Goal: Information Seeking & Learning: Learn about a topic

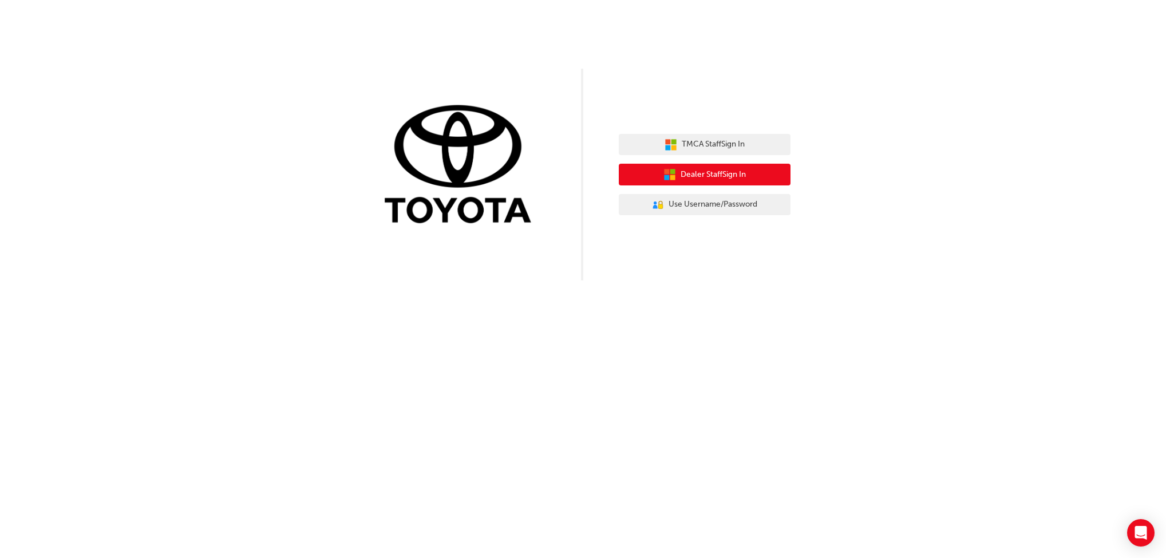
click at [732, 169] on span "Dealer Staff Sign In" at bounding box center [713, 174] width 65 height 13
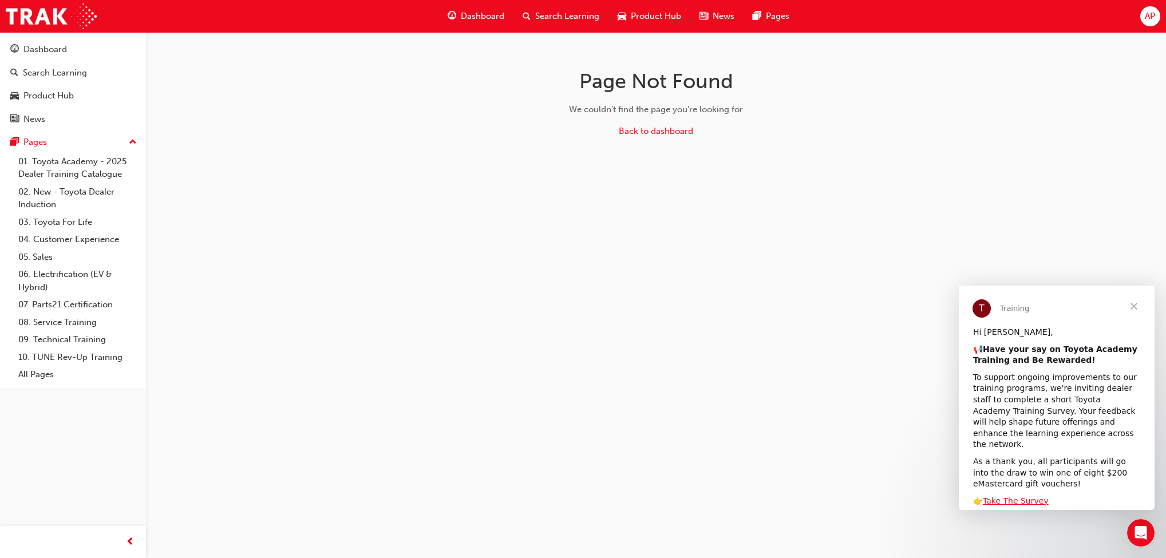
click at [633, 19] on span "Product Hub" at bounding box center [656, 16] width 50 height 13
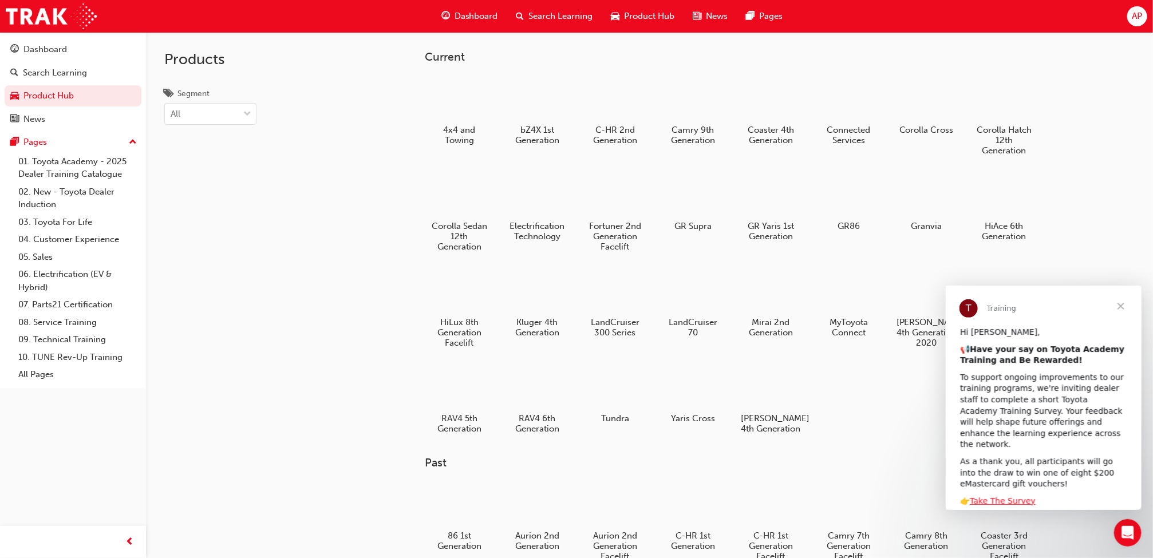
click at [587, 19] on span "Search Learning" at bounding box center [561, 16] width 64 height 13
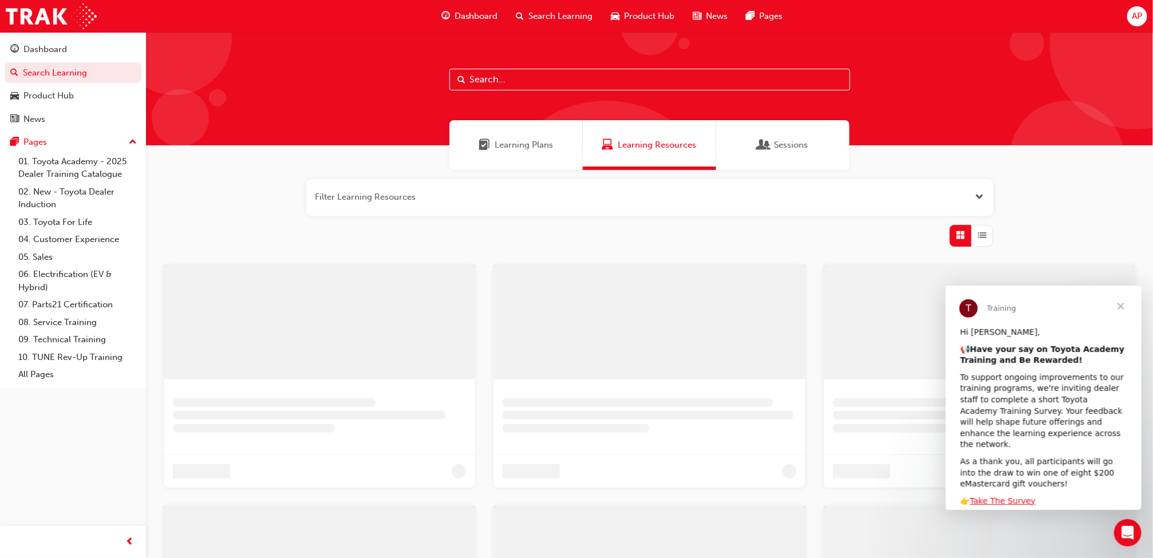
click at [553, 86] on input "text" at bounding box center [649, 80] width 401 height 22
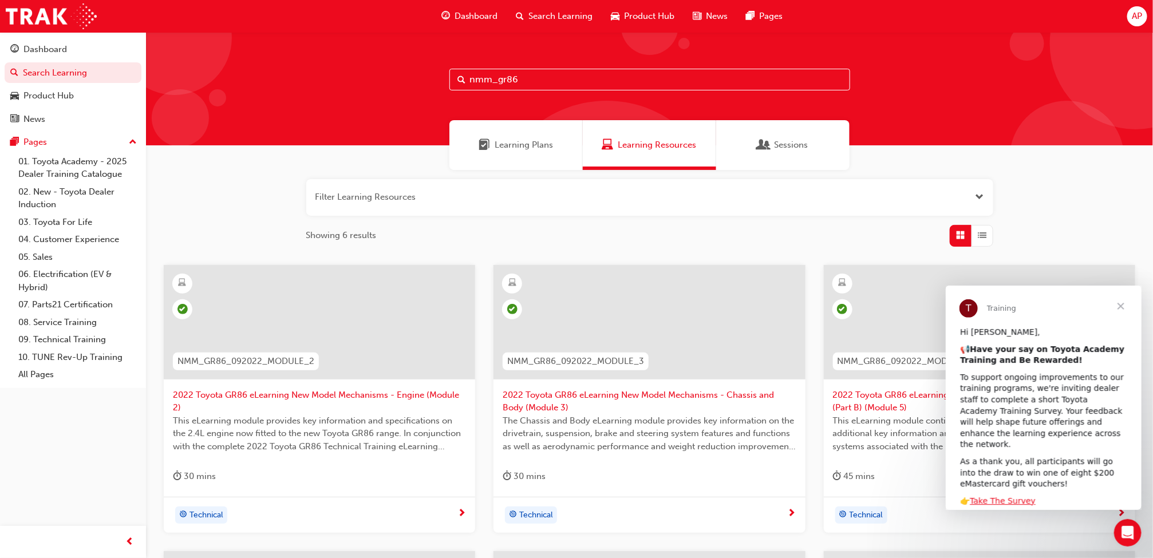
click at [1118, 291] on span "Close" at bounding box center [1120, 305] width 41 height 41
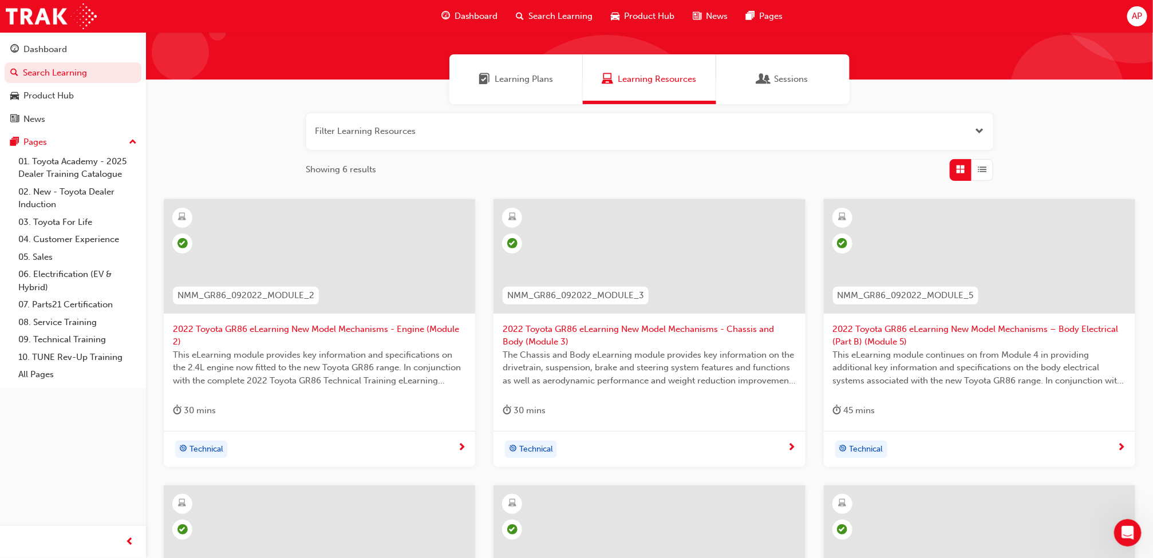
scroll to position [6, 0]
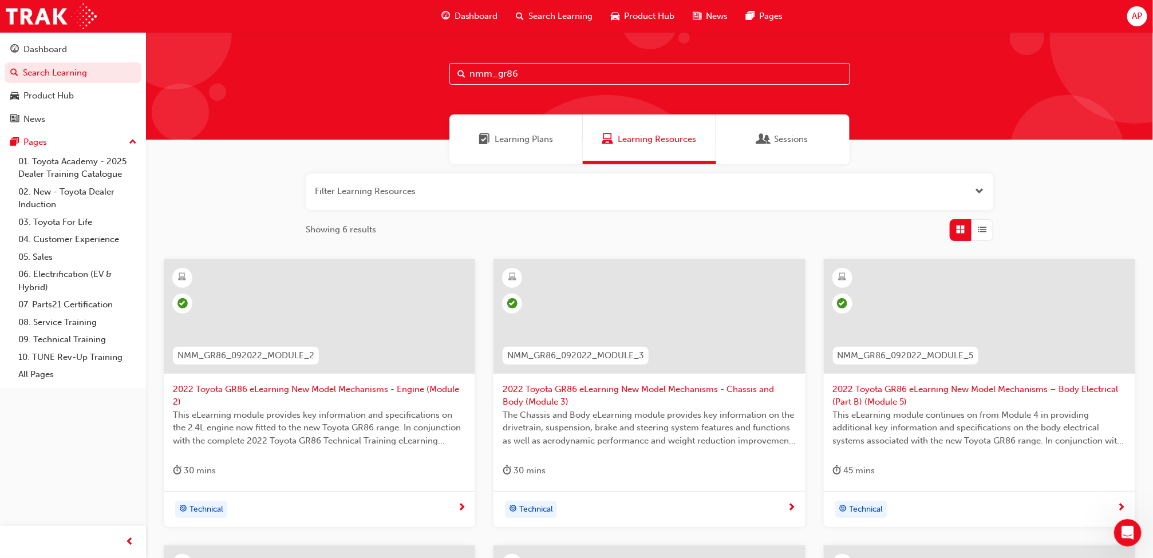
click at [801, 67] on input "nmm_gr86" at bounding box center [649, 74] width 401 height 22
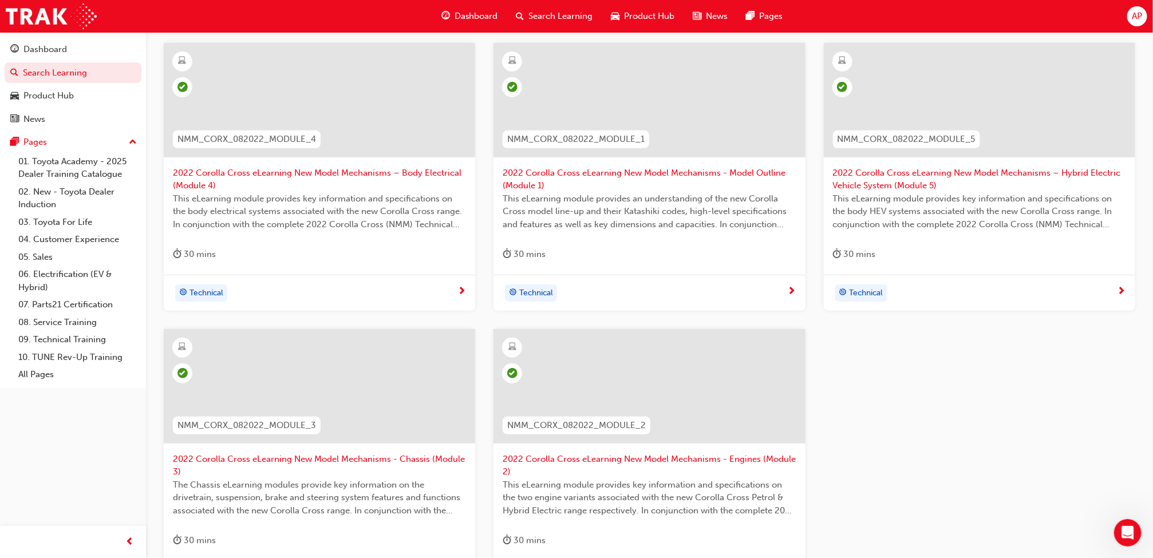
scroll to position [23, 0]
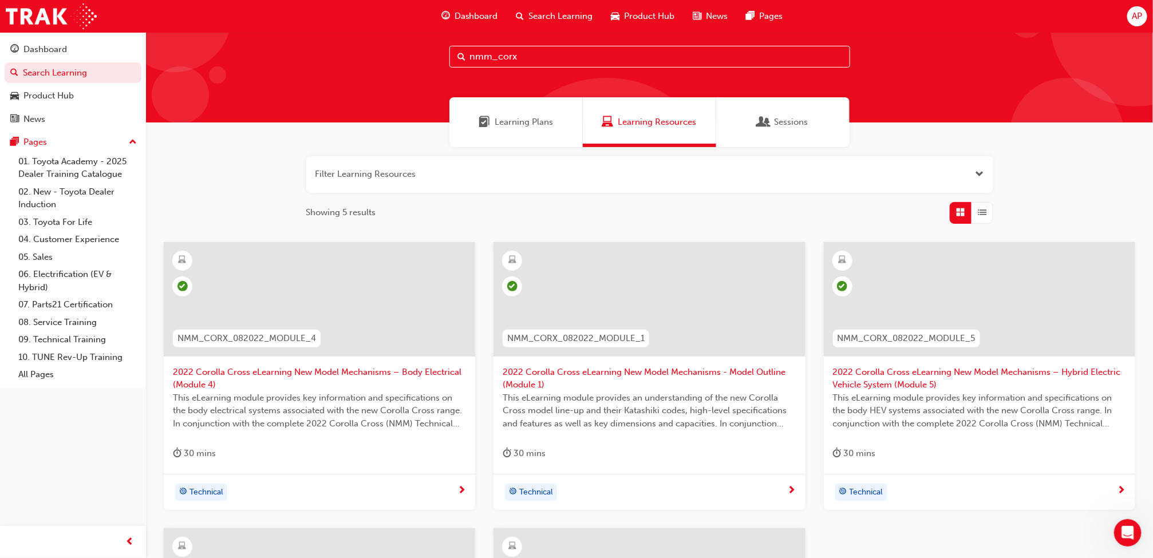
click at [598, 49] on input "nmm_corx" at bounding box center [649, 57] width 401 height 22
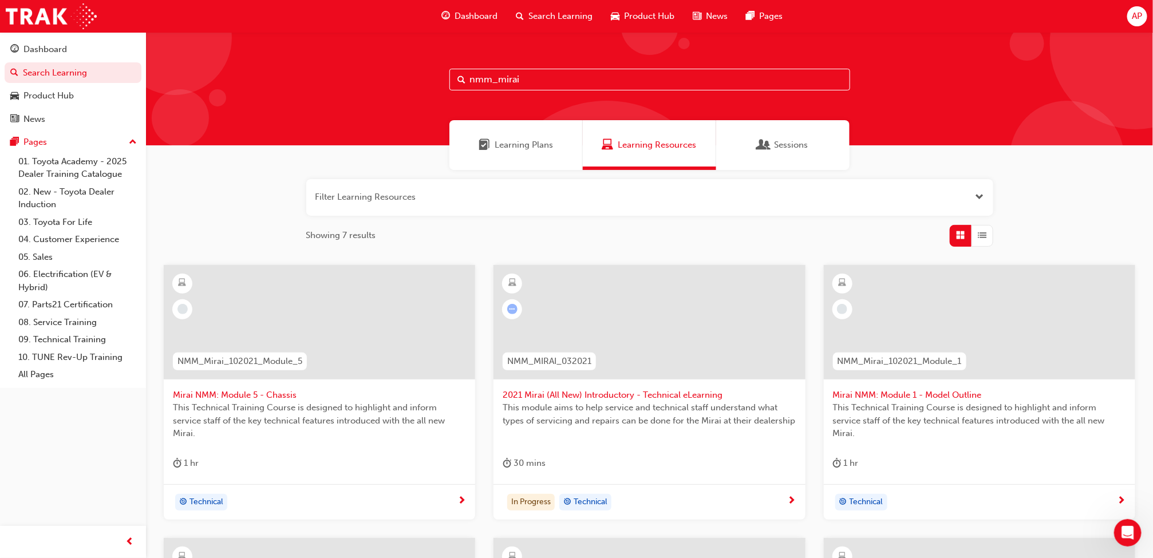
click at [801, 81] on input "nmm_mirai" at bounding box center [649, 80] width 401 height 22
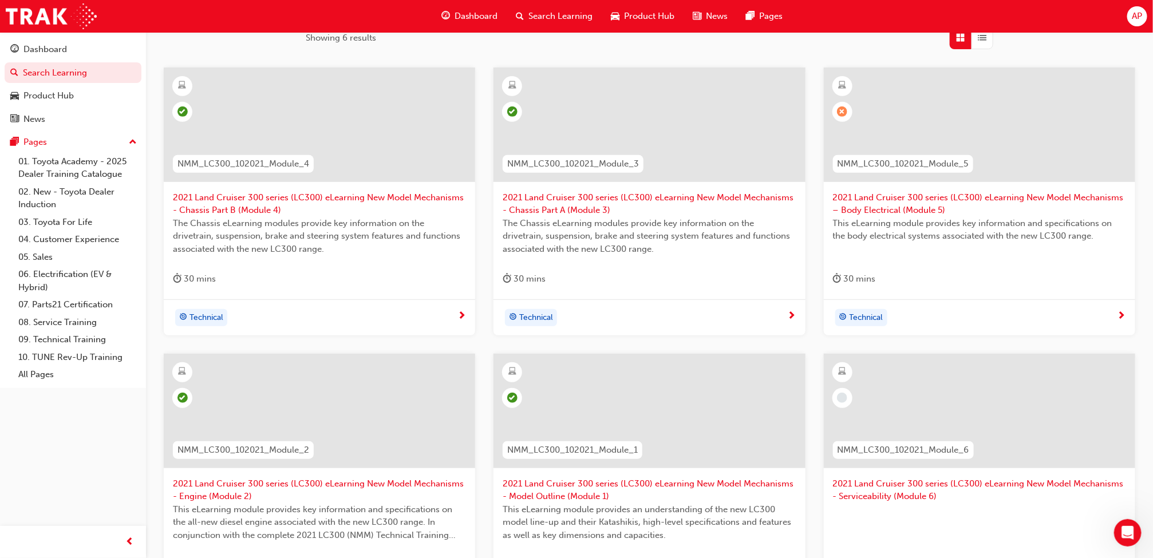
scroll to position [201, 0]
type input "nmm_lc300"
click at [933, 190] on span "2021 Land Cruiser 300 series (LC300) eLearning New Model Mechanisms – Body Elec…" at bounding box center [979, 201] width 293 height 26
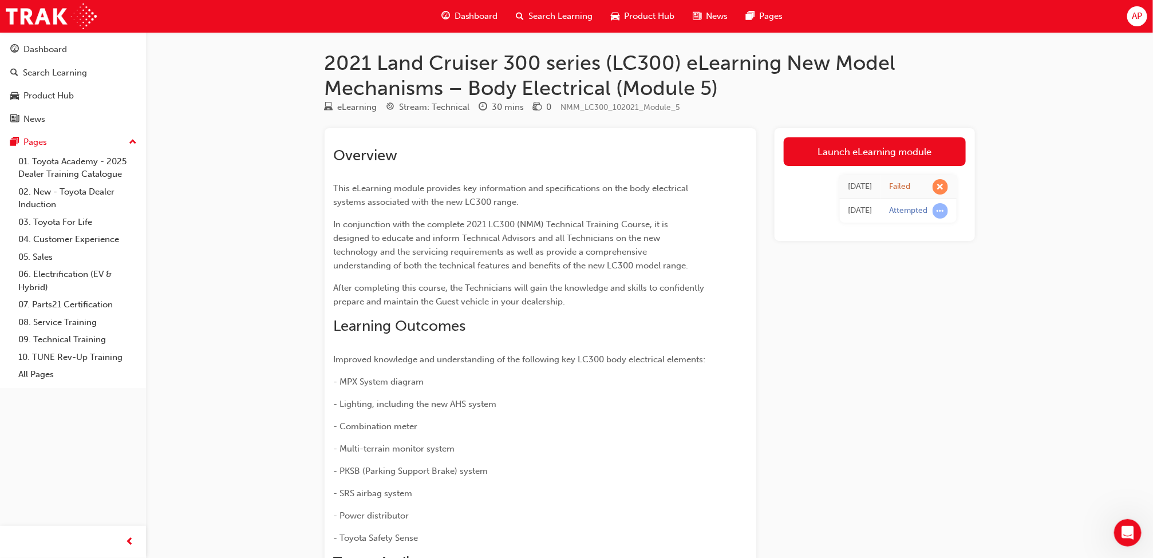
click at [893, 148] on link "Launch eLearning module" at bounding box center [875, 151] width 182 height 29
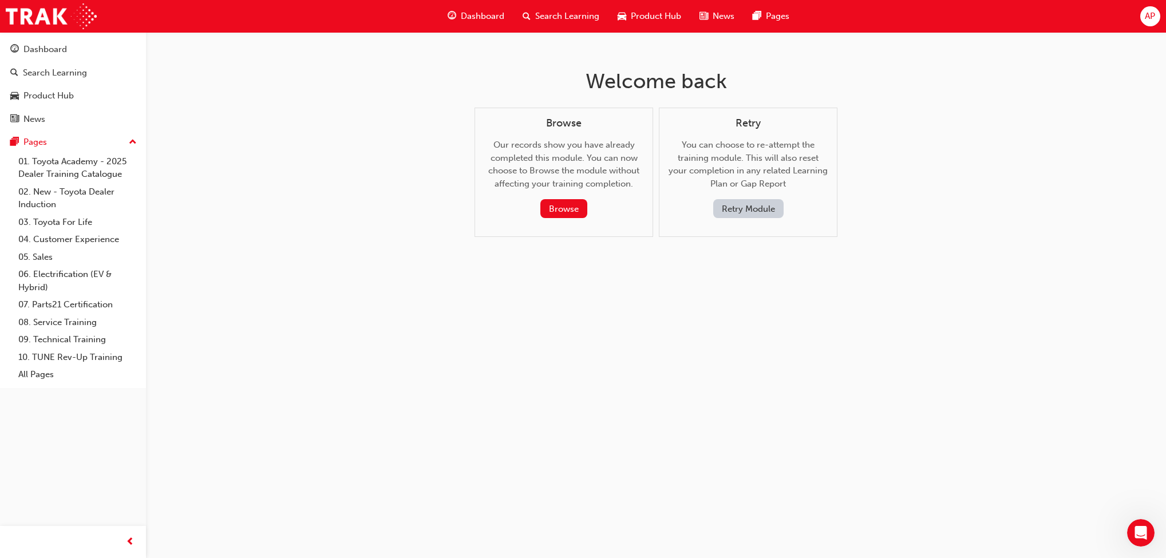
click at [560, 208] on button "Browse" at bounding box center [563, 208] width 47 height 19
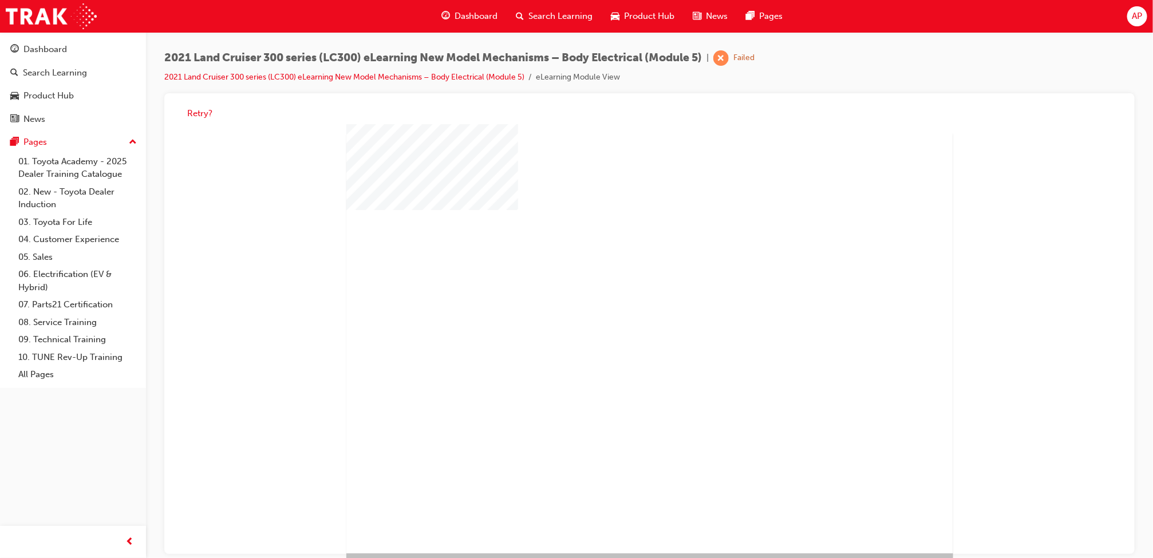
click at [613, 322] on div at bounding box center [649, 338] width 607 height 429
click at [616, 305] on div "play" at bounding box center [616, 305] width 0 height 0
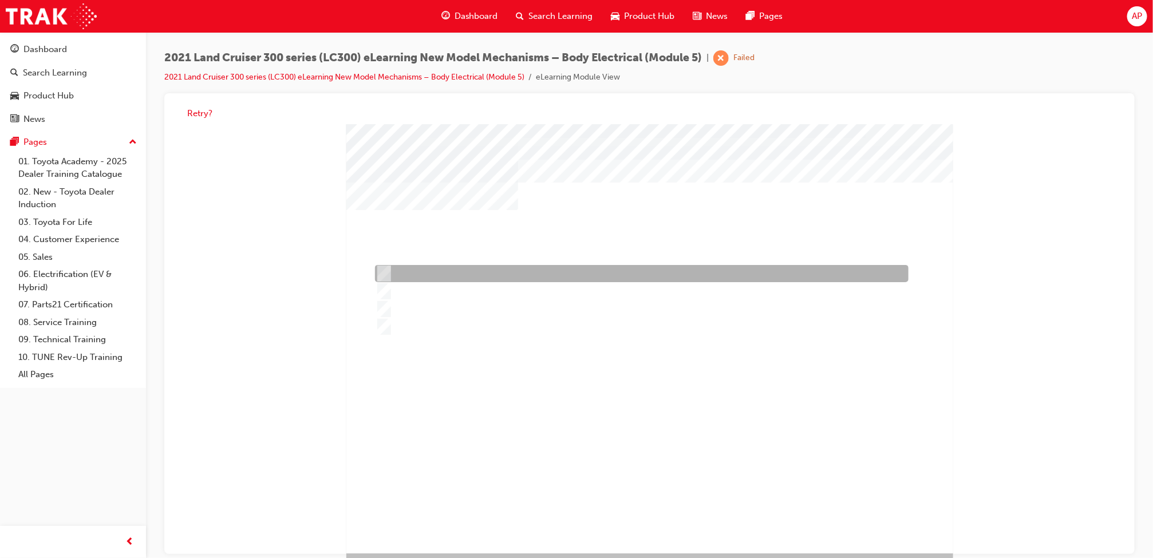
click at [481, 280] on div at bounding box center [639, 273] width 534 height 17
radio input "true"
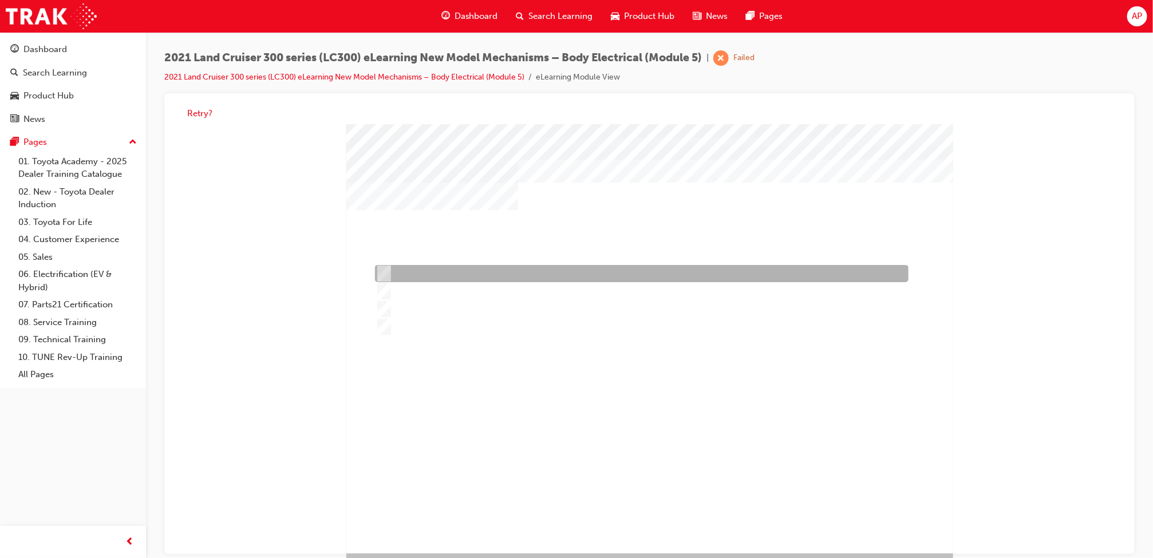
click at [456, 277] on div at bounding box center [639, 273] width 534 height 17
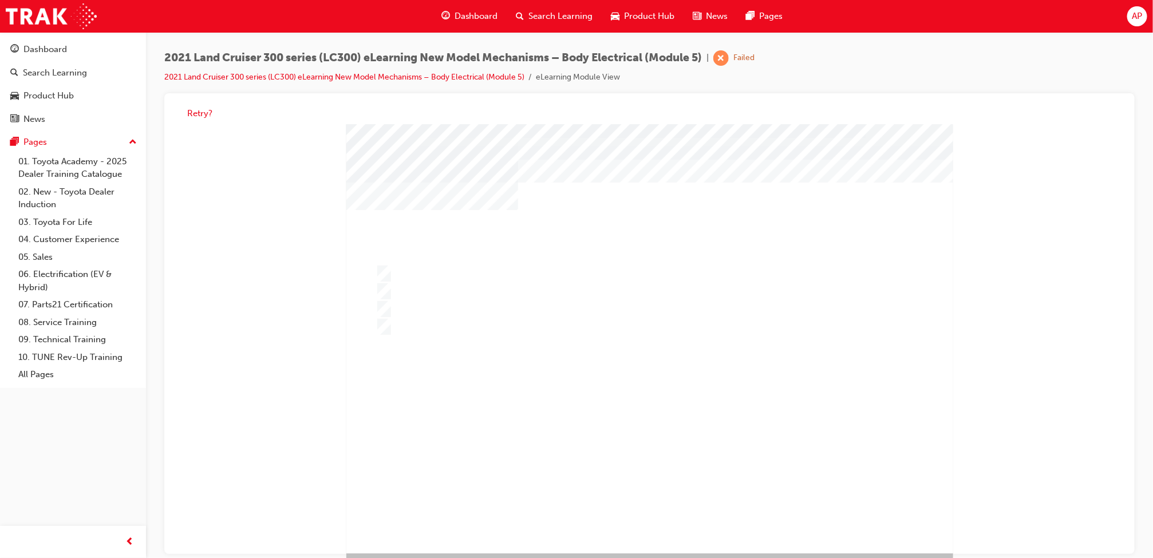
click at [427, 307] on div at bounding box center [649, 338] width 607 height 429
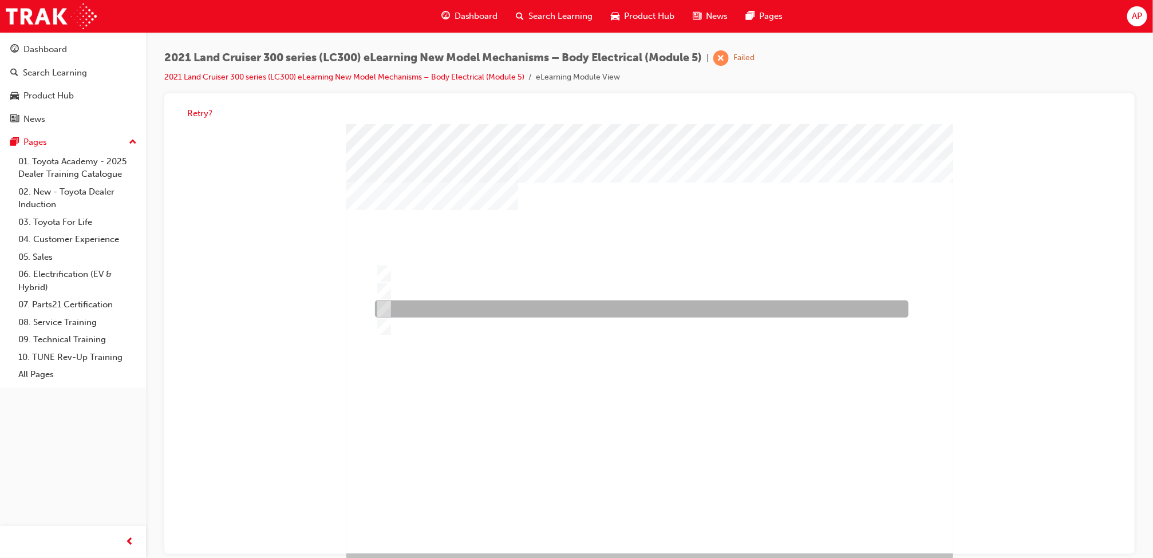
click at [425, 302] on div at bounding box center [639, 309] width 534 height 17
radio input "false"
radio input "true"
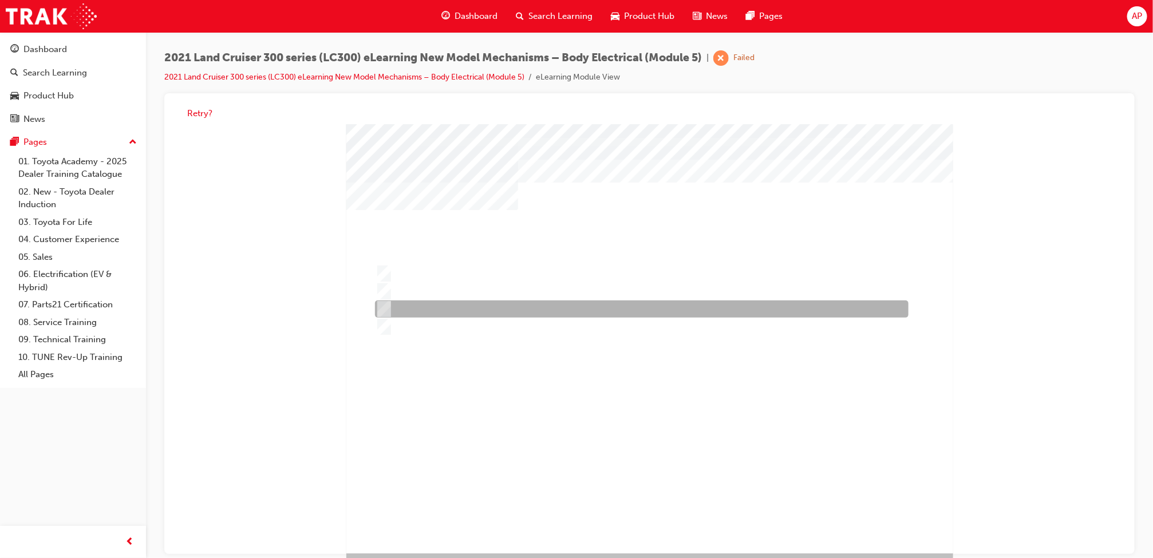
click at [510, 303] on div at bounding box center [639, 309] width 534 height 17
radio input "true"
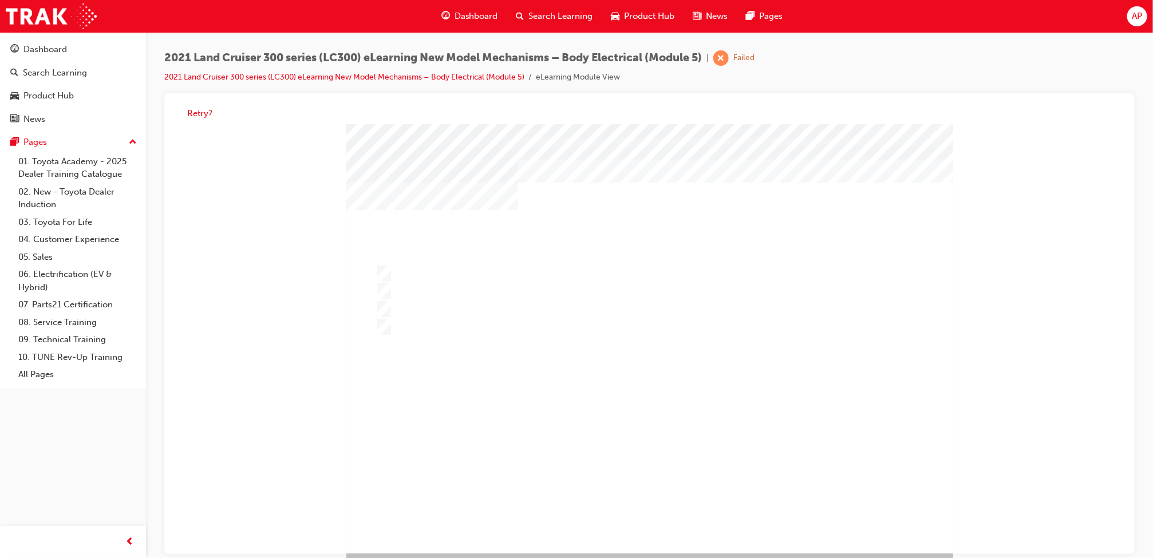
click at [498, 281] on div at bounding box center [649, 338] width 607 height 429
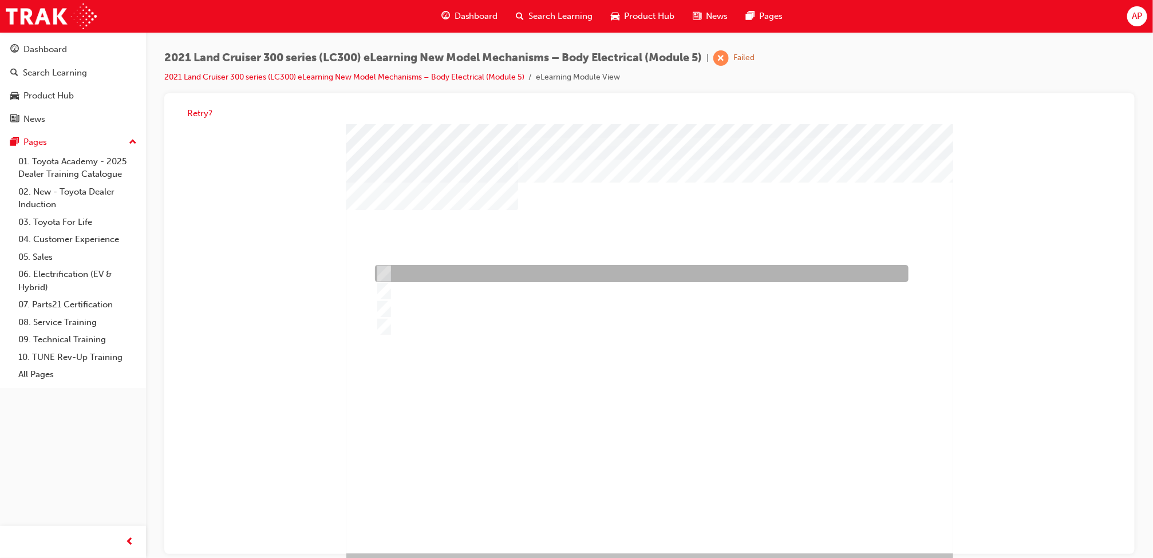
click at [503, 278] on div at bounding box center [639, 273] width 534 height 17
radio input "true"
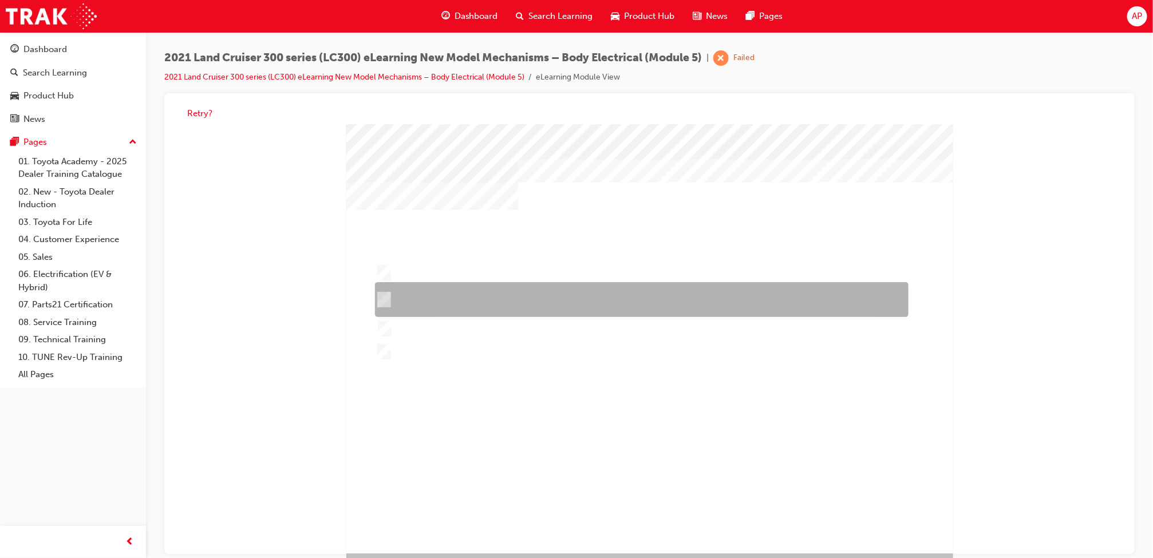
click at [539, 307] on div at bounding box center [639, 299] width 534 height 35
radio input "true"
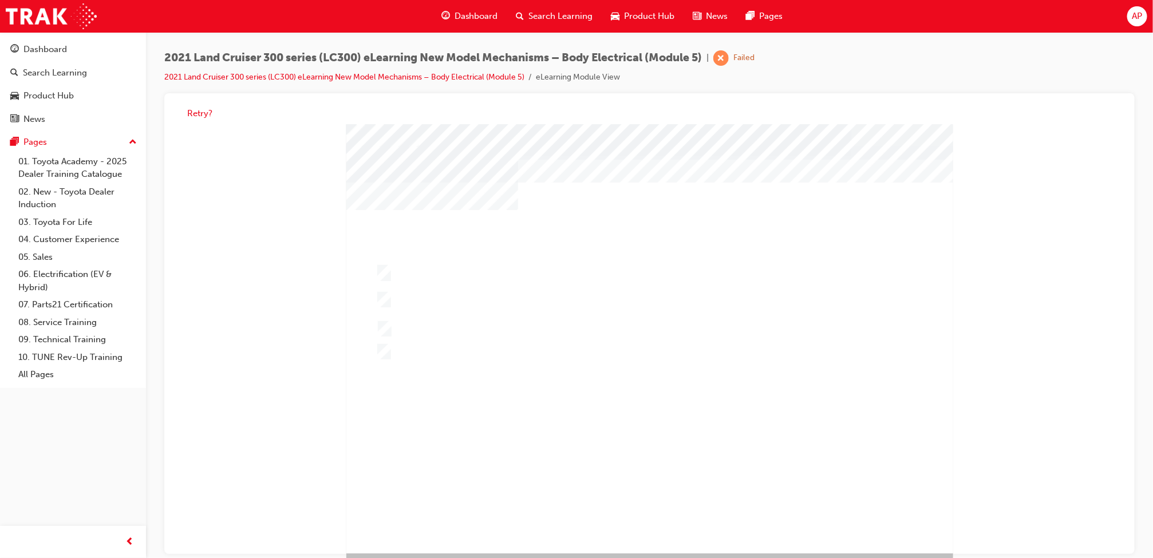
click at [434, 256] on div "" at bounding box center [649, 338] width 607 height 429
click at [434, 265] on div at bounding box center [639, 273] width 534 height 17
radio input "true"
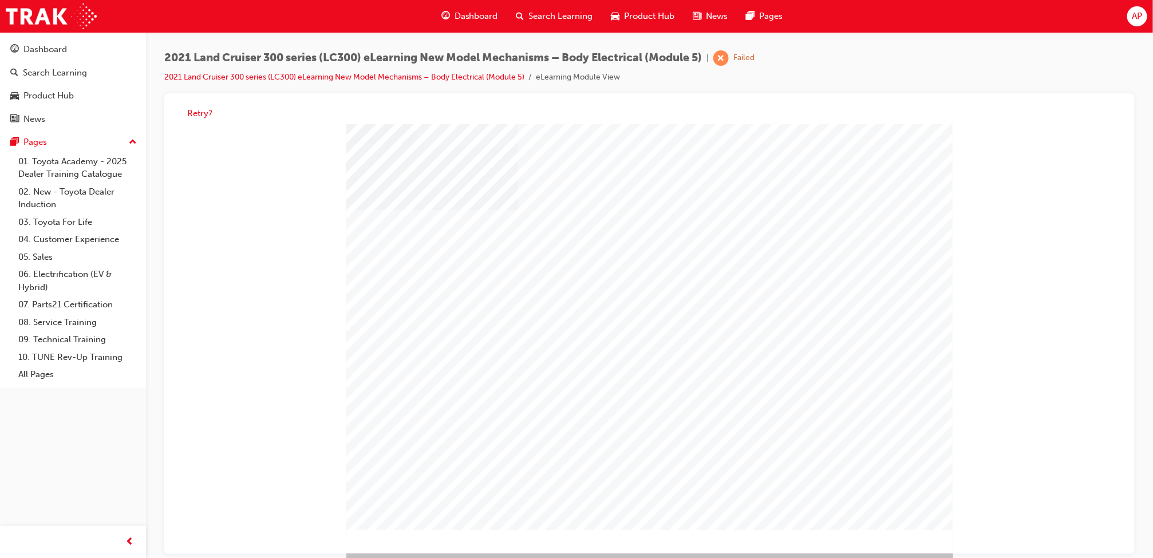
click at [452, 273] on div at bounding box center [639, 273] width 534 height 17
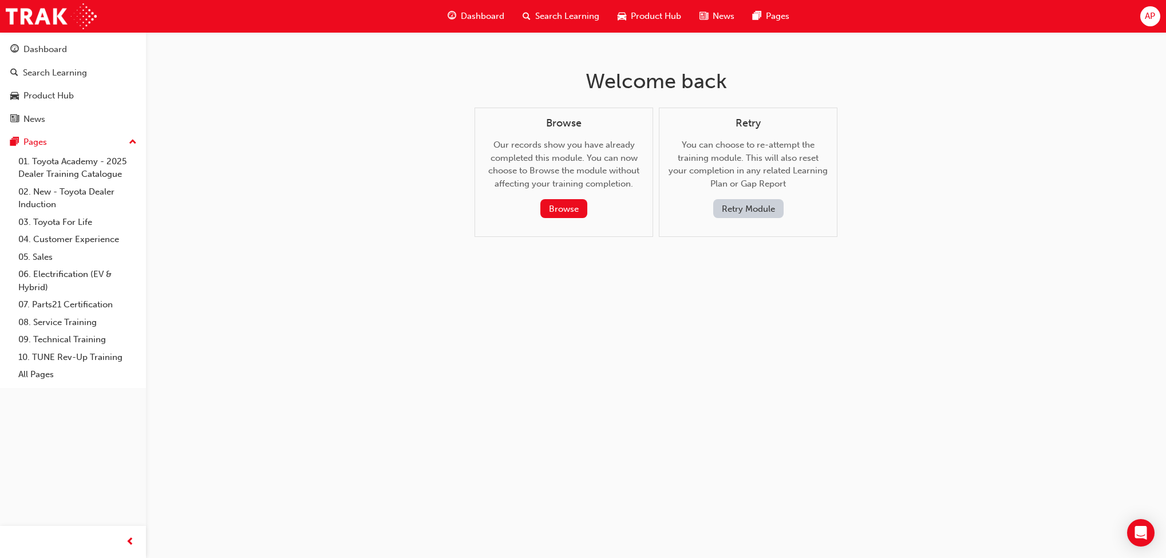
click at [557, 215] on button "Browse" at bounding box center [563, 208] width 47 height 19
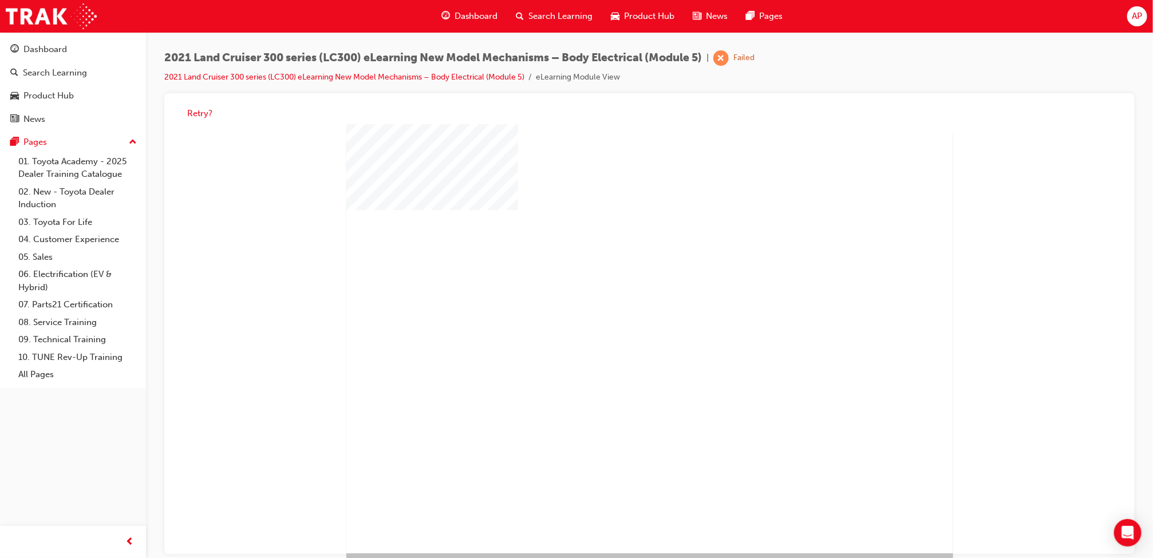
click at [616, 305] on div "play" at bounding box center [616, 305] width 0 height 0
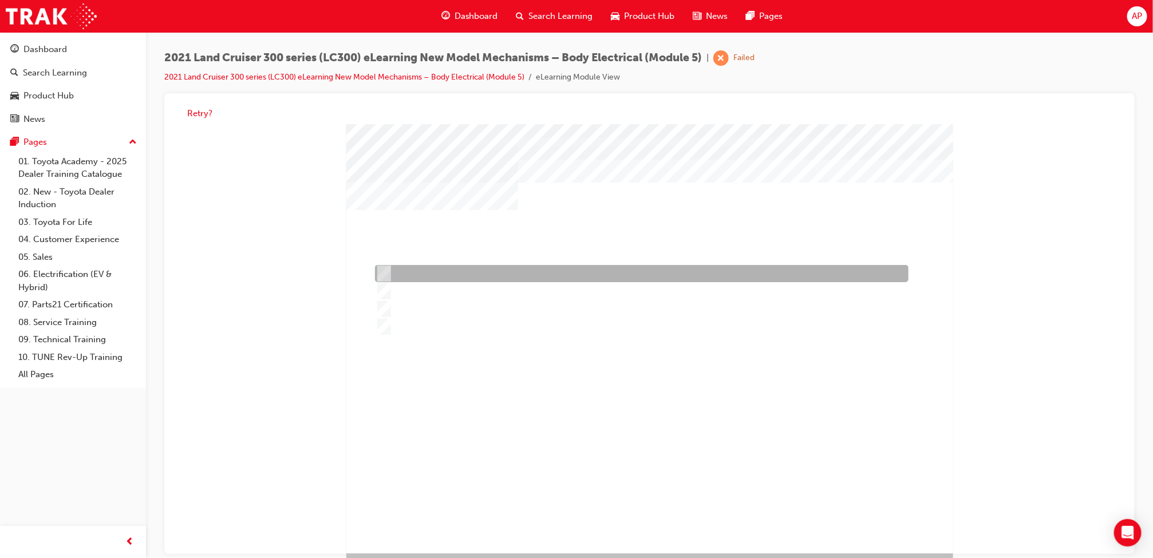
click at [435, 270] on div at bounding box center [639, 273] width 534 height 17
radio input "true"
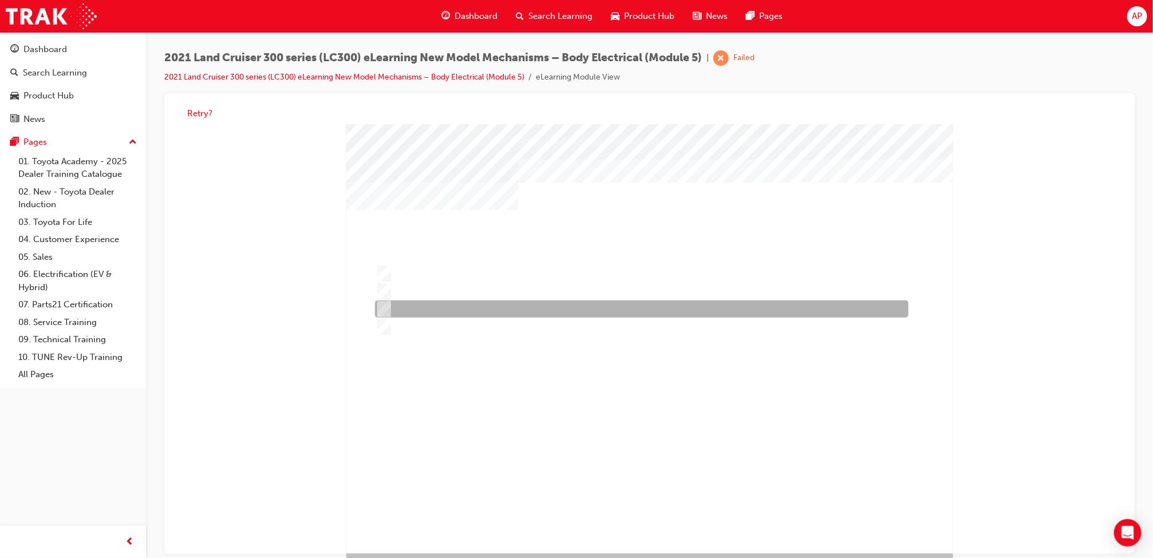
click at [440, 304] on div at bounding box center [639, 309] width 534 height 17
radio input "true"
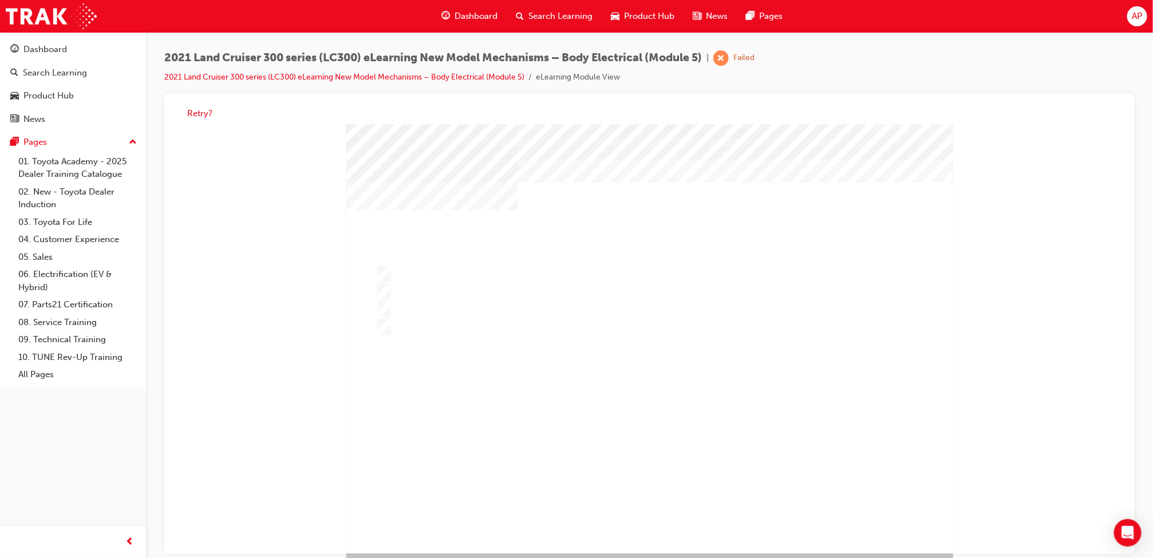
click at [669, 500] on div "" at bounding box center [649, 338] width 607 height 429
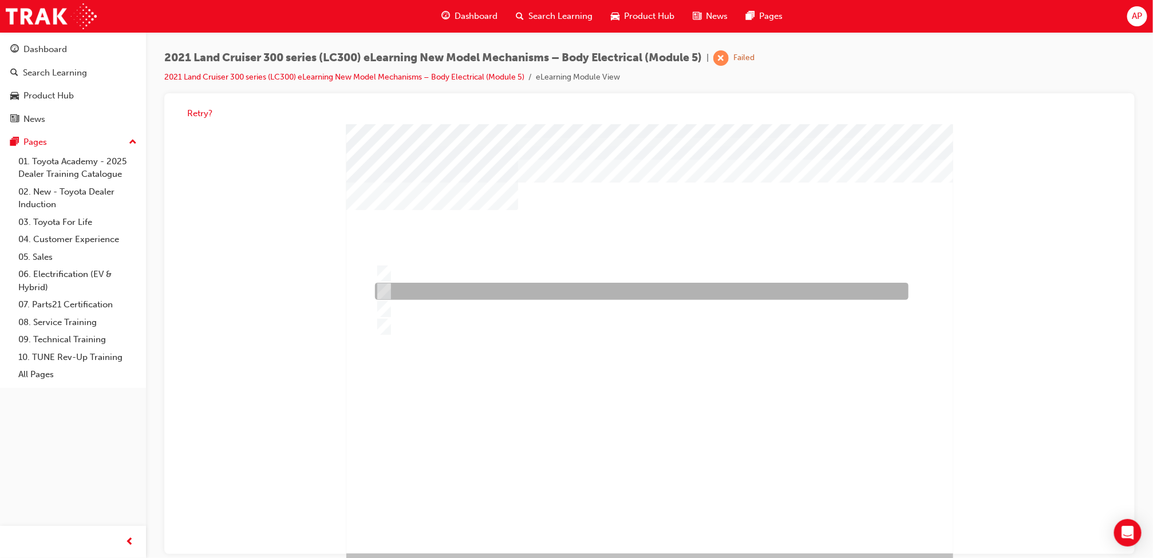
click at [486, 285] on div at bounding box center [639, 291] width 534 height 17
radio input "true"
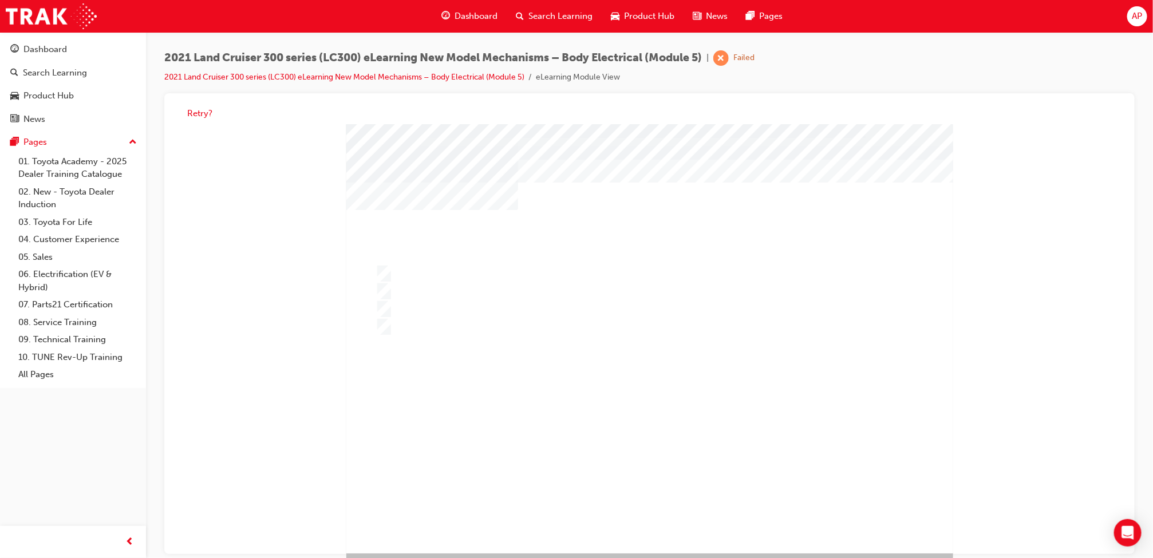
click at [662, 507] on div "" at bounding box center [649, 532] width 607 height 50
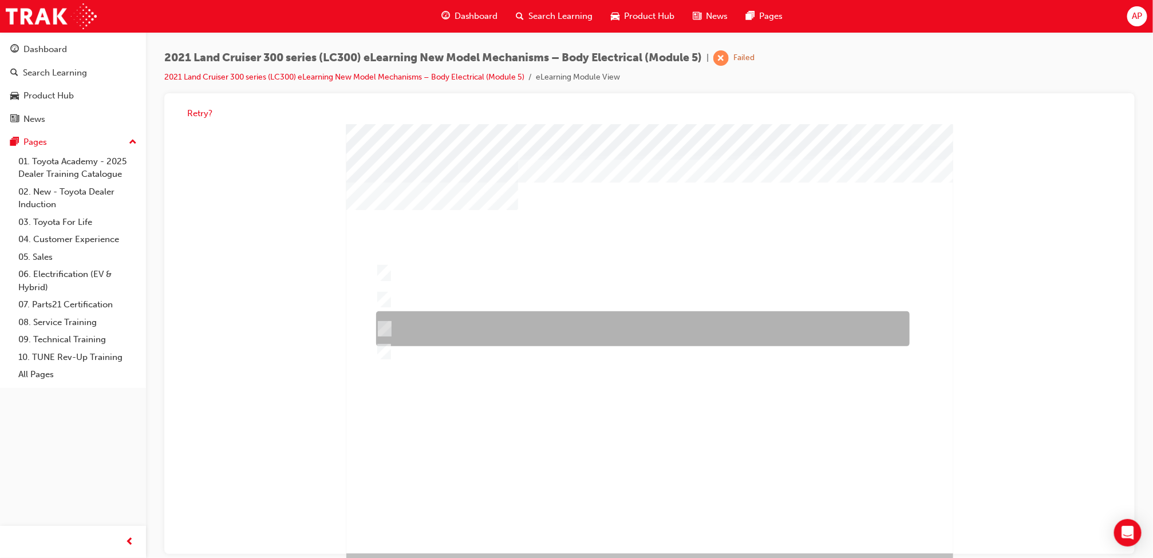
click at [444, 327] on div at bounding box center [640, 328] width 534 height 35
radio input "true"
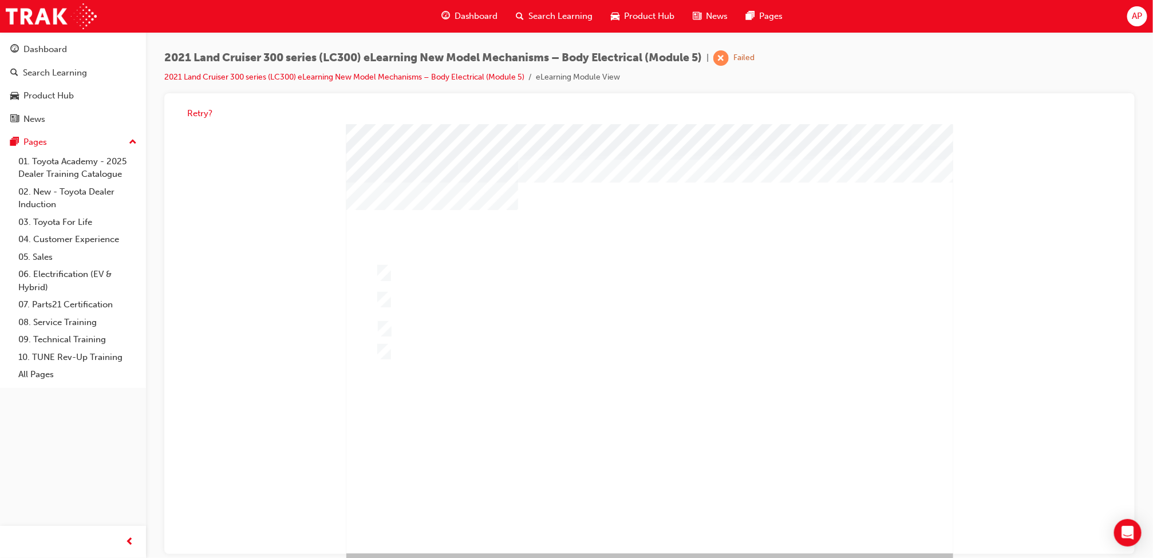
click at [470, 287] on div at bounding box center [649, 338] width 607 height 429
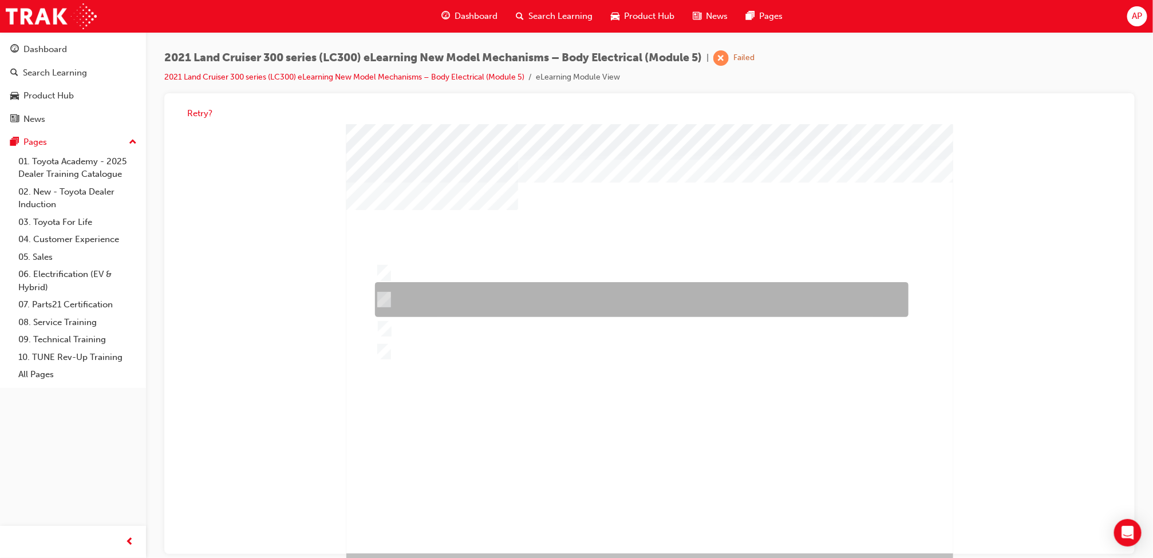
click at [470, 287] on div at bounding box center [639, 299] width 534 height 35
radio input "true"
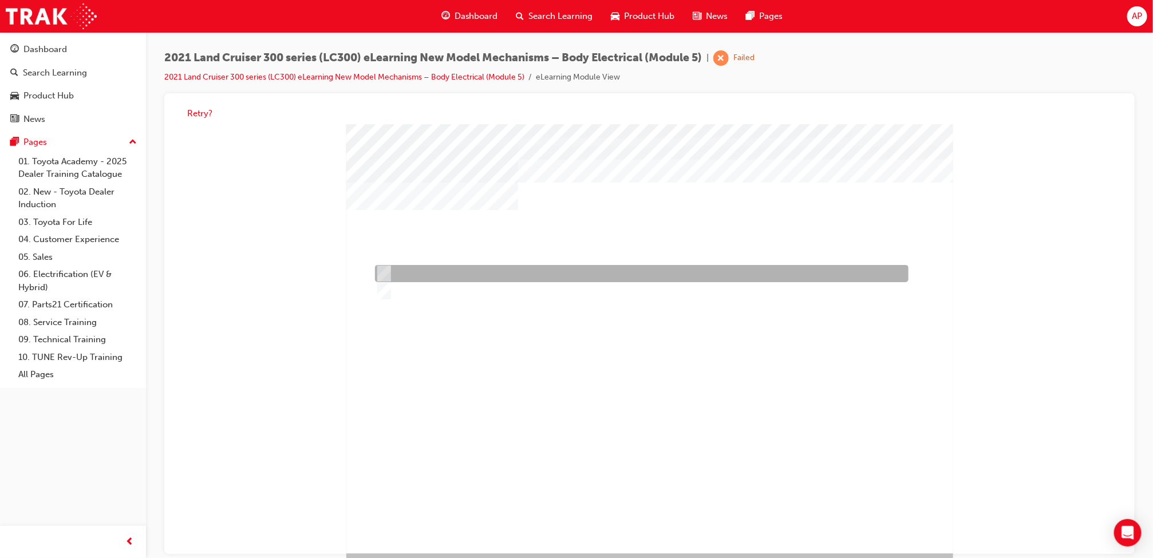
click at [451, 275] on div at bounding box center [639, 273] width 534 height 17
radio input "true"
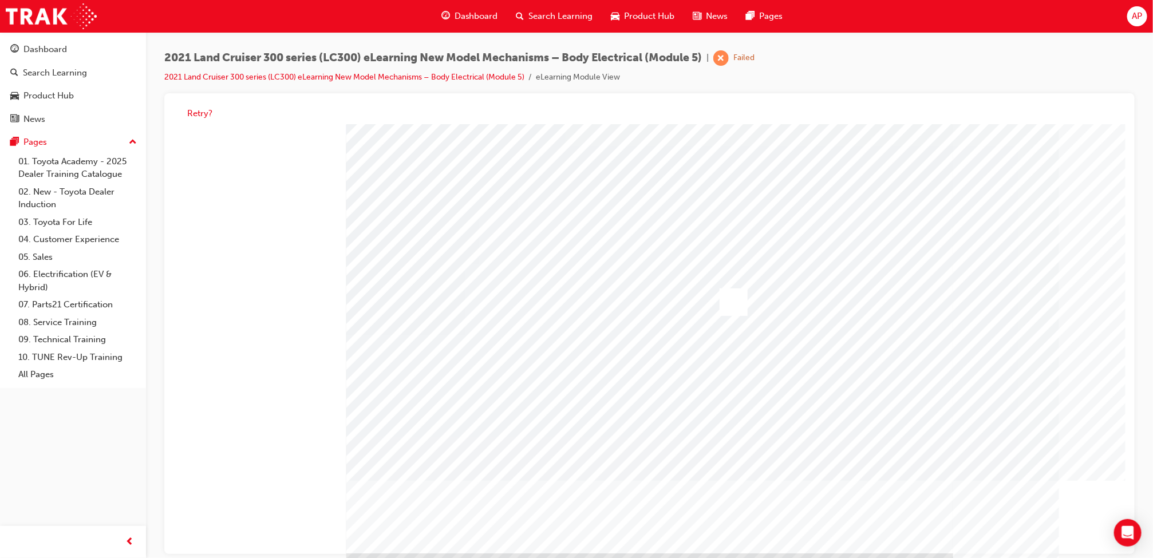
click at [728, 299] on div at bounding box center [733, 301] width 28 height 27
drag, startPoint x: 448, startPoint y: 531, endPoint x: 546, endPoint y: 474, distance: 112.9
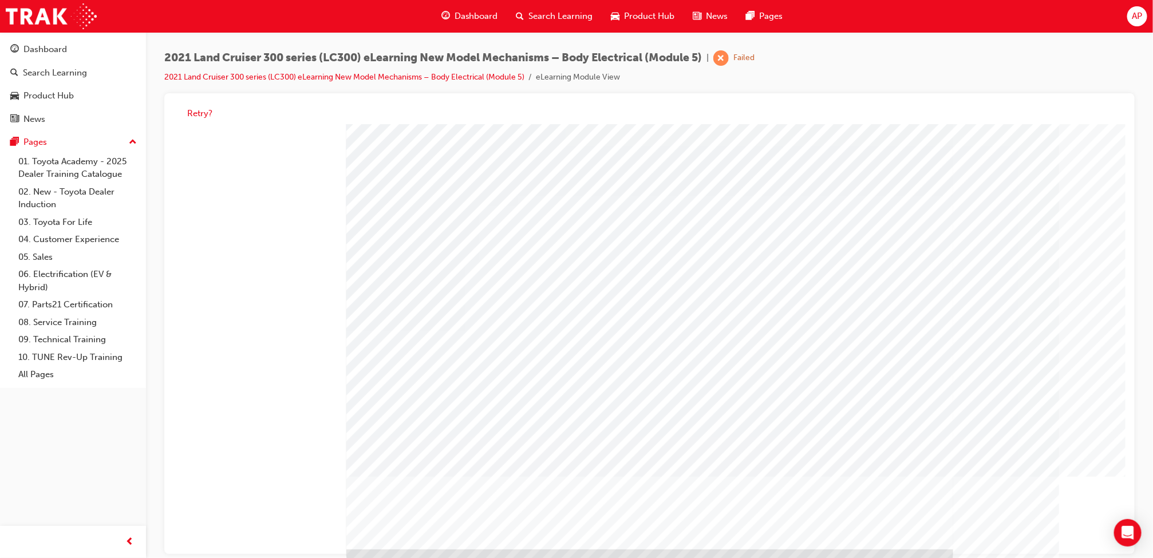
click at [531, 12] on span "Search Learning" at bounding box center [561, 16] width 64 height 13
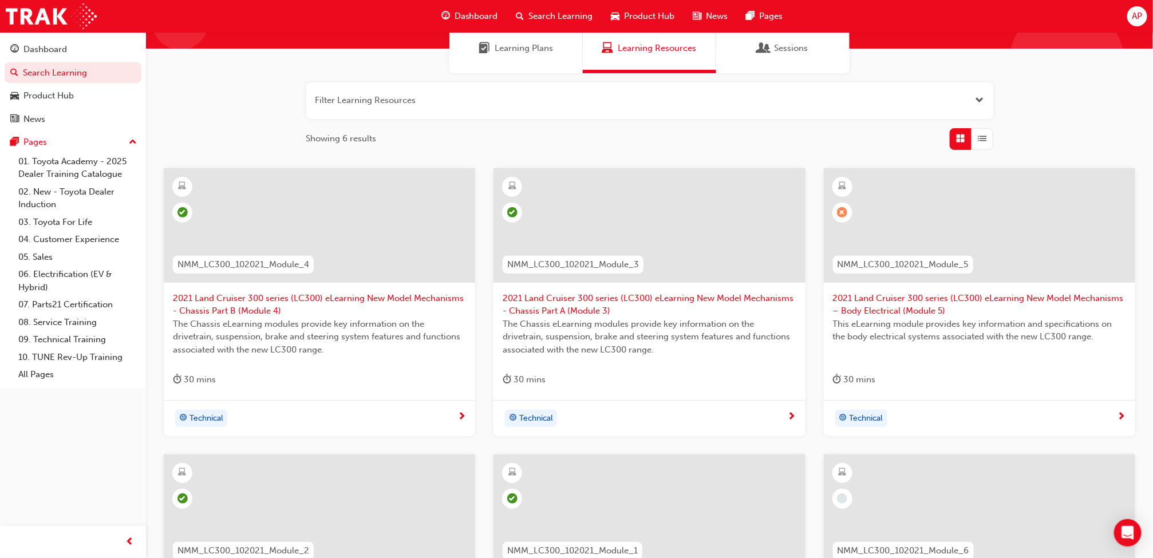
scroll to position [176, 0]
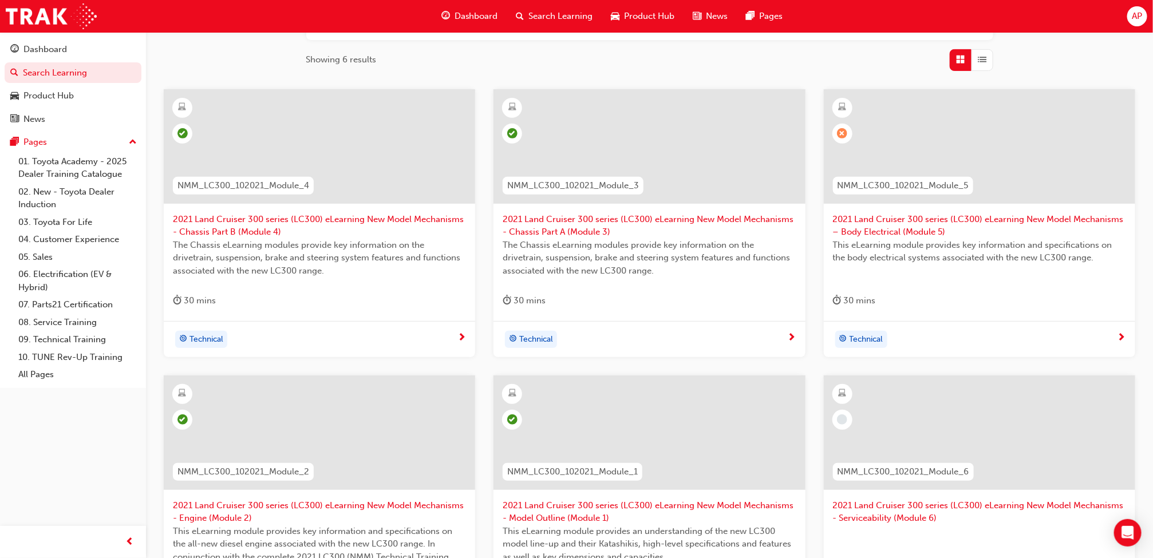
click at [924, 517] on span "2021 Land Cruiser 300 series (LC300) eLearning New Model Mechanisms - Serviceab…" at bounding box center [979, 512] width 293 height 26
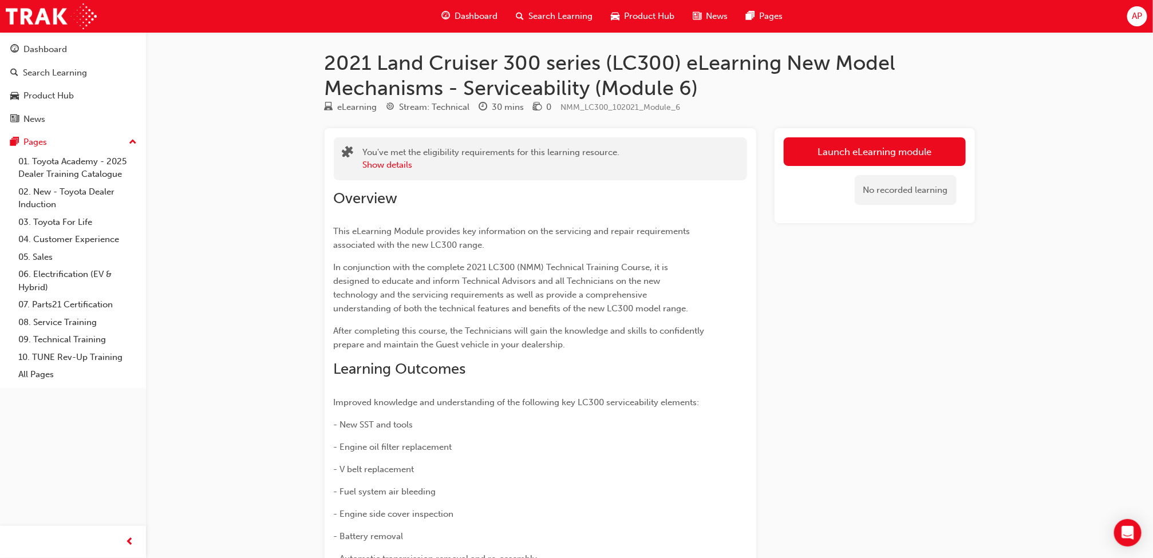
click at [887, 140] on link "Launch eLearning module" at bounding box center [875, 151] width 182 height 29
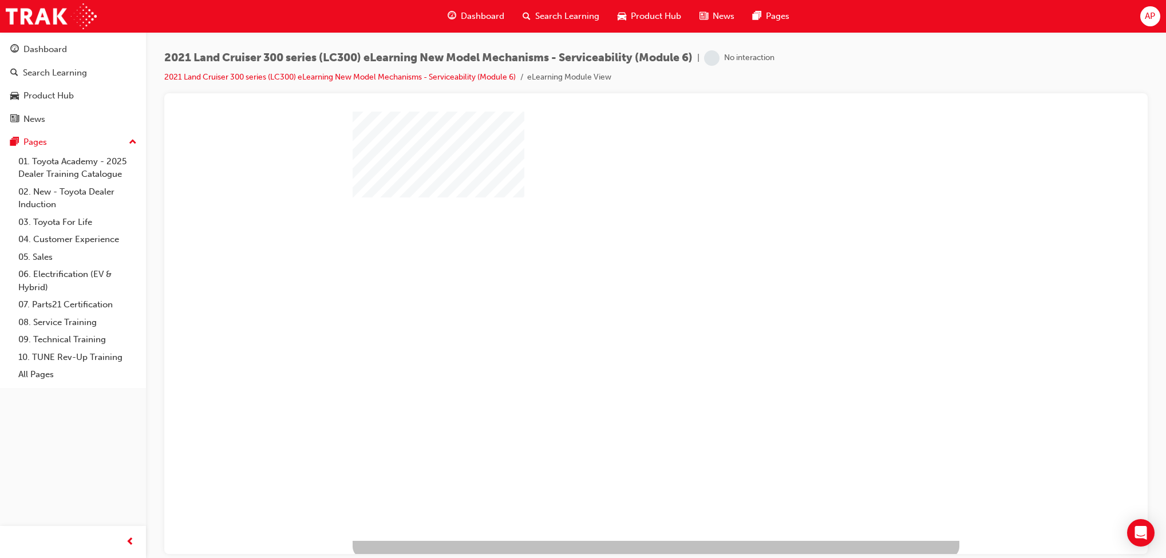
click at [623, 293] on div "play" at bounding box center [623, 293] width 0 height 0
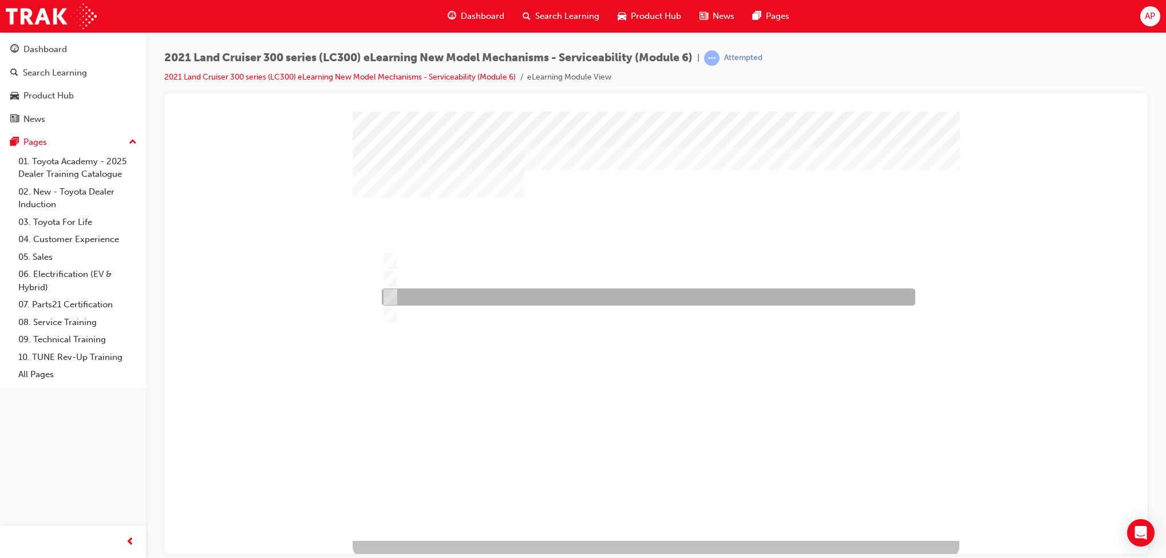
click at [507, 293] on div at bounding box center [646, 297] width 534 height 17
radio input "true"
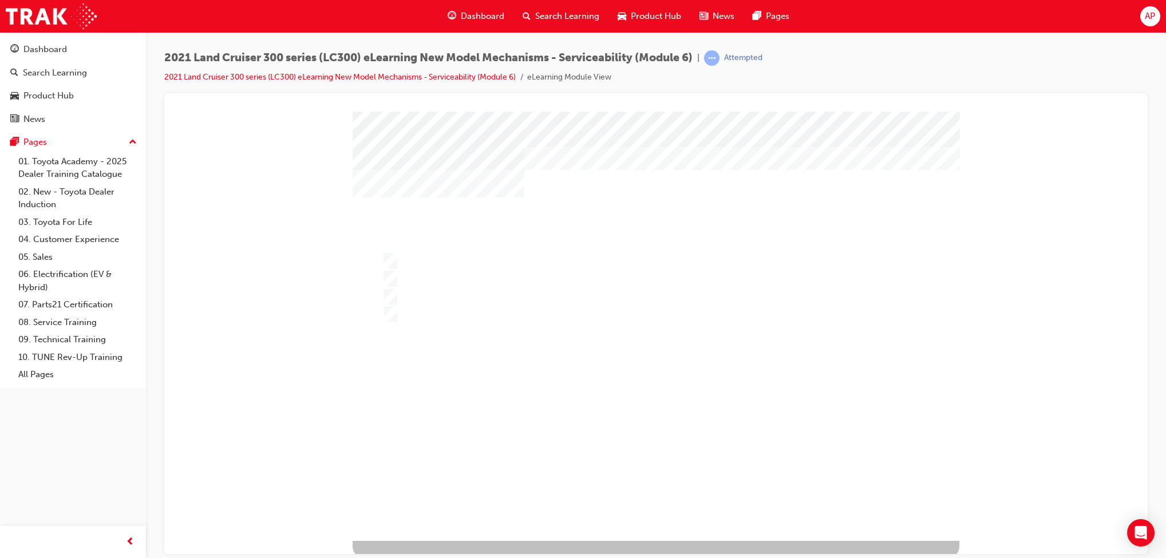
click at [520, 278] on div at bounding box center [656, 325] width 607 height 429
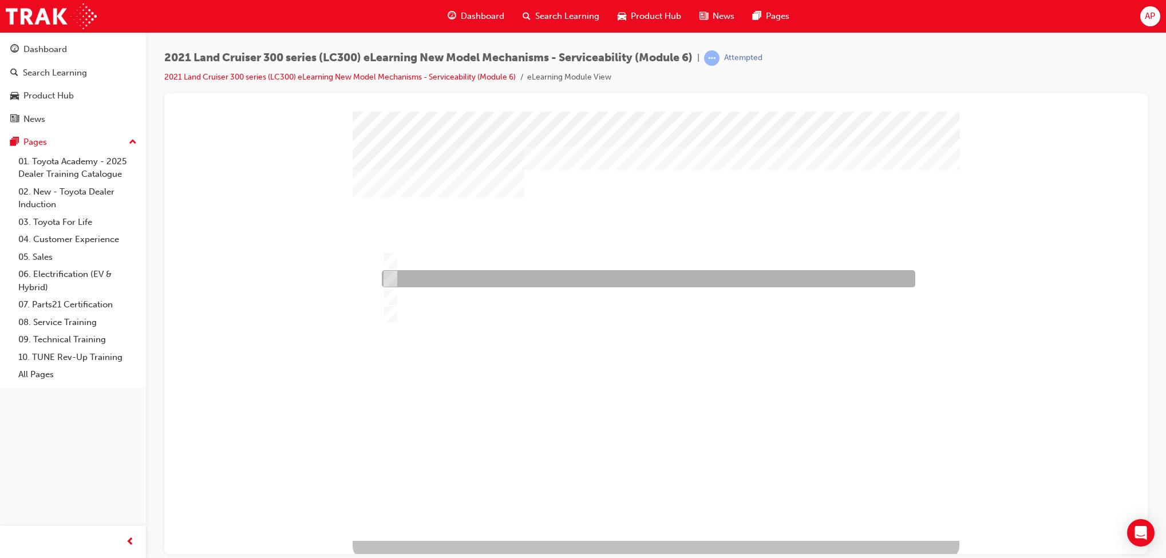
click at [520, 278] on div at bounding box center [646, 278] width 534 height 17
radio input "true"
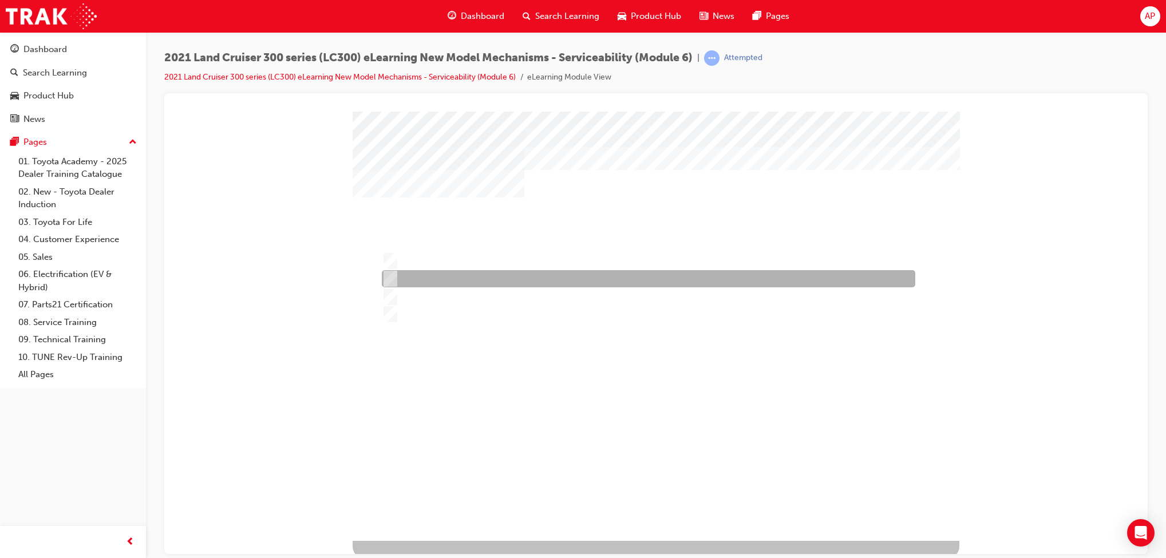
click at [579, 278] on div at bounding box center [646, 278] width 534 height 17
radio input "true"
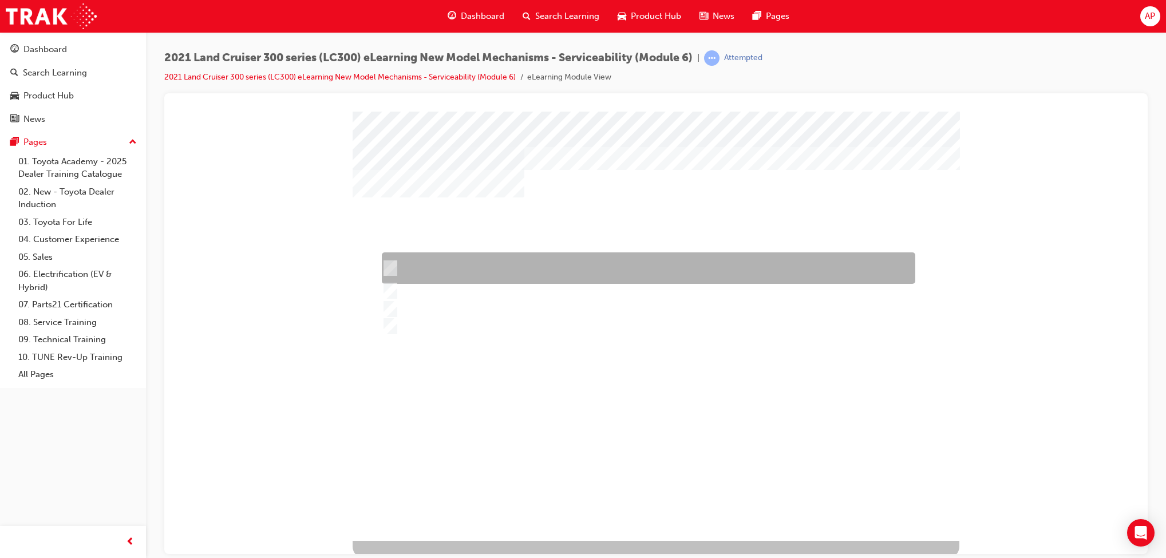
click at [634, 259] on div at bounding box center [646, 268] width 534 height 31
radio input "true"
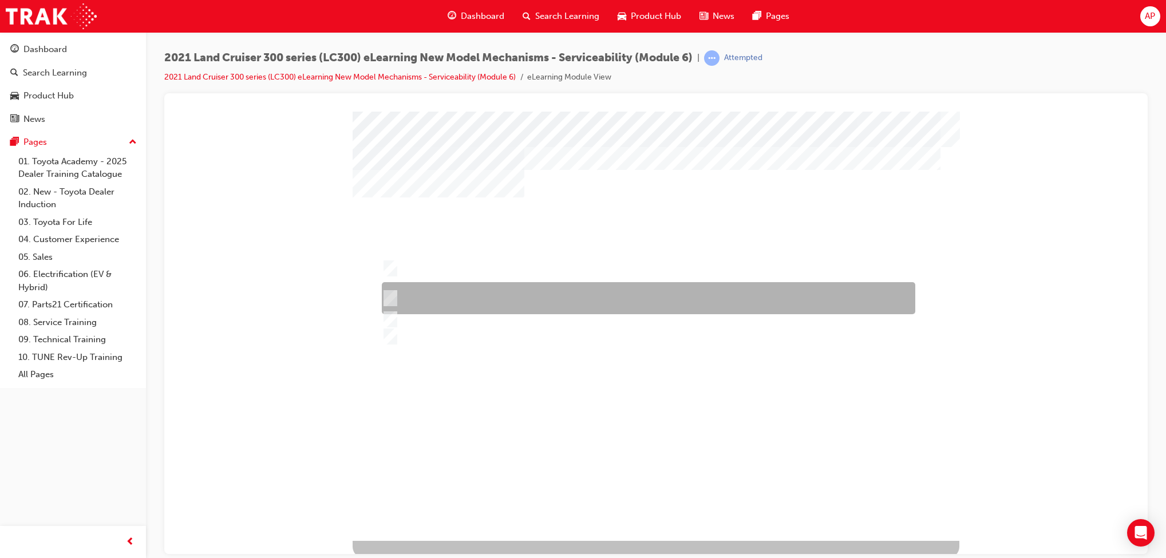
click at [610, 294] on div at bounding box center [646, 298] width 534 height 32
radio input "true"
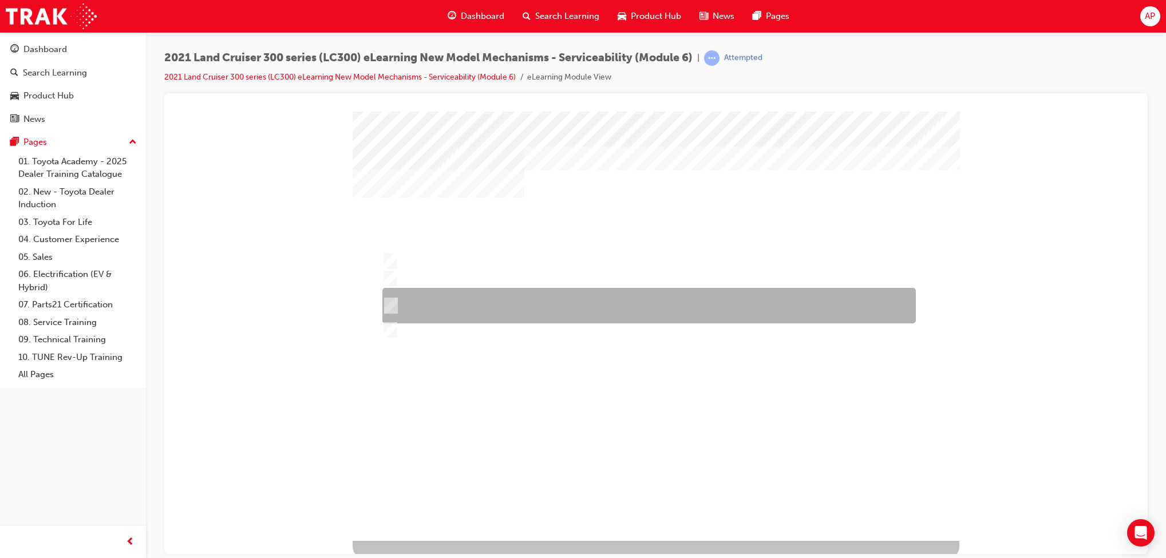
click at [594, 298] on div at bounding box center [647, 305] width 534 height 35
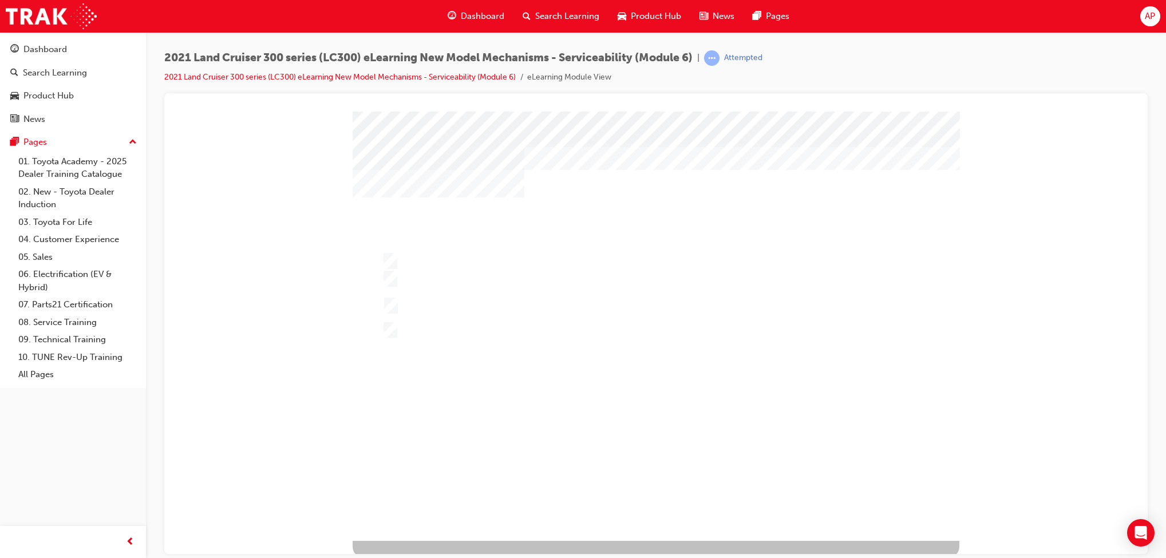
click at [511, 323] on div at bounding box center [656, 325] width 607 height 429
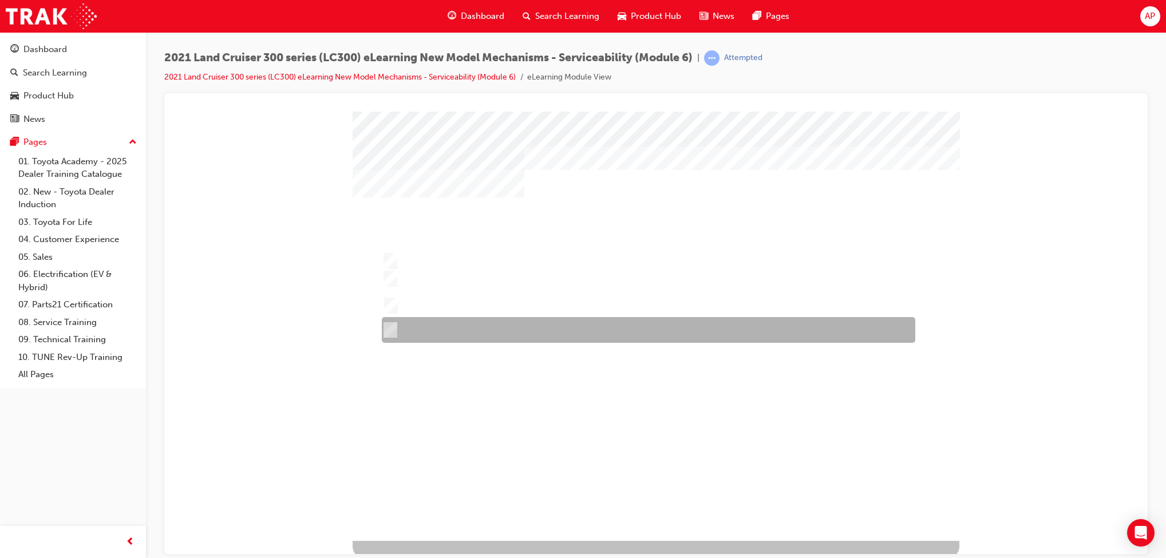
click at [518, 342] on div at bounding box center [646, 330] width 534 height 26
radio input "false"
radio input "true"
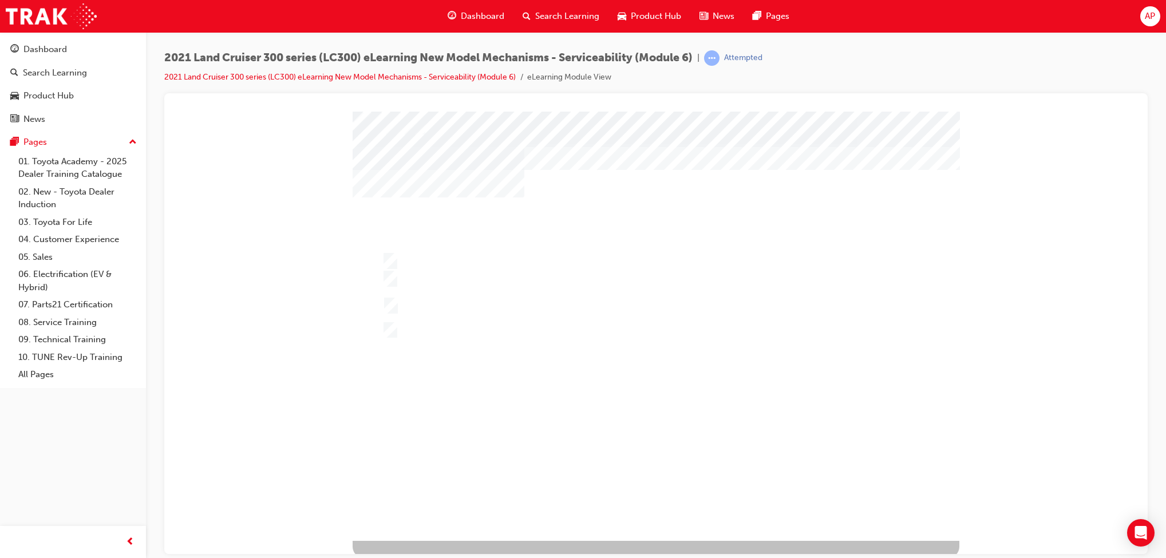
click at [579, 15] on span "Search Learning" at bounding box center [567, 16] width 64 height 13
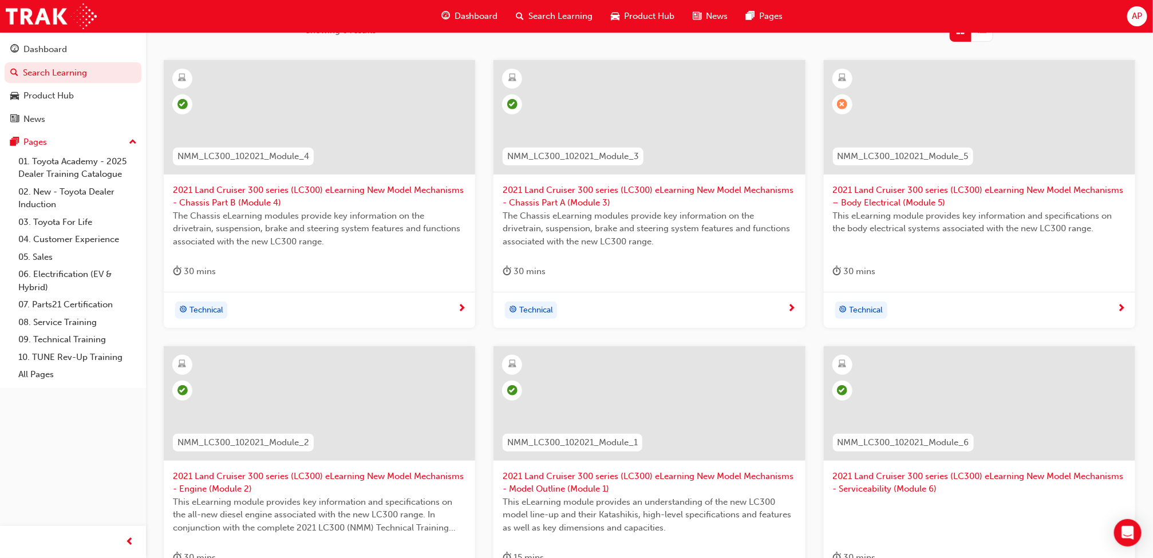
scroll to position [35, 0]
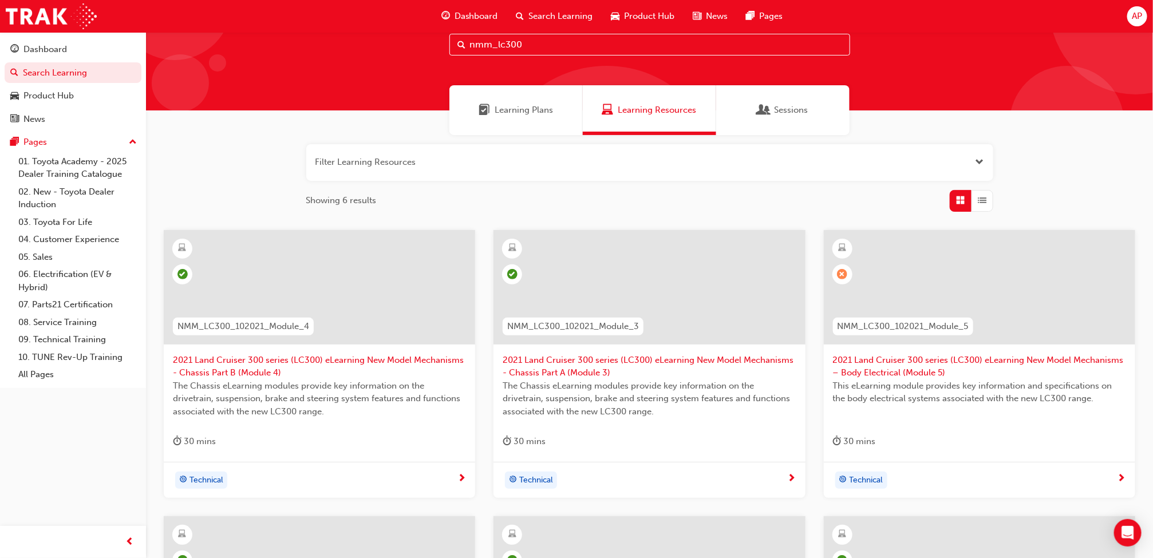
click at [536, 41] on input "nmm_lc300" at bounding box center [649, 45] width 401 height 22
type input "nmm_gryaris"
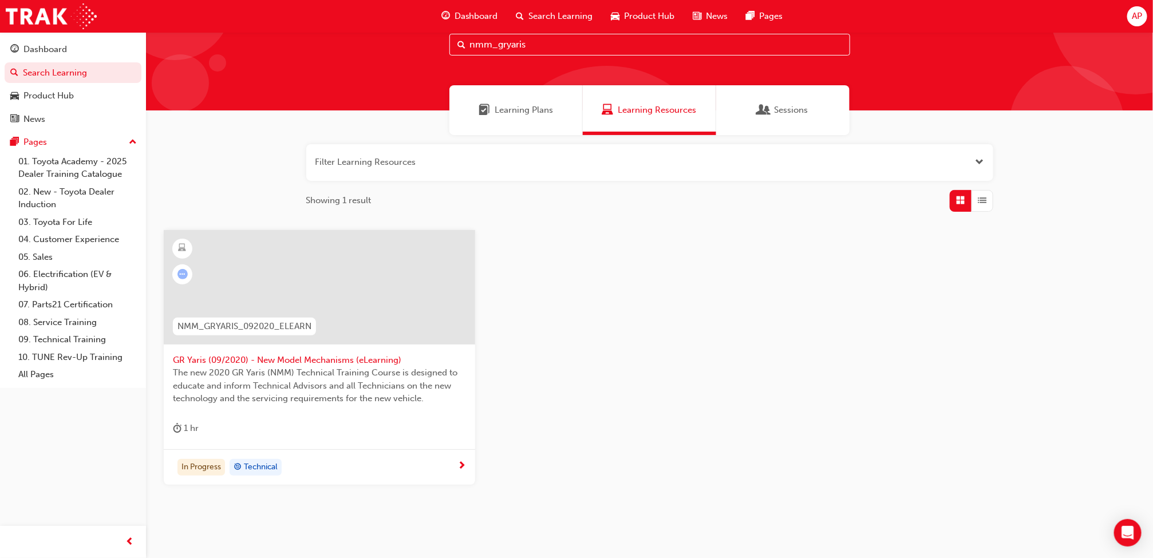
click at [303, 351] on div at bounding box center [319, 296] width 293 height 115
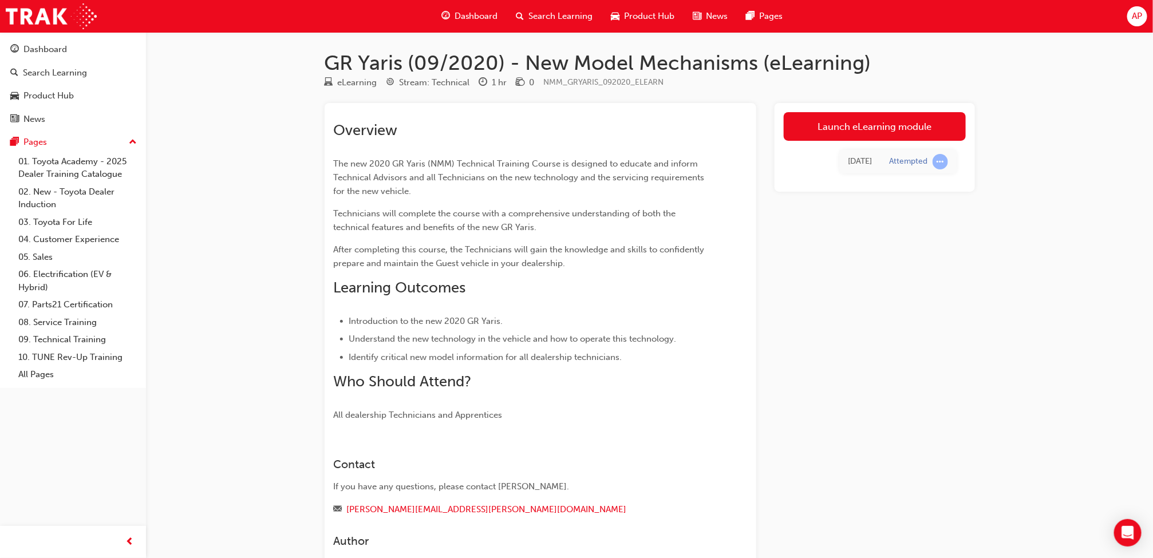
click at [873, 127] on link "Launch eLearning module" at bounding box center [875, 126] width 182 height 29
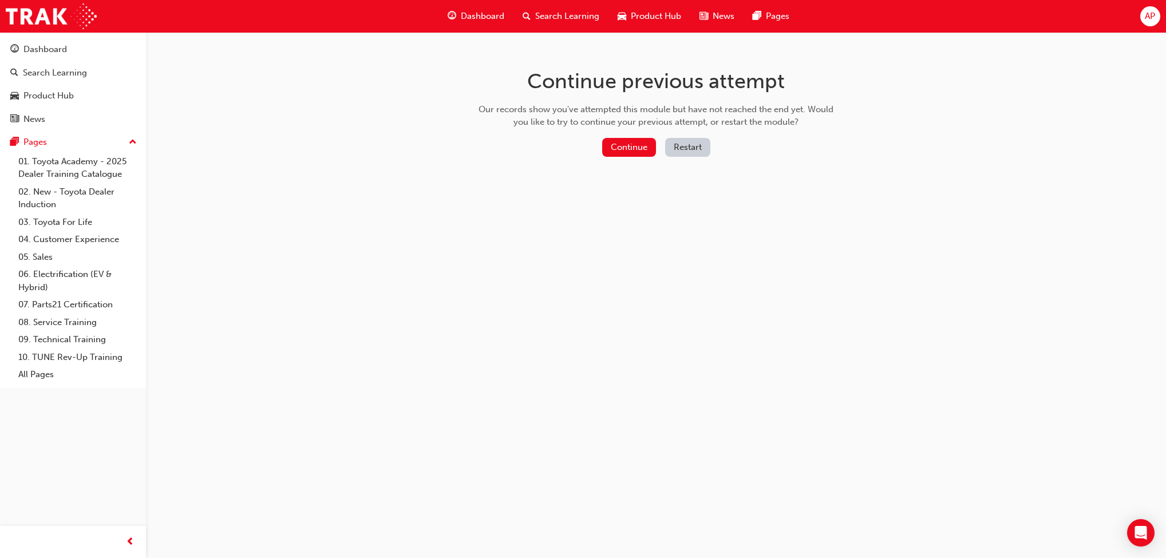
click at [621, 141] on button "Continue" at bounding box center [629, 147] width 54 height 19
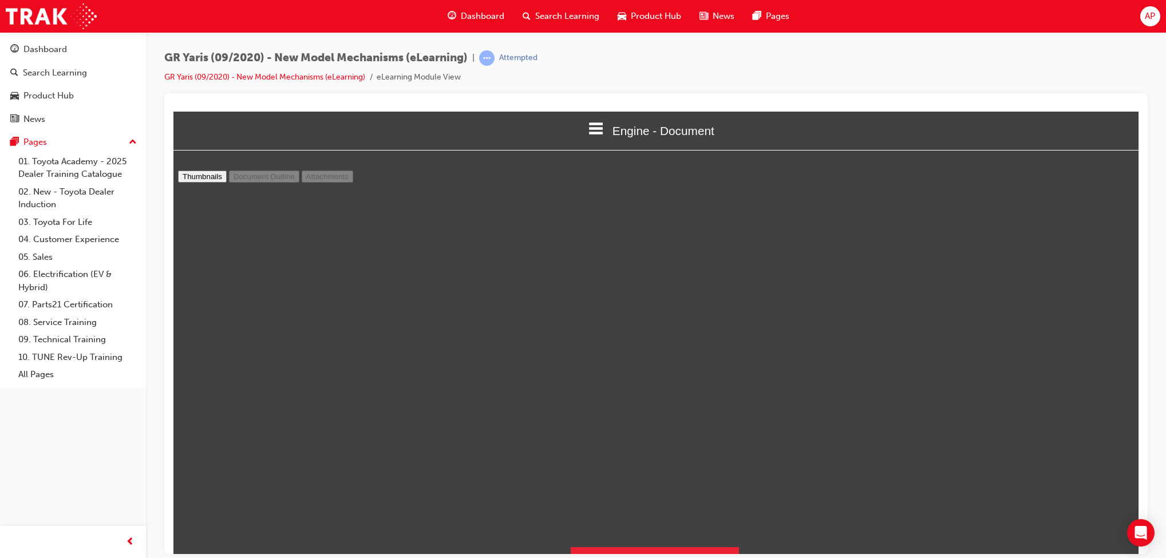
scroll to position [31, 0]
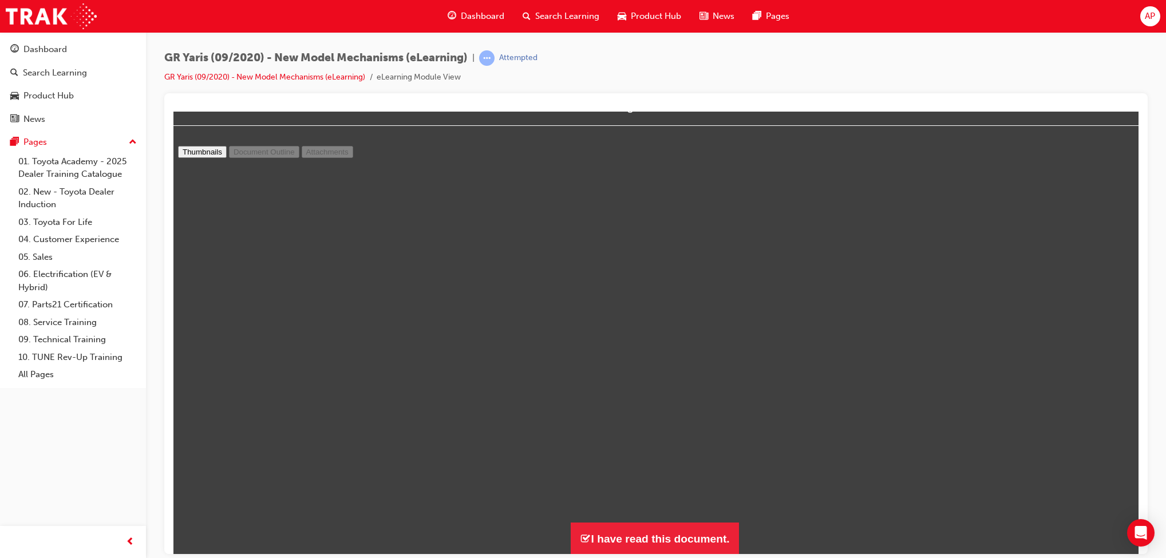
type input "3"
select select "1"
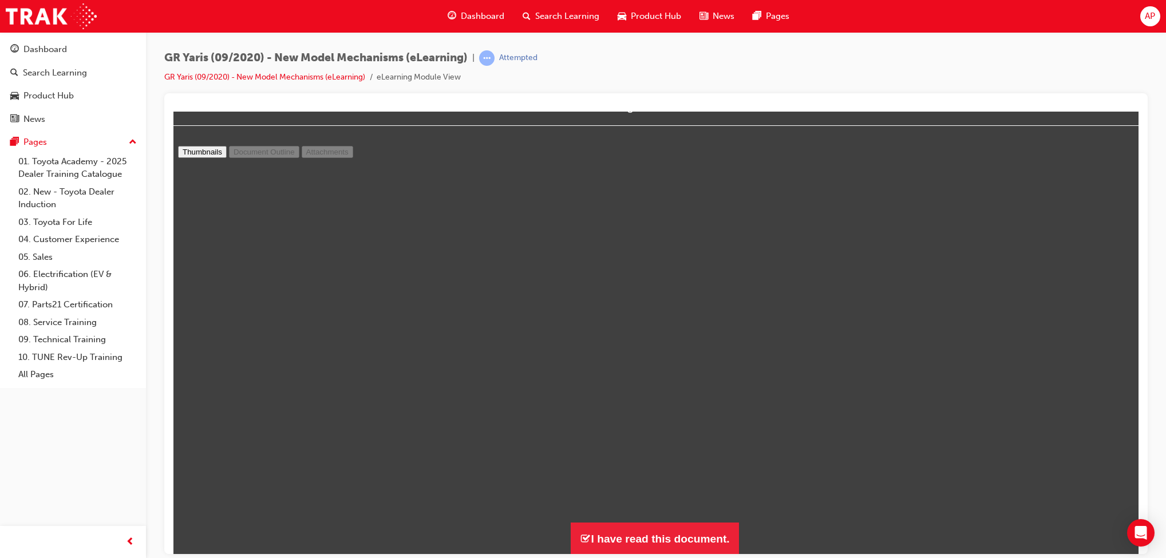
type input "32"
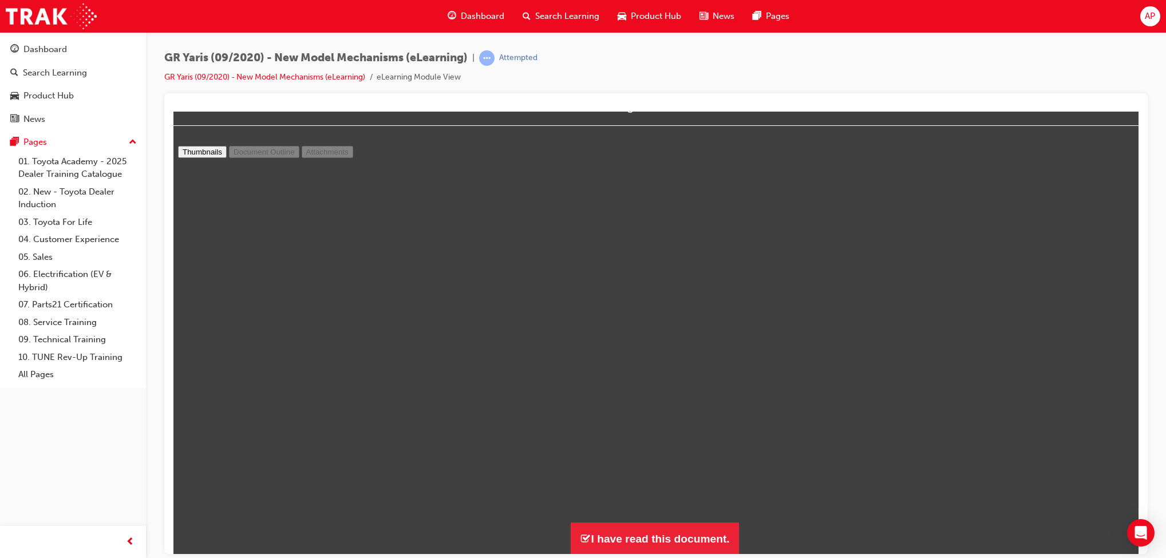
scroll to position [14399, 0]
click at [610, 546] on button "I have read this document." at bounding box center [655, 538] width 168 height 33
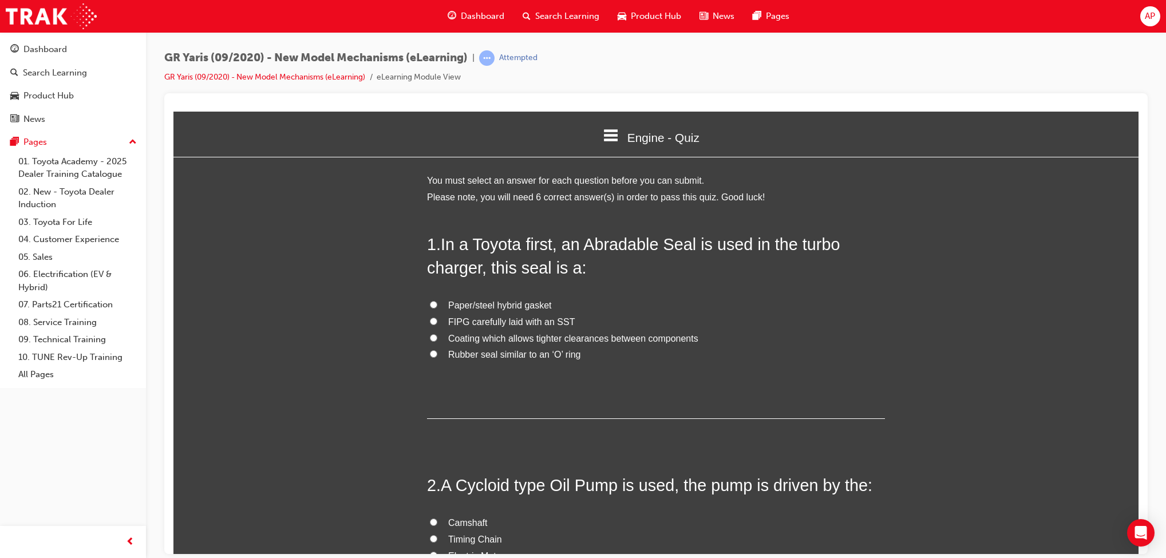
scroll to position [1488, 980]
click at [493, 333] on span "Coating which allows tighter clearances between components" at bounding box center [573, 338] width 250 height 10
click at [437, 334] on input "Coating which allows tighter clearances between components" at bounding box center [433, 337] width 7 height 7
radio input "true"
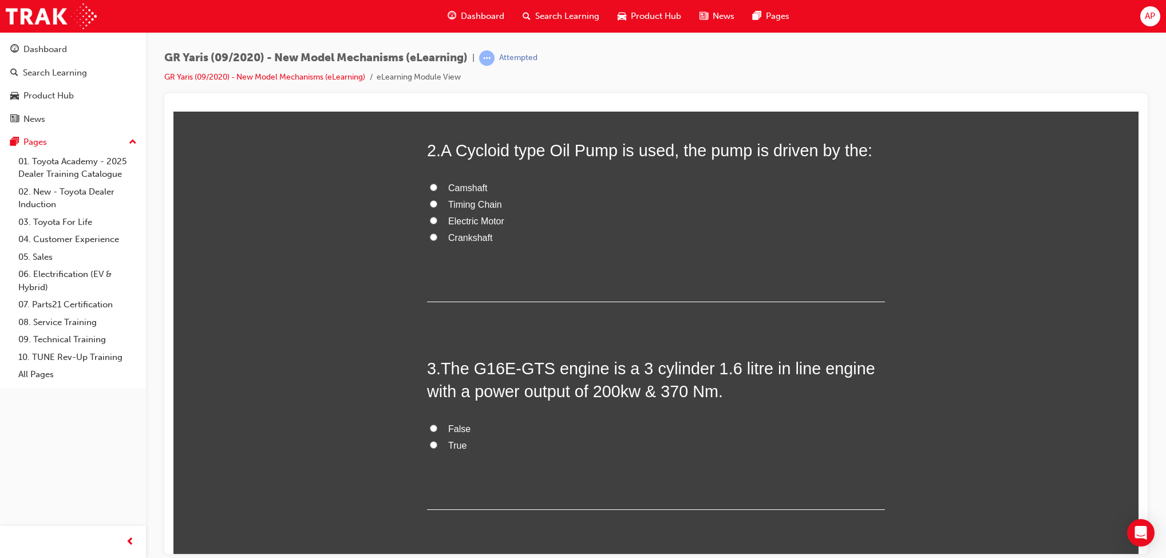
scroll to position [289, 0]
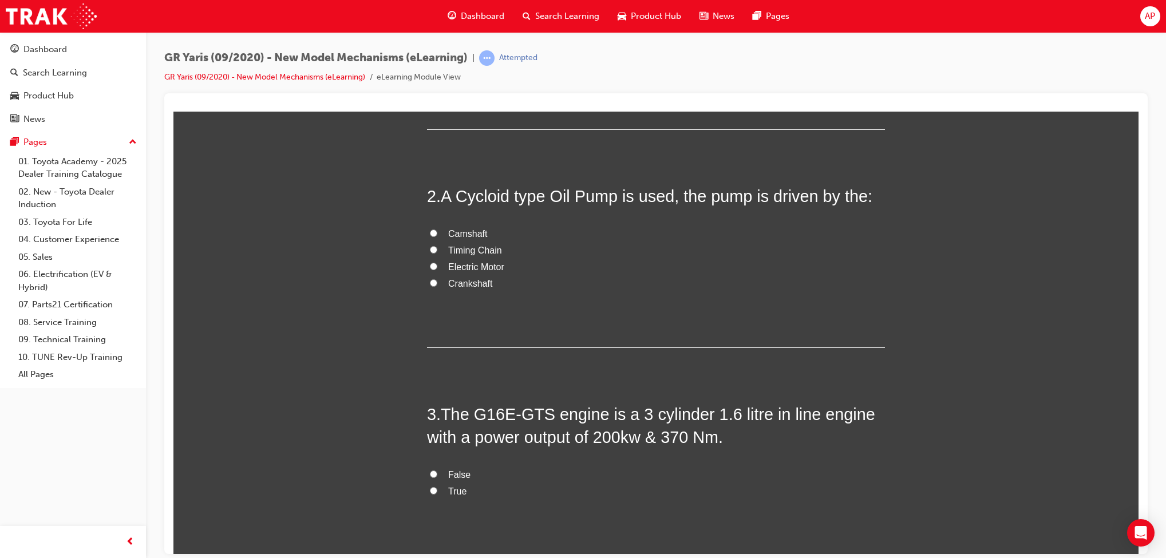
click at [484, 247] on span "Timing Chain" at bounding box center [475, 250] width 54 height 10
click at [437, 247] on input "Timing Chain" at bounding box center [433, 249] width 7 height 7
radio input "true"
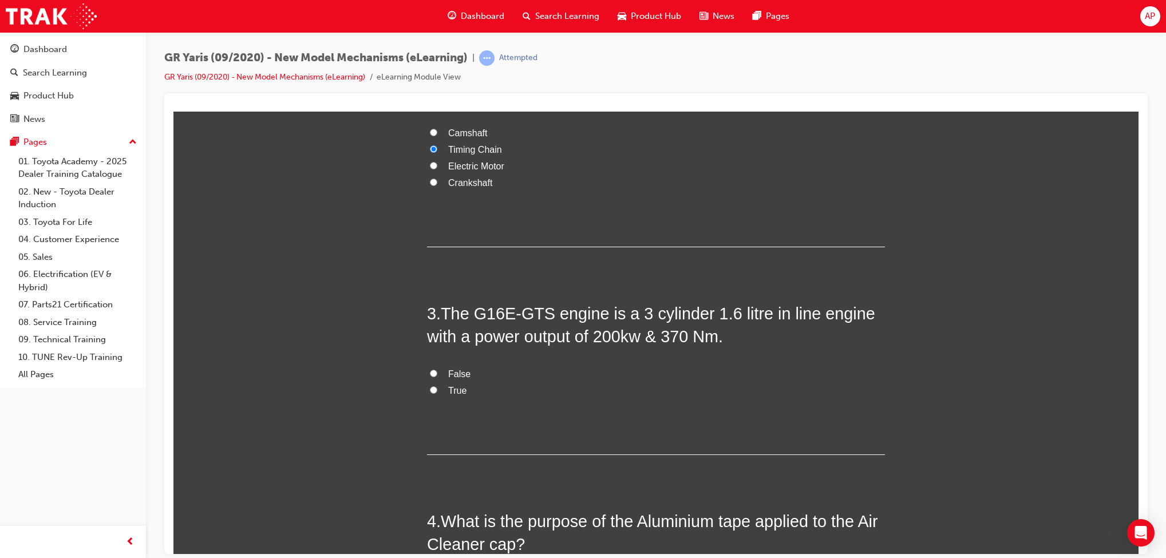
scroll to position [399, 0]
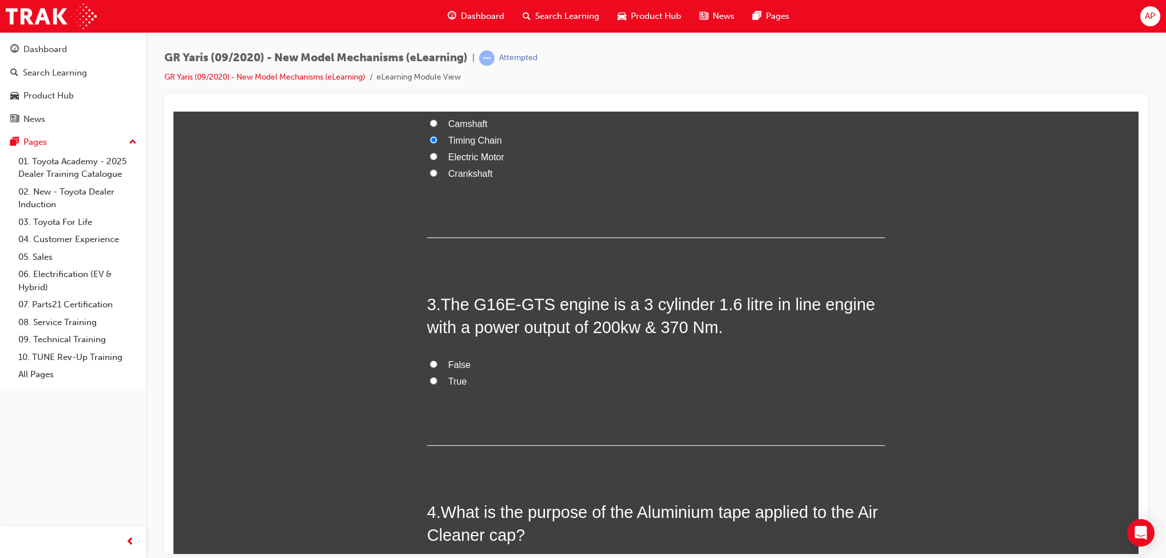
click at [455, 382] on span "True" at bounding box center [457, 381] width 18 height 10
click at [437, 382] on input "True" at bounding box center [433, 380] width 7 height 7
radio input "true"
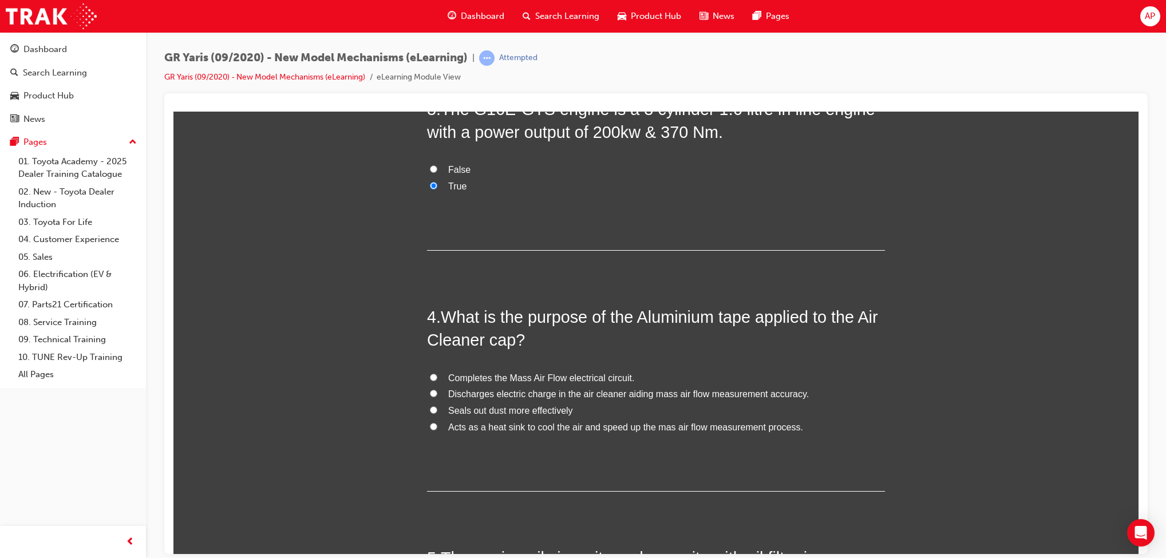
scroll to position [629, 0]
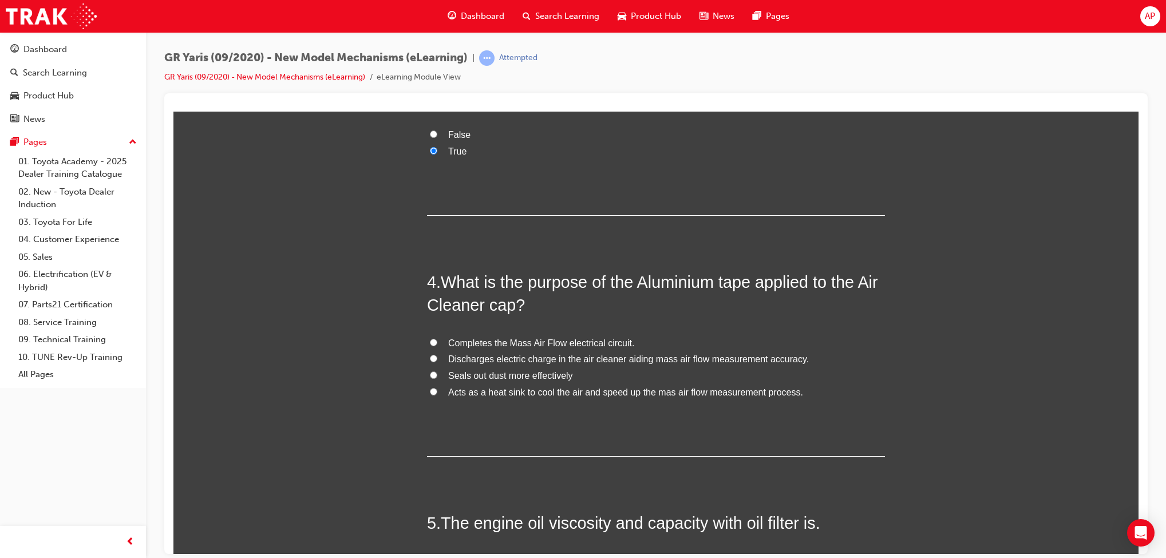
click at [555, 374] on span "Seals out dust more effectively" at bounding box center [510, 375] width 125 height 10
click at [437, 374] on input "Seals out dust more effectively" at bounding box center [433, 374] width 7 height 7
radio input "true"
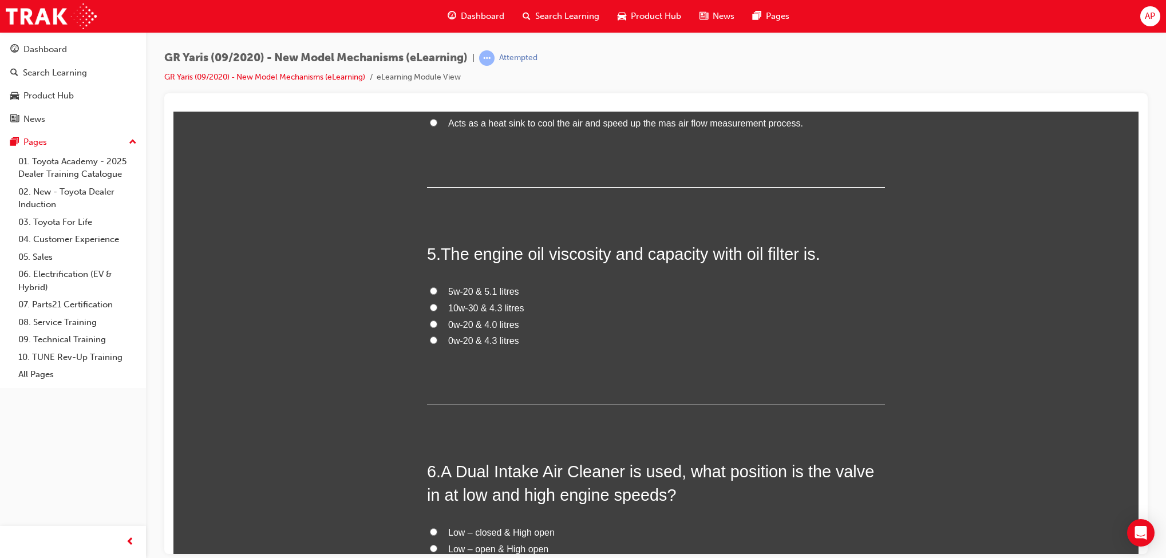
scroll to position [909, 0]
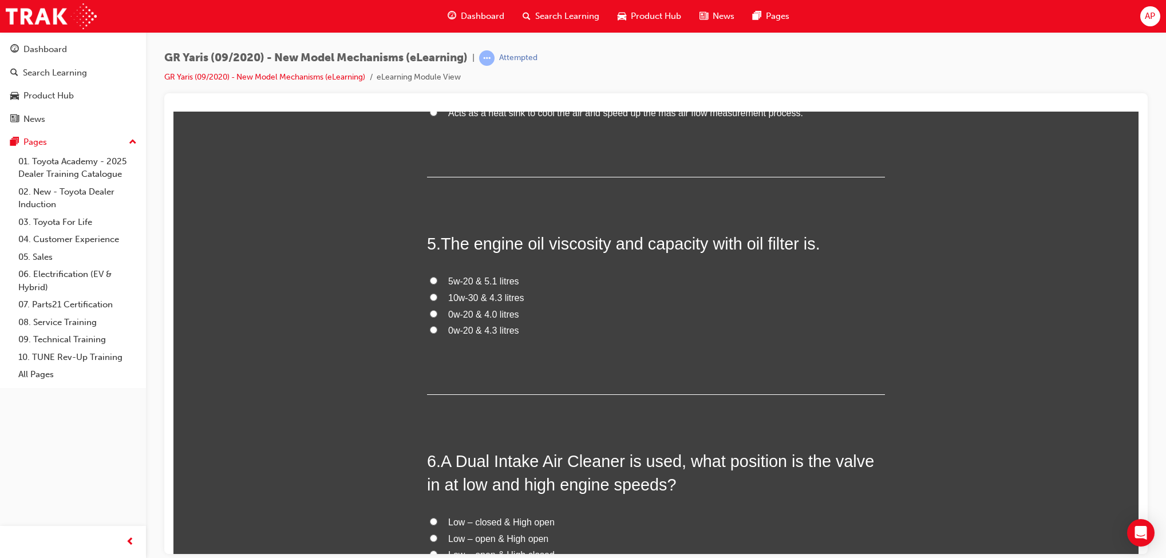
click at [490, 331] on span "0w-20 & 4.3 litres" at bounding box center [483, 330] width 71 height 10
click at [437, 331] on input "0w-20 & 4.3 litres" at bounding box center [433, 329] width 7 height 7
radio input "true"
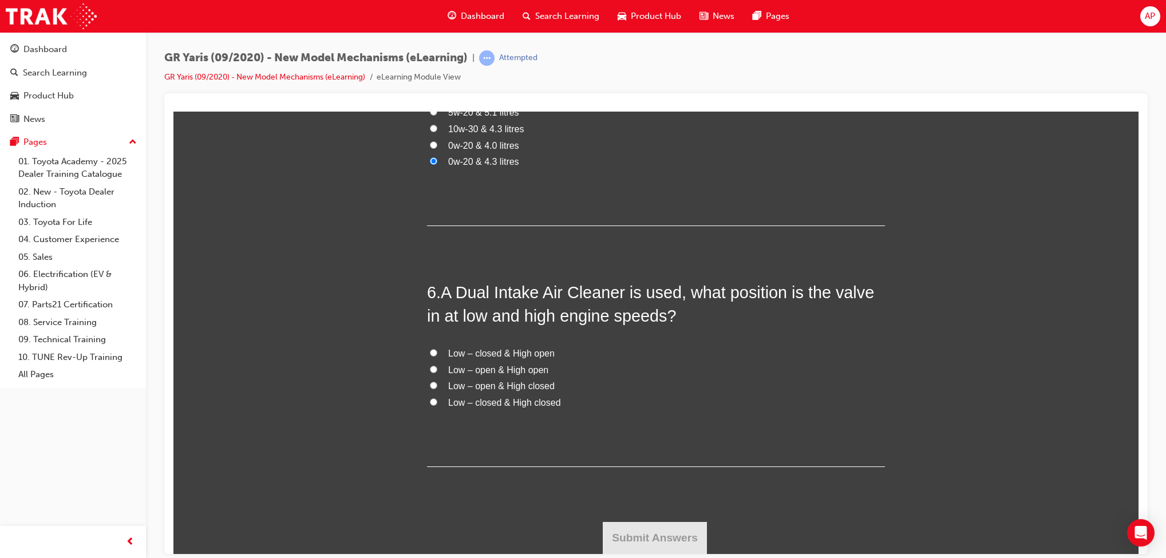
click at [529, 356] on span "Low – closed & High open" at bounding box center [501, 353] width 106 height 10
click at [437, 356] on input "Low – closed & High open" at bounding box center [433, 352] width 7 height 7
radio input "true"
click at [665, 526] on button "Submit Answers" at bounding box center [655, 538] width 104 height 32
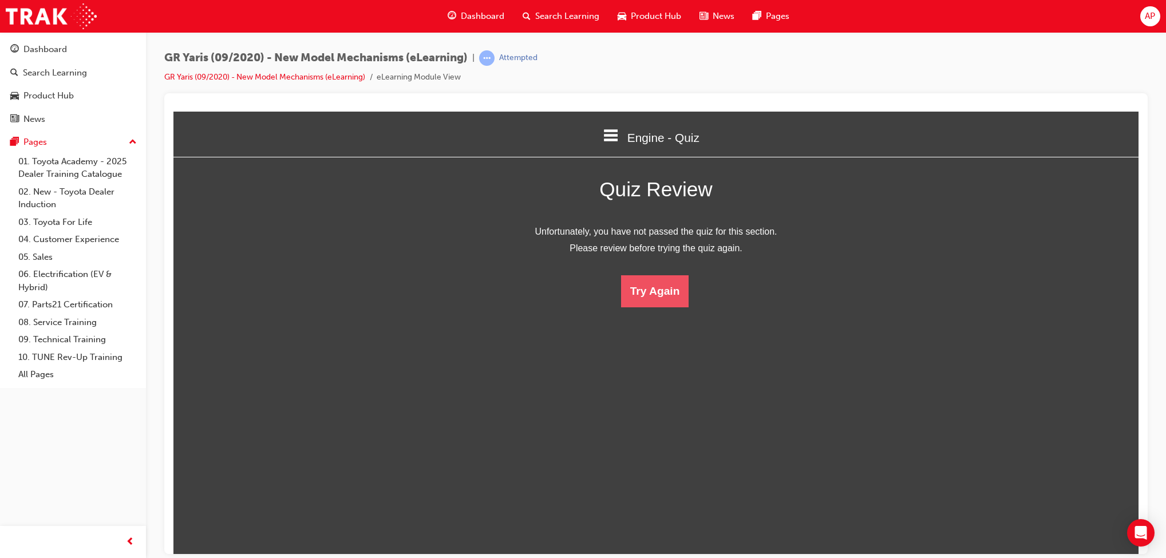
click at [657, 291] on button "Try Again" at bounding box center [655, 291] width 68 height 32
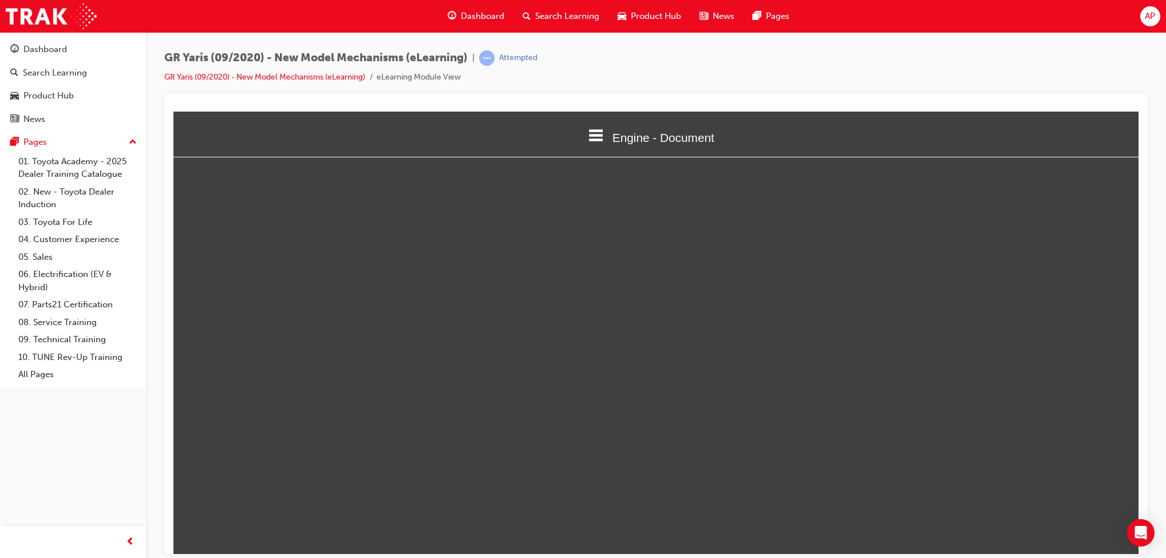
select select "1"
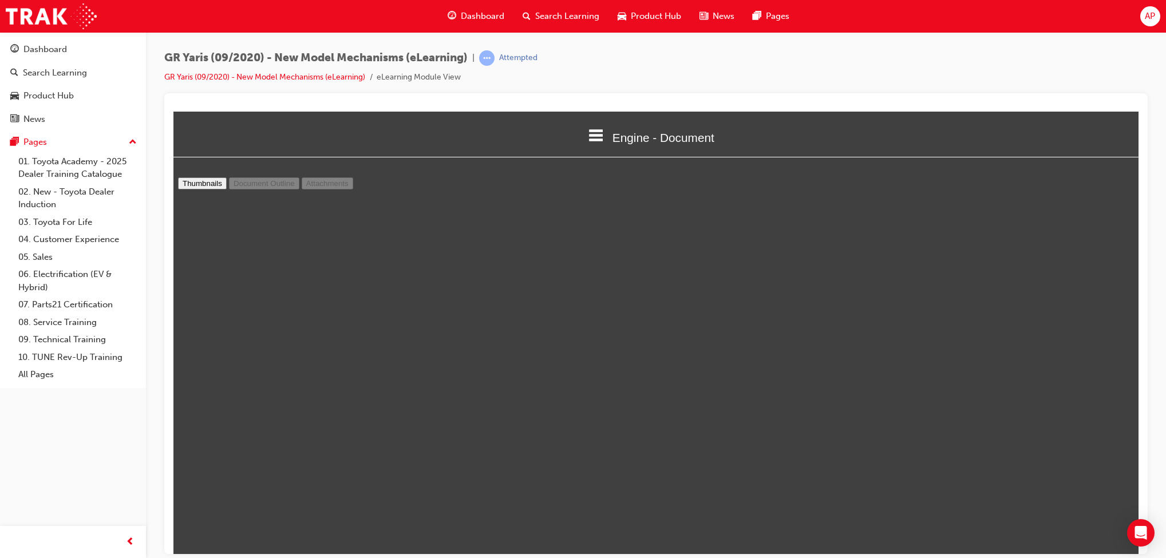
scroll to position [10234, 0]
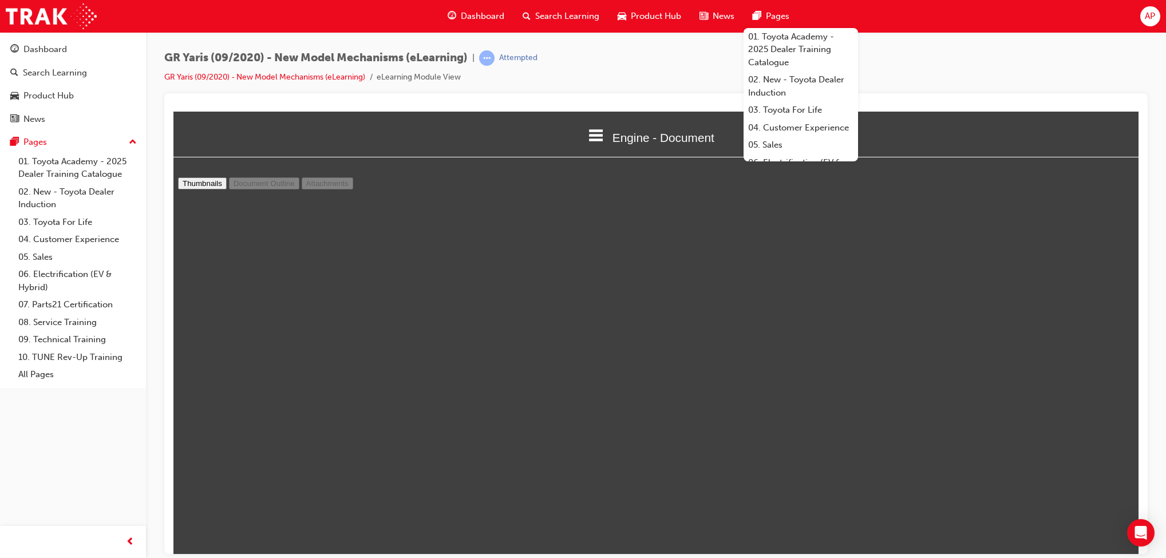
type input "19"
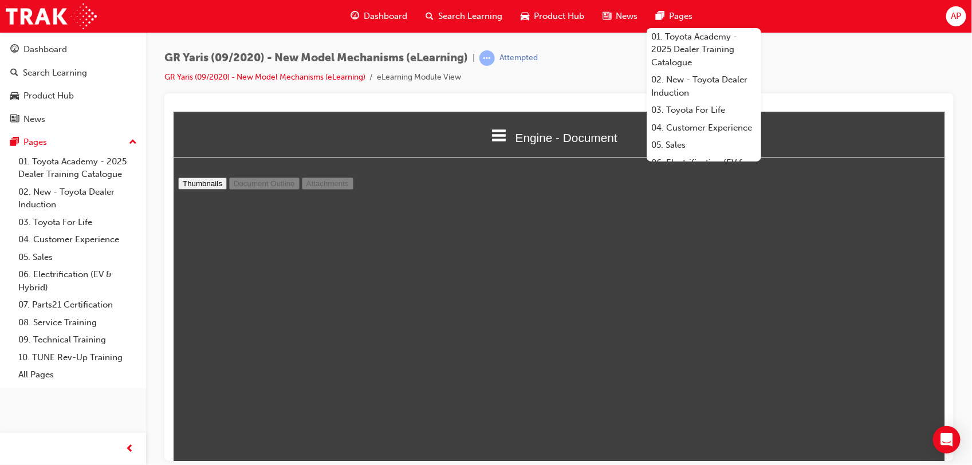
scroll to position [8344, 0]
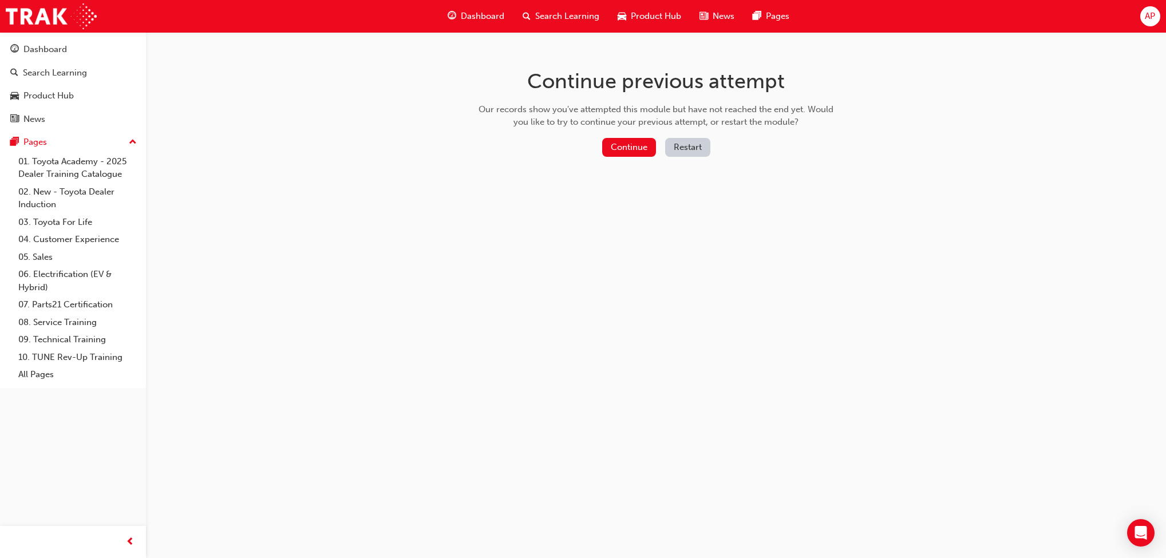
click at [622, 153] on button "Continue" at bounding box center [629, 147] width 54 height 19
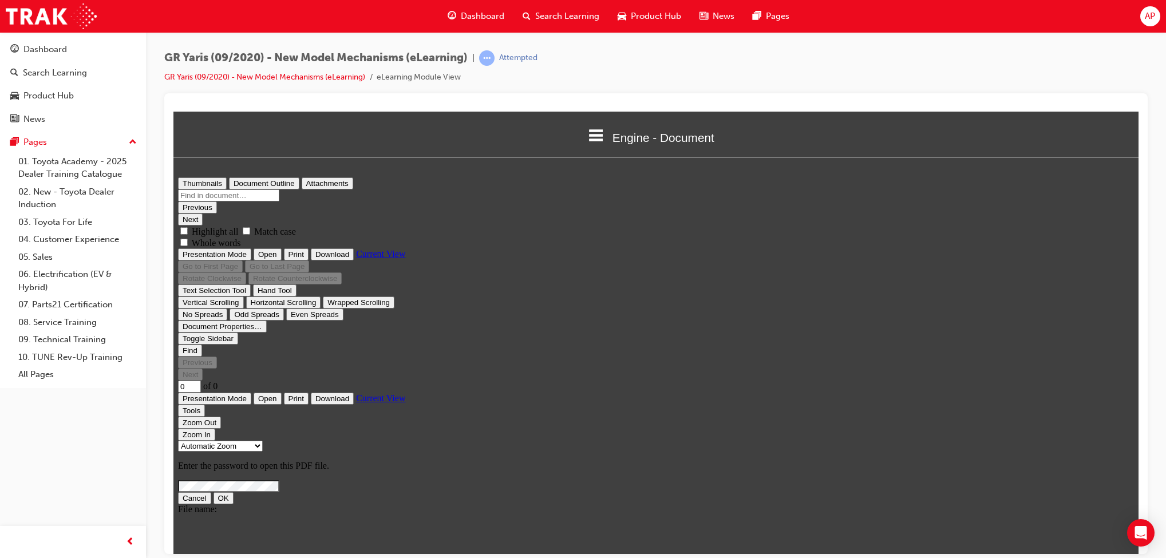
type input "31"
select select "1"
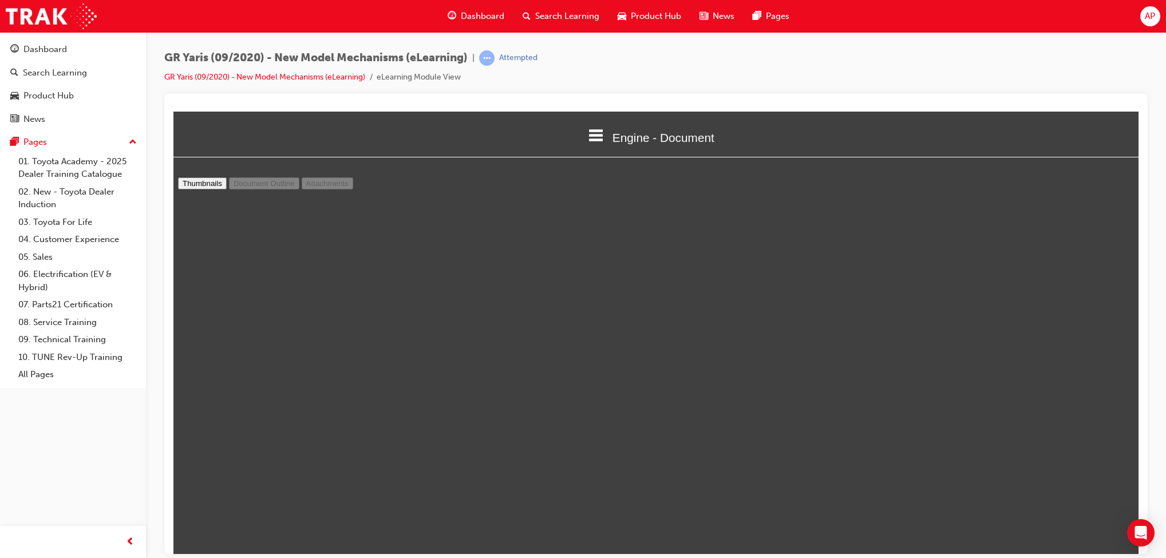
scroll to position [31, 0]
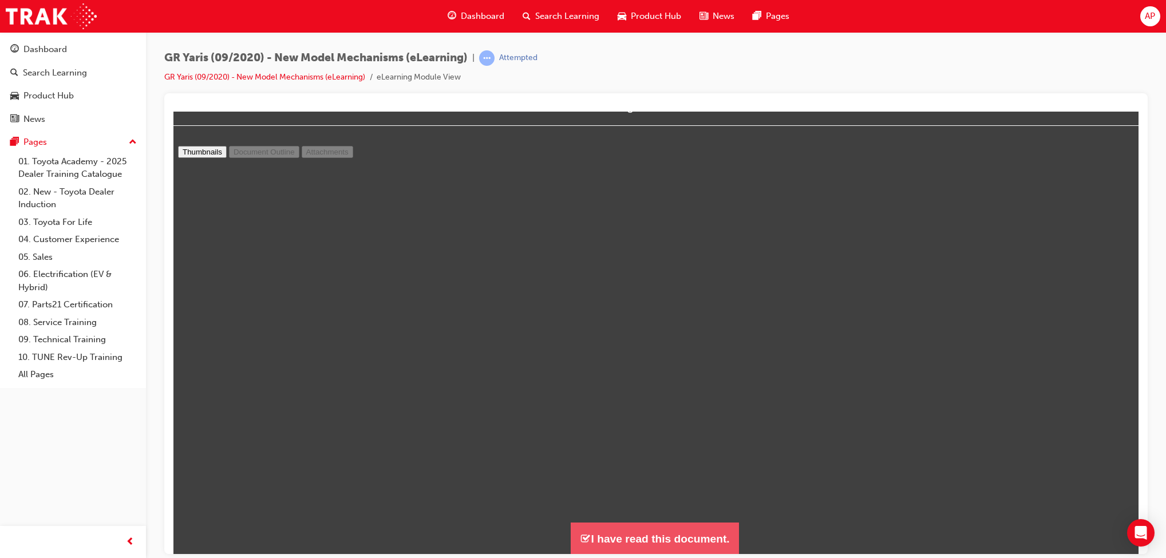
click at [669, 543] on button "I have read this document." at bounding box center [655, 538] width 168 height 33
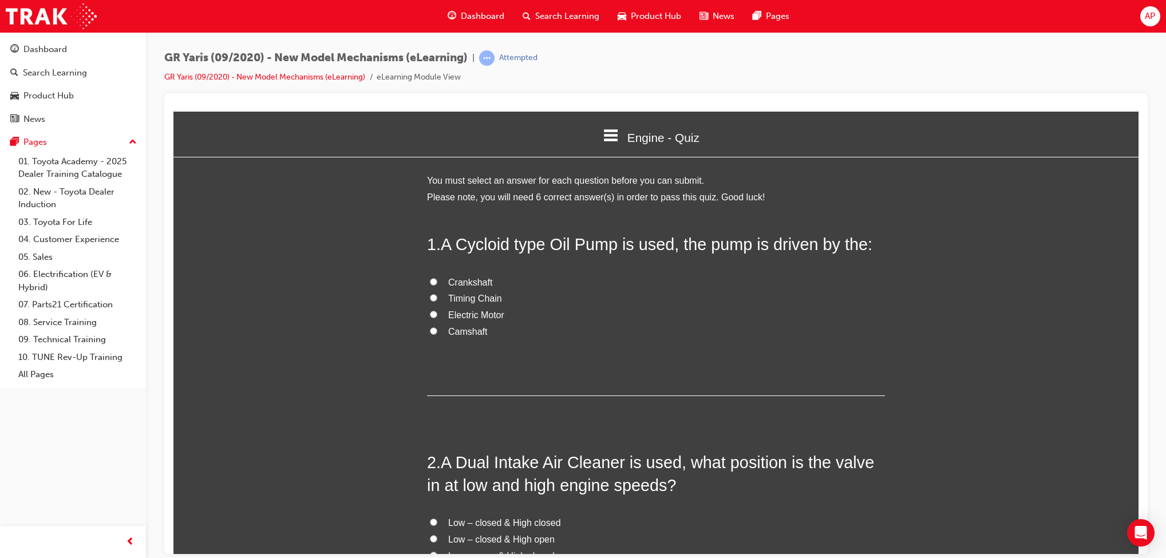
scroll to position [1488, 980]
click at [533, 520] on span "Low – closed & High closed" at bounding box center [504, 523] width 113 height 10
click at [437, 520] on input "Low – closed & High closed" at bounding box center [433, 521] width 7 height 7
radio input "true"
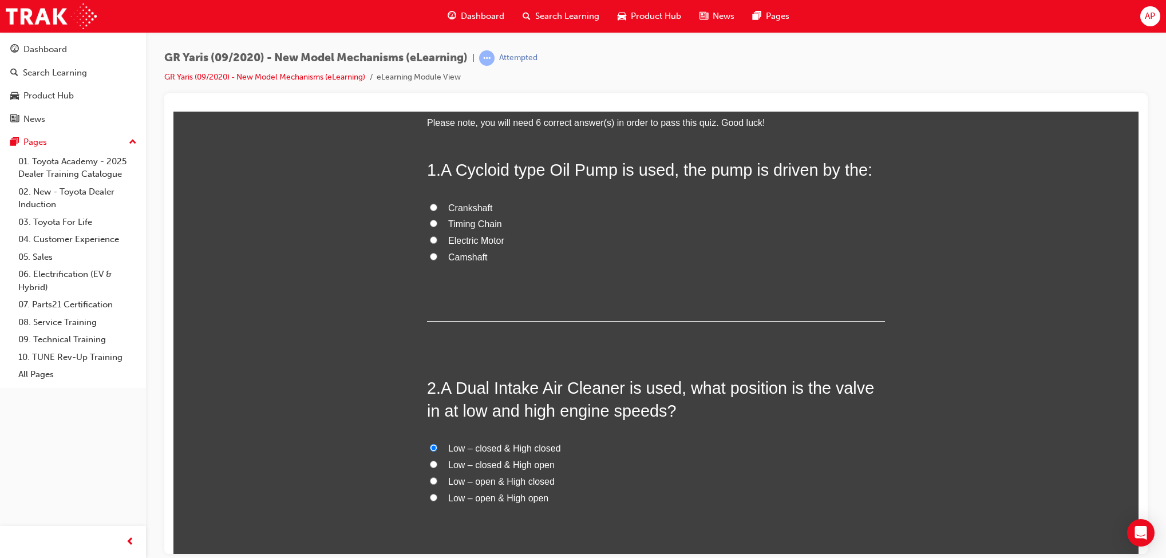
scroll to position [104, 0]
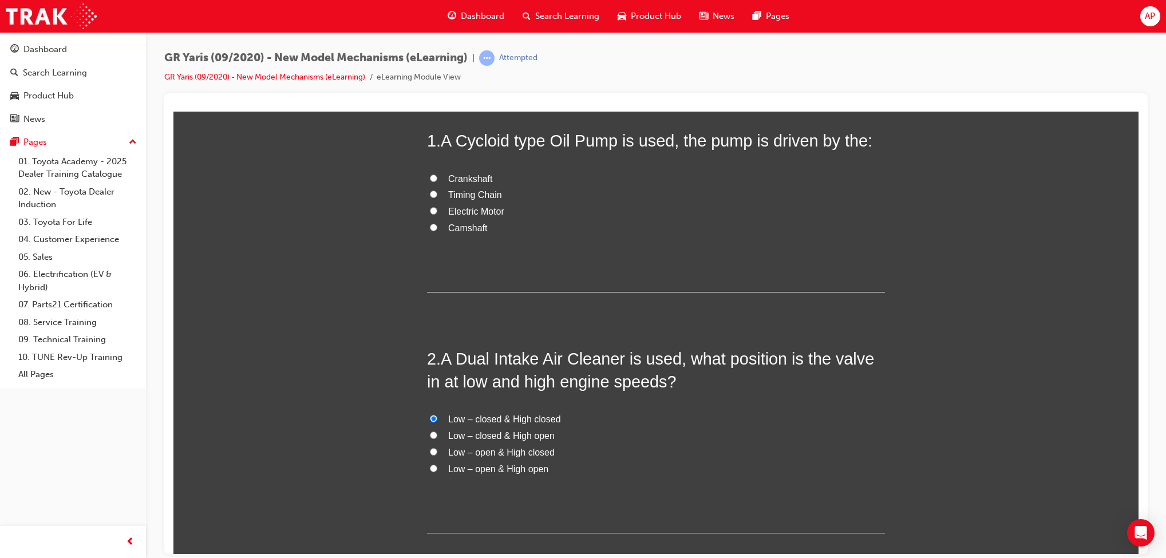
click at [514, 435] on span "Low – closed & High open" at bounding box center [501, 436] width 106 height 10
click at [437, 435] on input "Low – closed & High open" at bounding box center [433, 434] width 7 height 7
radio input "true"
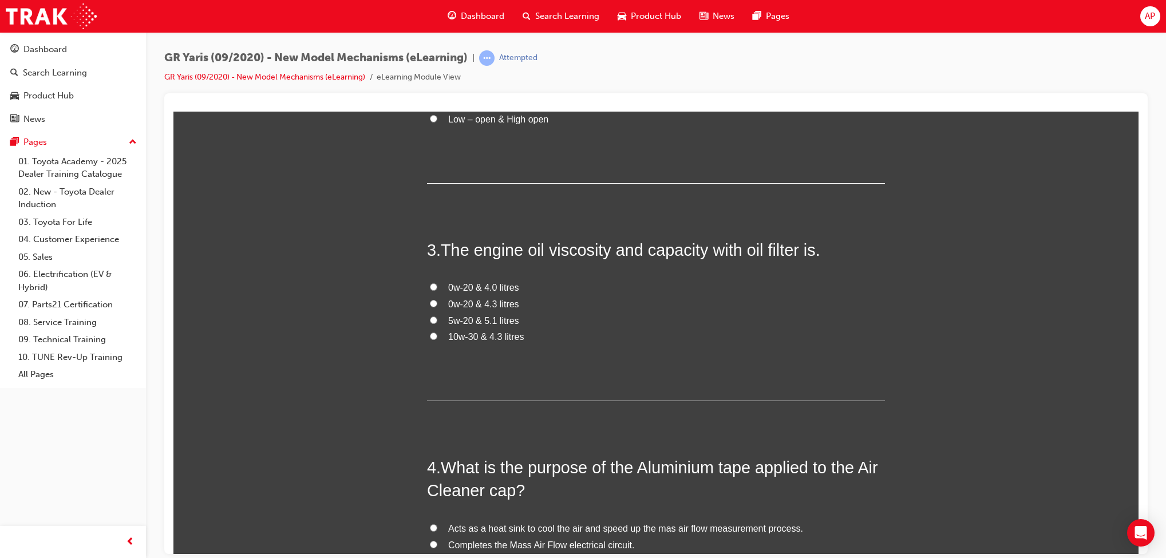
scroll to position [460, 0]
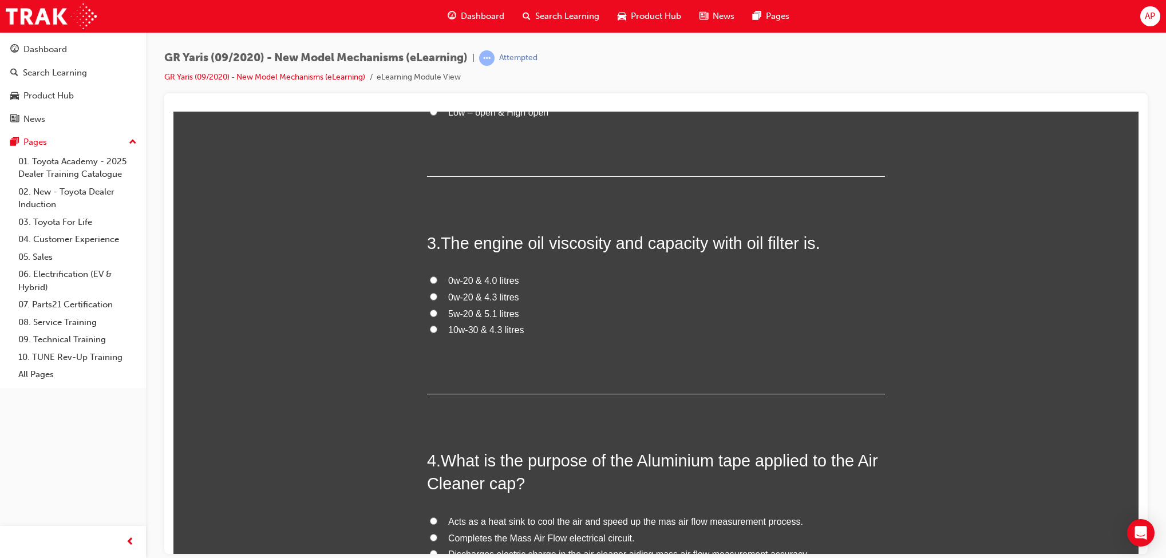
click at [506, 292] on span "0w-20 & 4.3 litres" at bounding box center [483, 297] width 71 height 10
click at [437, 293] on input "0w-20 & 4.3 litres" at bounding box center [433, 296] width 7 height 7
radio input "true"
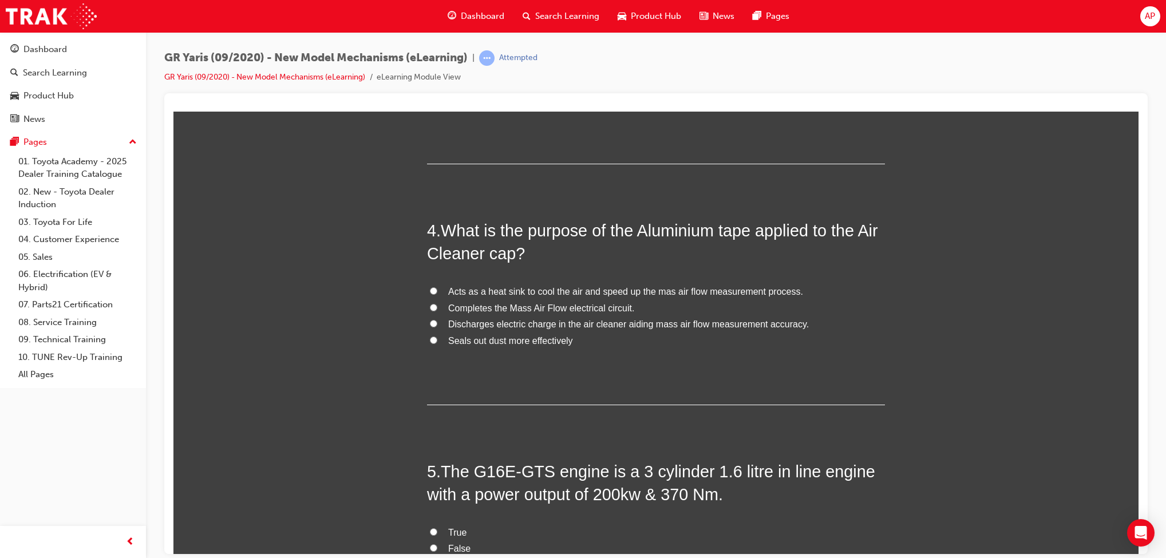
scroll to position [729, 0]
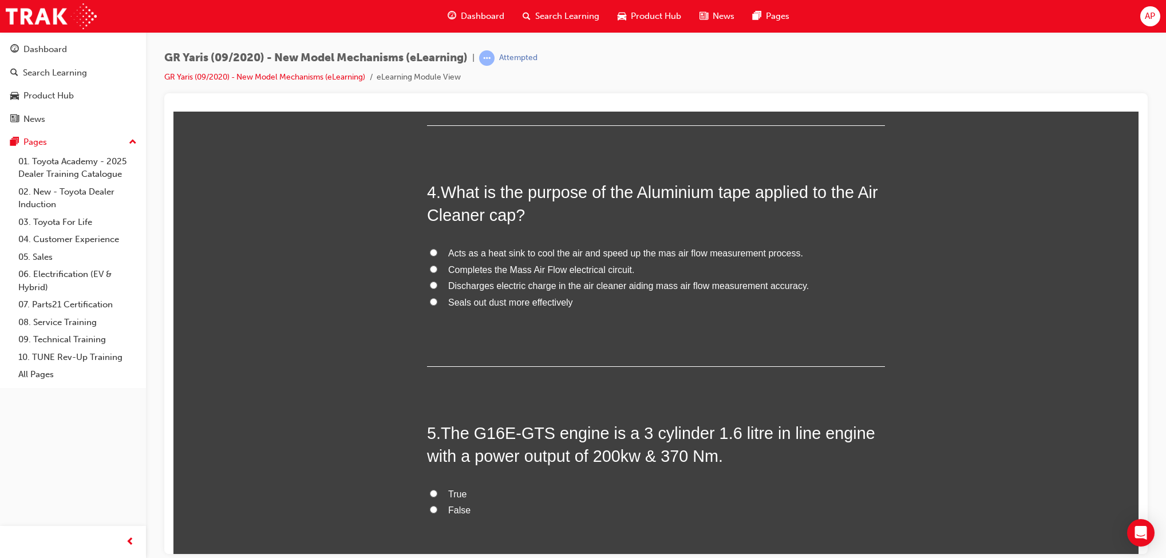
click at [574, 290] on span "Discharges electric charge in the air cleaner aiding mass air flow measurement …" at bounding box center [628, 286] width 361 height 10
click at [437, 289] on input "Discharges electric charge in the air cleaner aiding mass air flow measurement …" at bounding box center [433, 284] width 7 height 7
radio input "true"
drag, startPoint x: 814, startPoint y: 496, endPoint x: 351, endPoint y: 511, distance: 463.5
click at [351, 511] on div "You must select an answer for each question before you can submit. Please note,…" at bounding box center [655, 172] width 965 height 1459
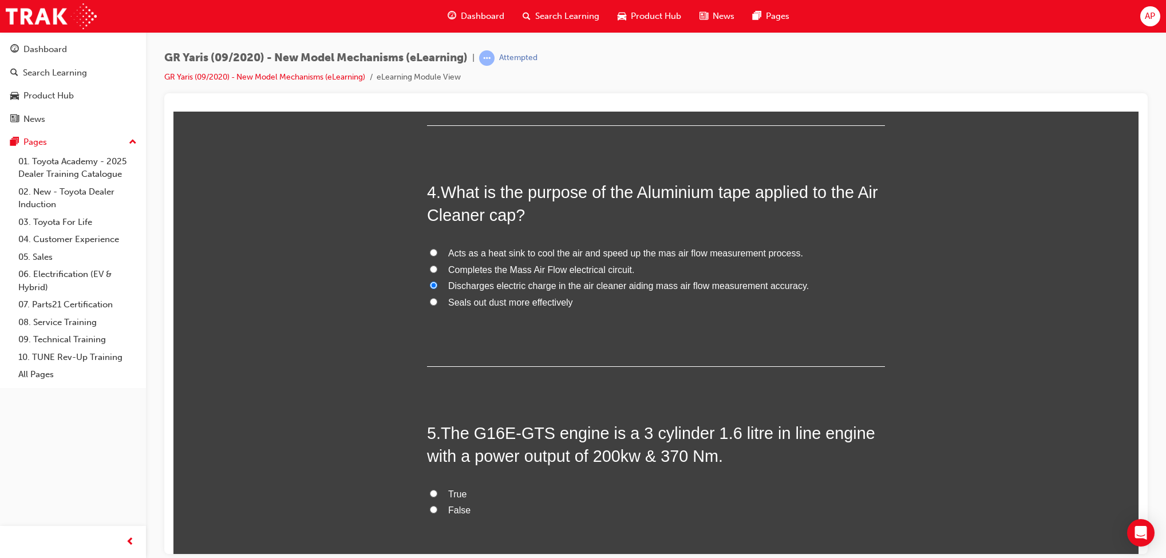
click at [430, 495] on input "True" at bounding box center [433, 493] width 7 height 7
radio input "true"
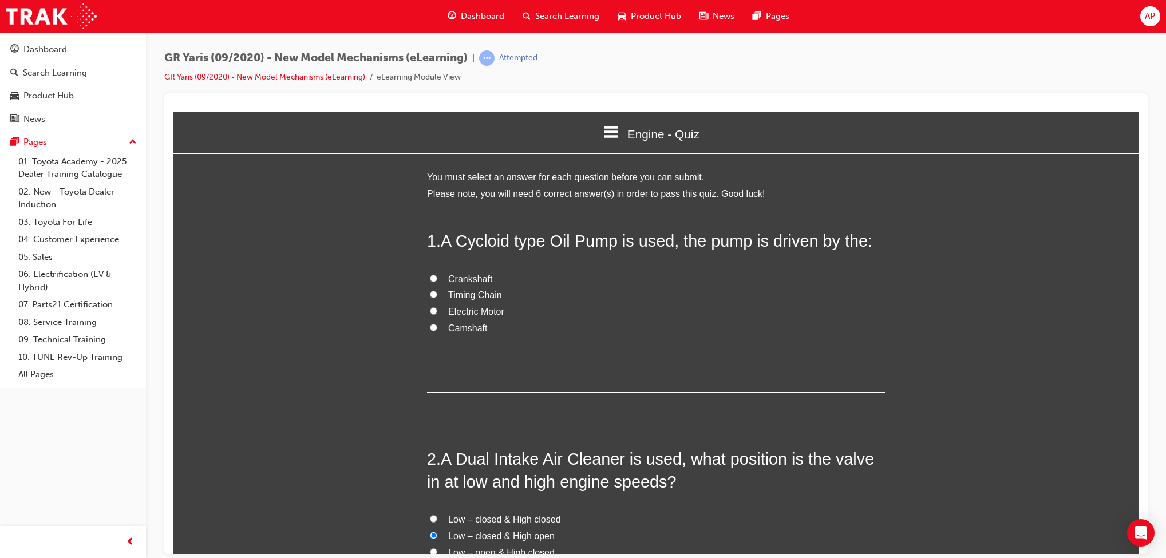
scroll to position [0, 0]
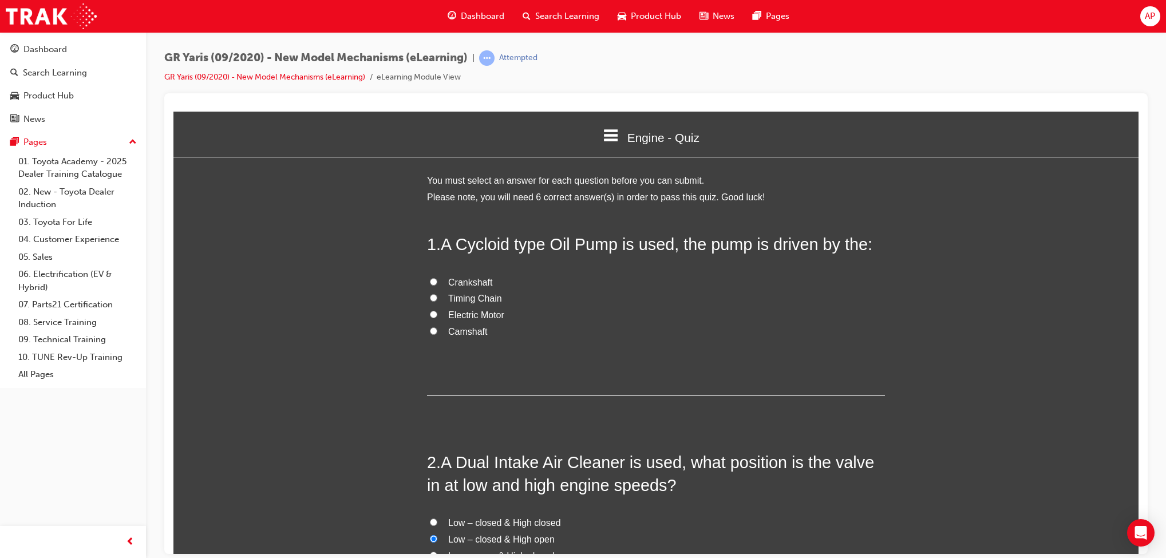
click at [475, 302] on span "Timing Chain" at bounding box center [475, 298] width 54 height 10
click at [437, 301] on input "Timing Chain" at bounding box center [433, 297] width 7 height 7
radio input "true"
drag, startPoint x: 471, startPoint y: 286, endPoint x: 571, endPoint y: 280, distance: 99.8
click at [471, 285] on span "Crankshaft" at bounding box center [470, 282] width 44 height 10
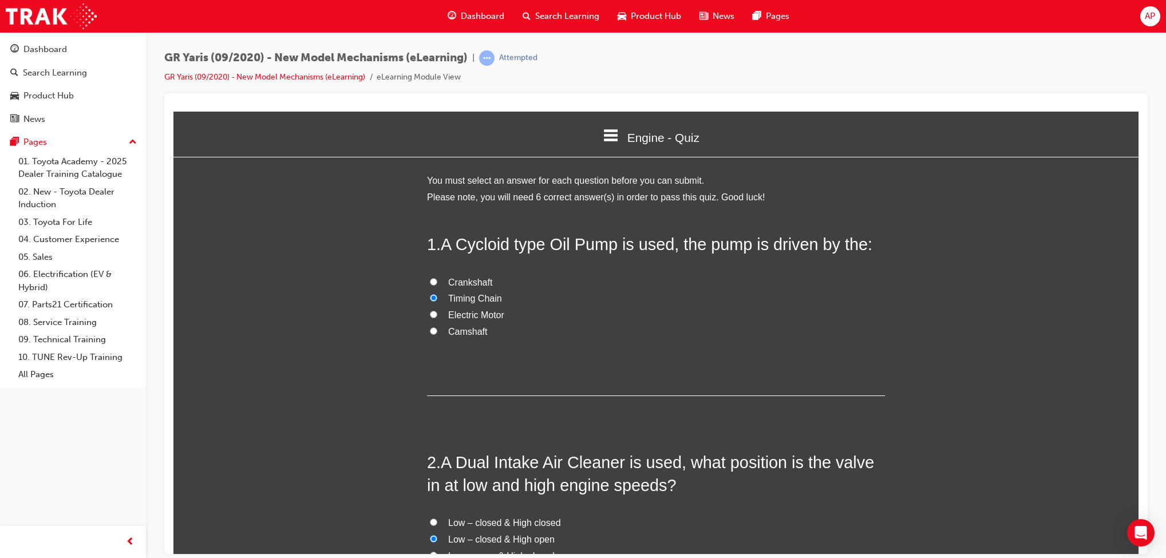
click at [437, 285] on input "Crankshaft" at bounding box center [433, 281] width 7 height 7
radio input "true"
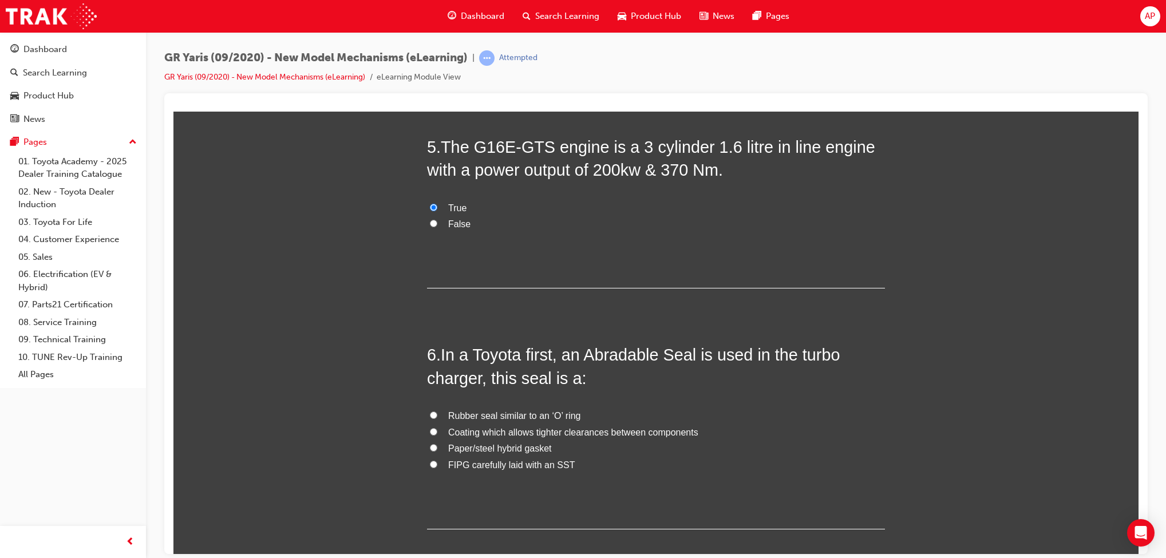
scroll to position [1031, 0]
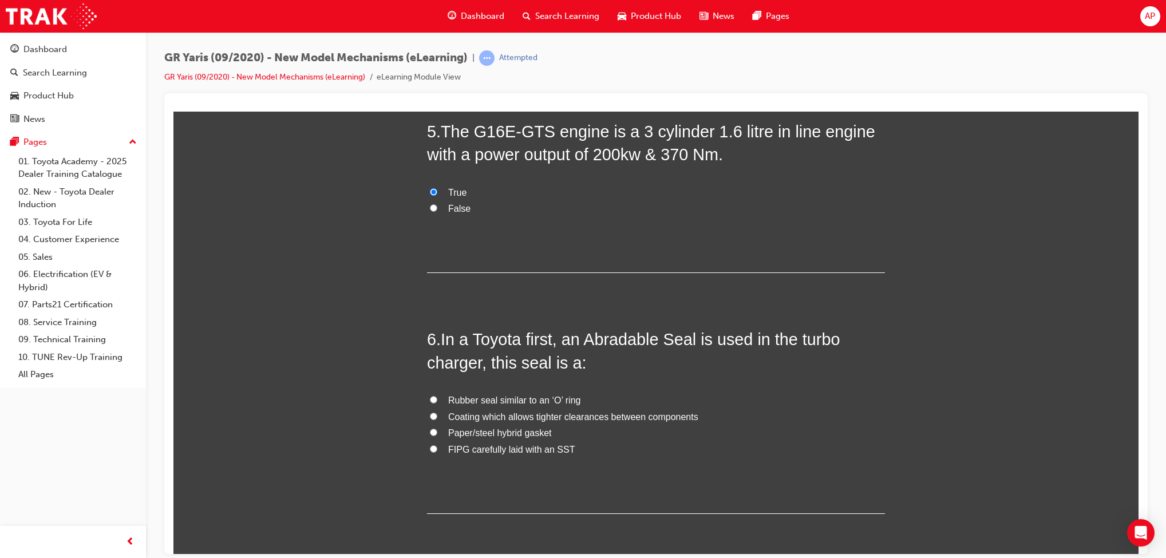
click at [651, 417] on span "Coating which allows tighter clearances between components" at bounding box center [573, 417] width 250 height 10
click at [437, 417] on input "Coating which allows tighter clearances between components" at bounding box center [433, 415] width 7 height 7
radio input "true"
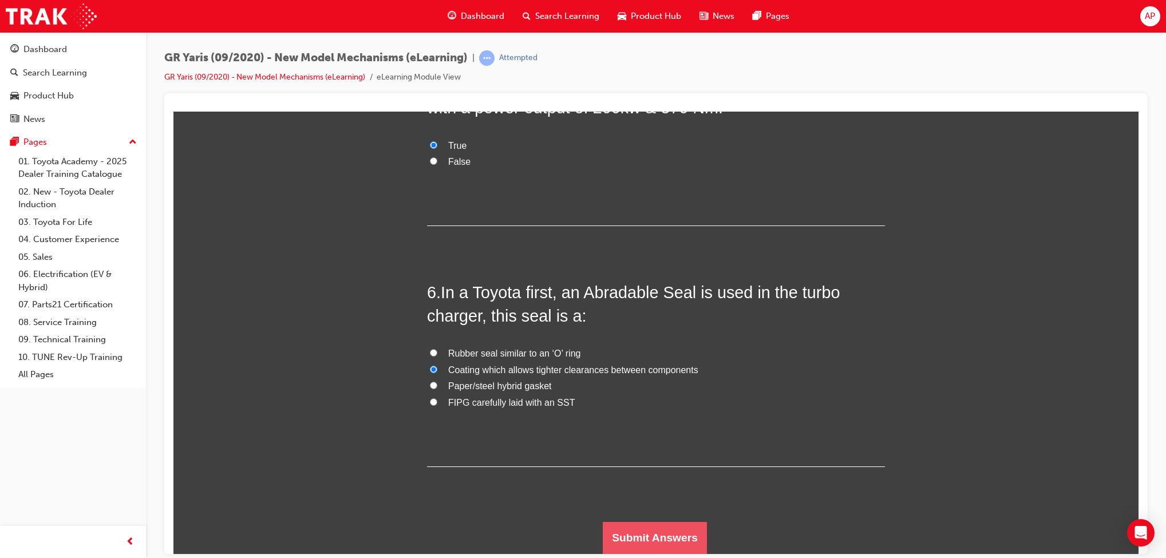
click at [632, 524] on button "Submit Answers" at bounding box center [655, 538] width 104 height 32
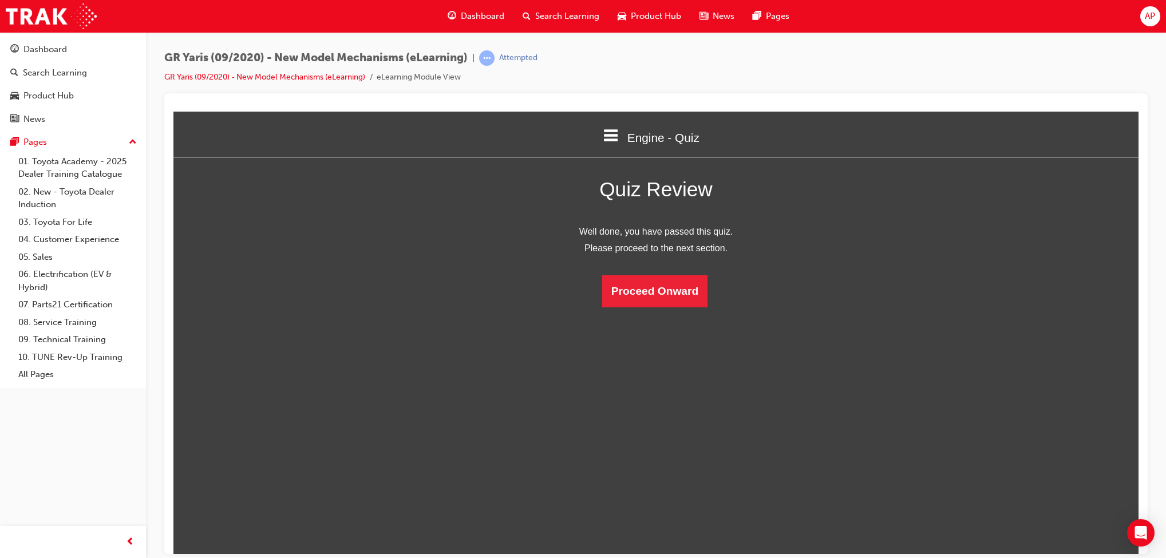
scroll to position [6, 6]
click at [636, 291] on button "Proceed Onward" at bounding box center [654, 291] width 105 height 32
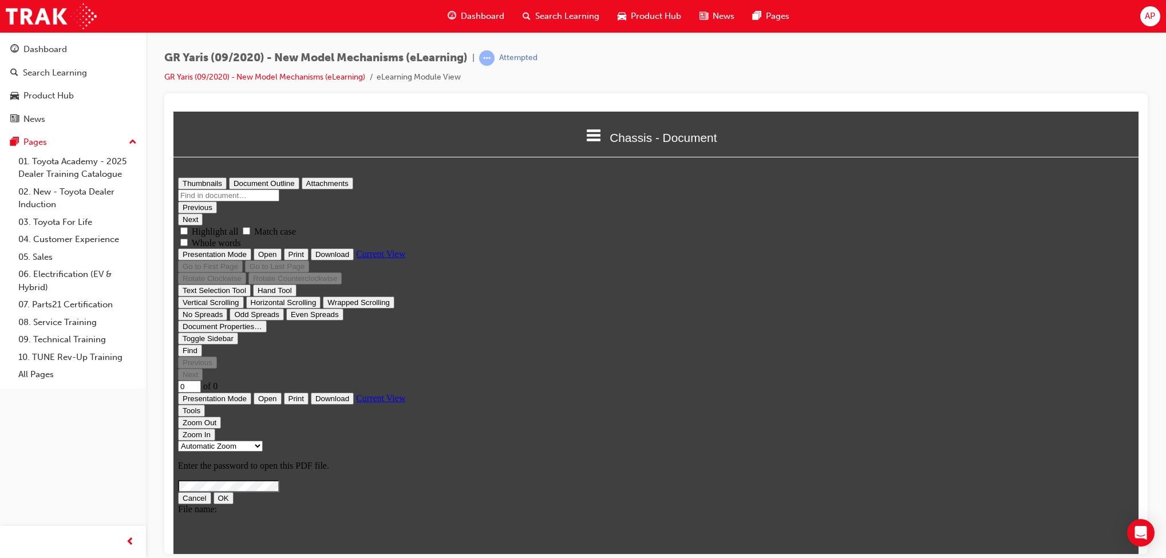
scroll to position [0, 0]
type input "1"
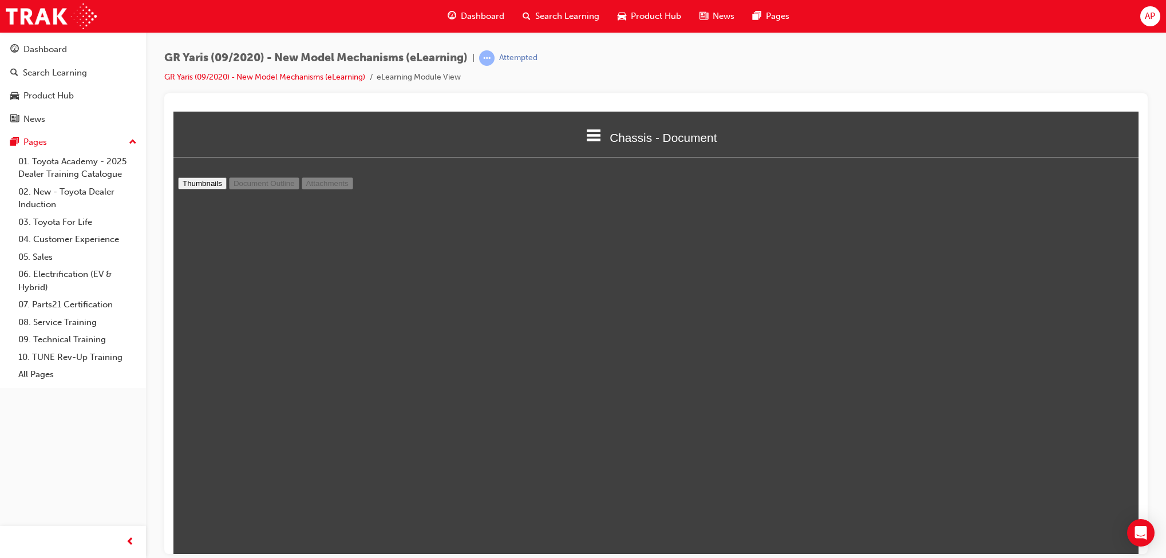
select select "1"
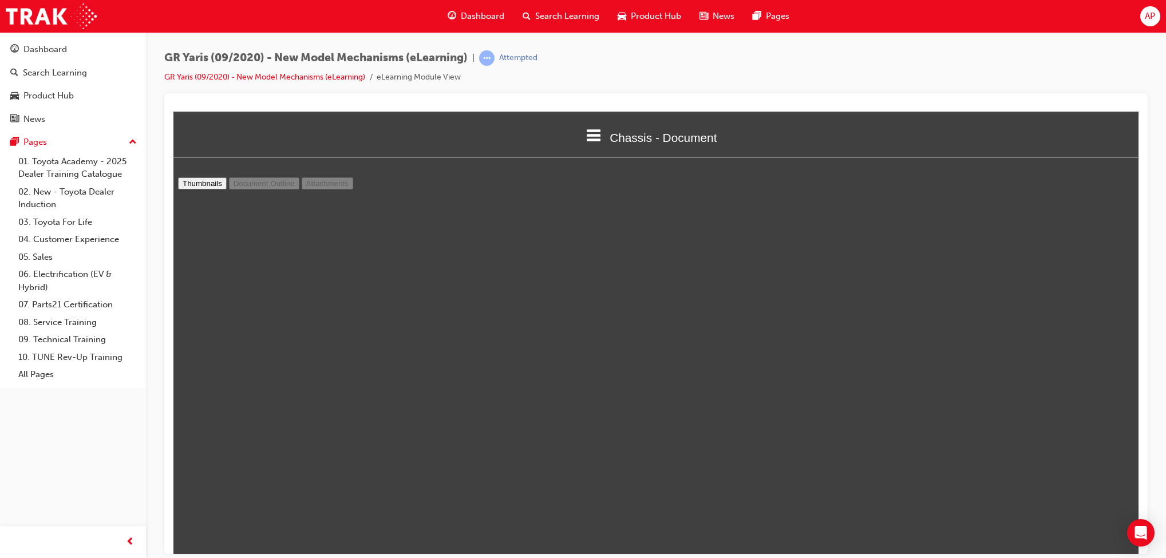
type input "3"
select select "1.25"
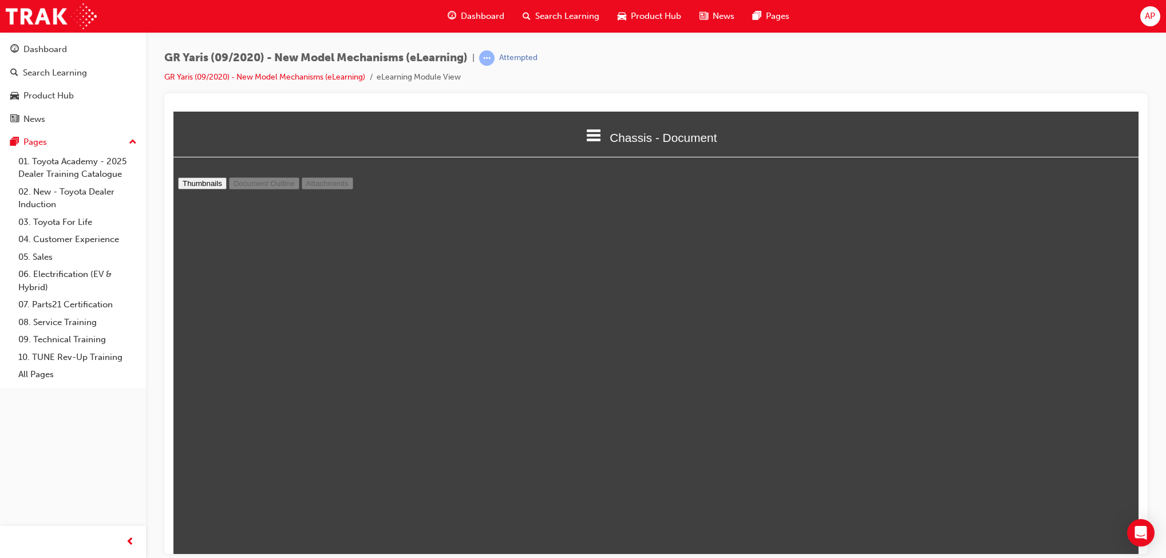
scroll to position [1292, 0]
click at [708, 60] on div "GR Yaris (09/2020) - New Model Mechanisms (eLearning) | Attempted GR Yaris (09/…" at bounding box center [656, 71] width 984 height 43
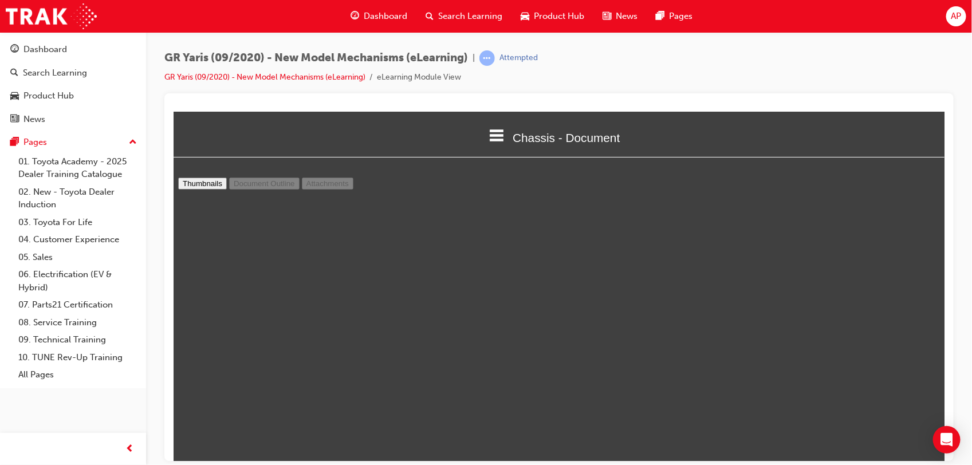
drag, startPoint x: 664, startPoint y: 265, endPoint x: 747, endPoint y: 298, distance: 89.2
drag, startPoint x: 618, startPoint y: 513, endPoint x: 640, endPoint y: 451, distance: 66.1
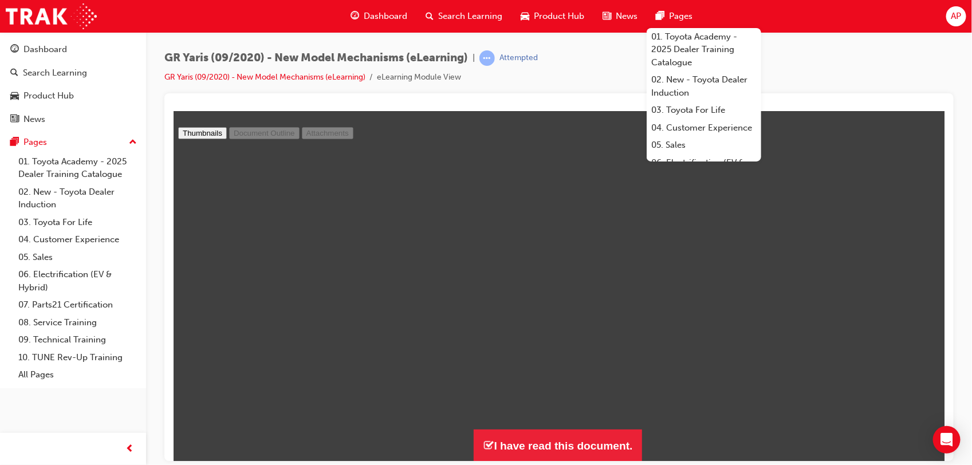
scroll to position [11046, 29]
type input "19"
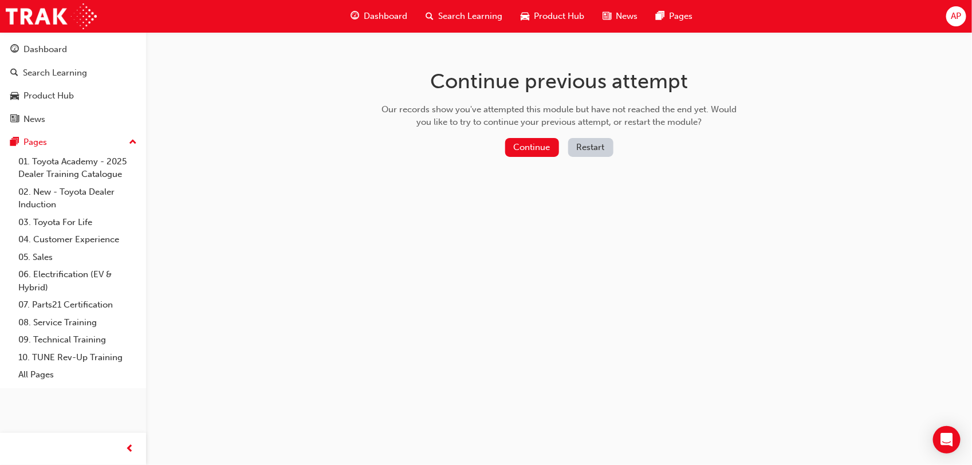
click at [523, 149] on button "Continue" at bounding box center [532, 147] width 54 height 19
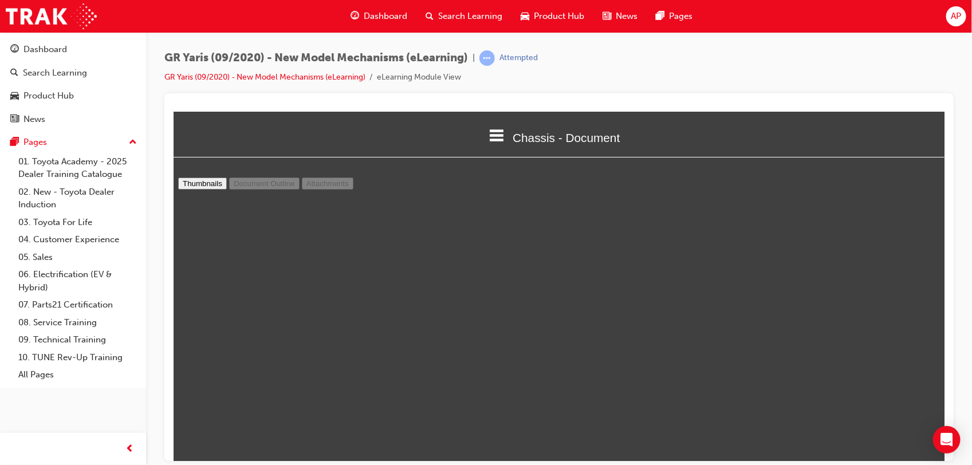
scroll to position [50, 0]
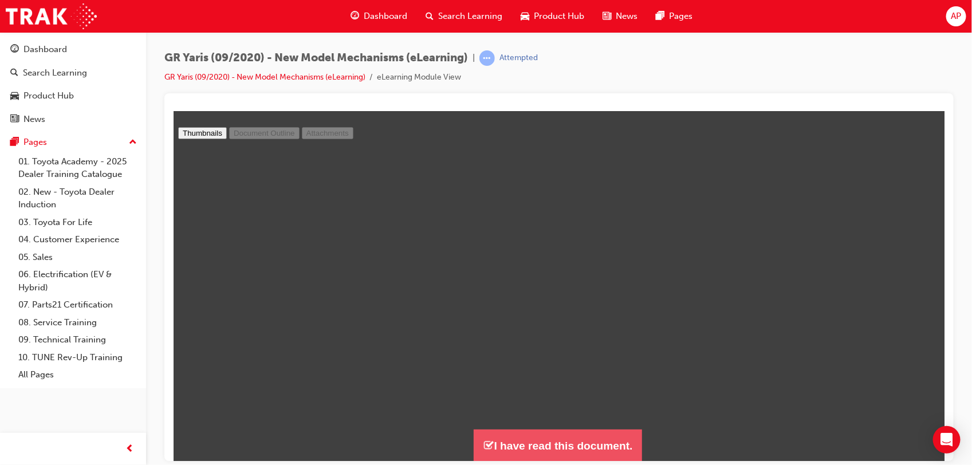
click at [505, 438] on button "I have read this document." at bounding box center [557, 445] width 168 height 33
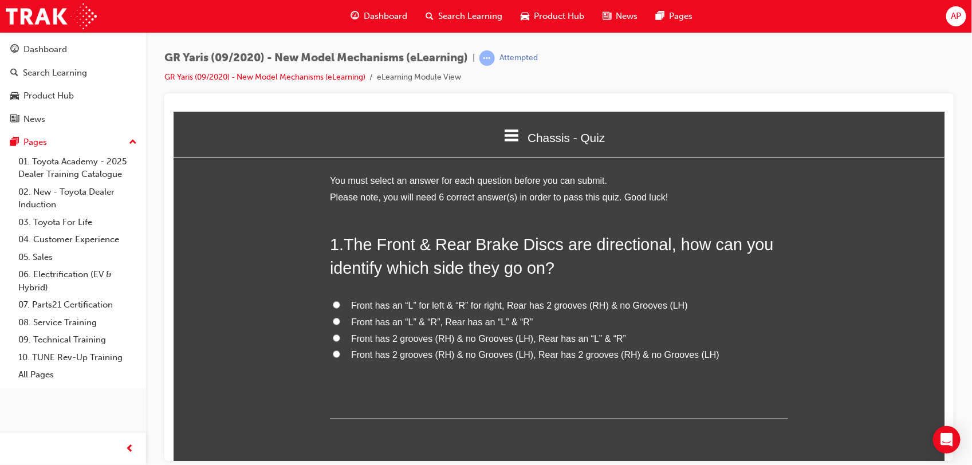
scroll to position [1597, 782]
click at [438, 304] on span "Front has an “L” for left & “R” for right, Rear has 2 grooves (RH) & no Grooves…" at bounding box center [518, 305] width 337 height 10
click at [340, 304] on input "Front has an “L” for left & “R” for right, Rear has 2 grooves (RH) & no Grooves…" at bounding box center [335, 304] width 7 height 7
radio input "true"
click at [540, 303] on span "Front has an “L” for left & “R” for right, Rear has 2 grooves (RH) & no Grooves…" at bounding box center [518, 305] width 337 height 10
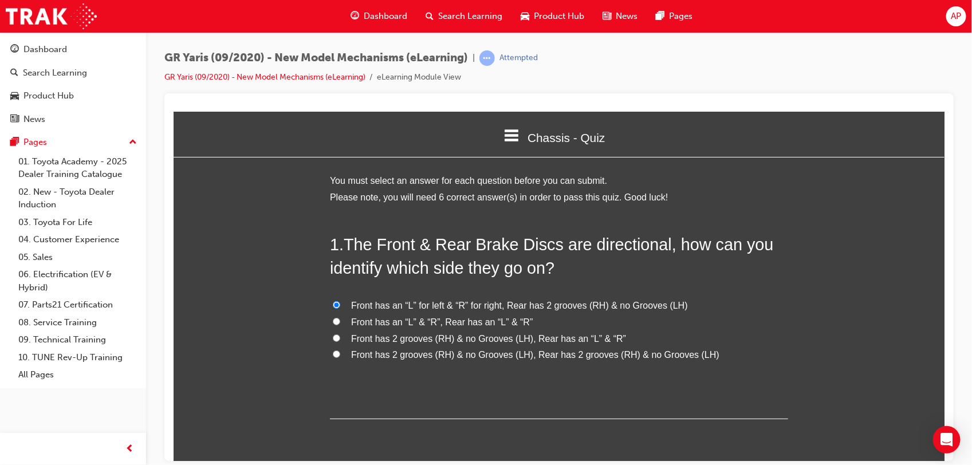
click at [340, 303] on input "Front has an “L” for left & “R” for right, Rear has 2 grooves (RH) & no Grooves…" at bounding box center [335, 304] width 7 height 7
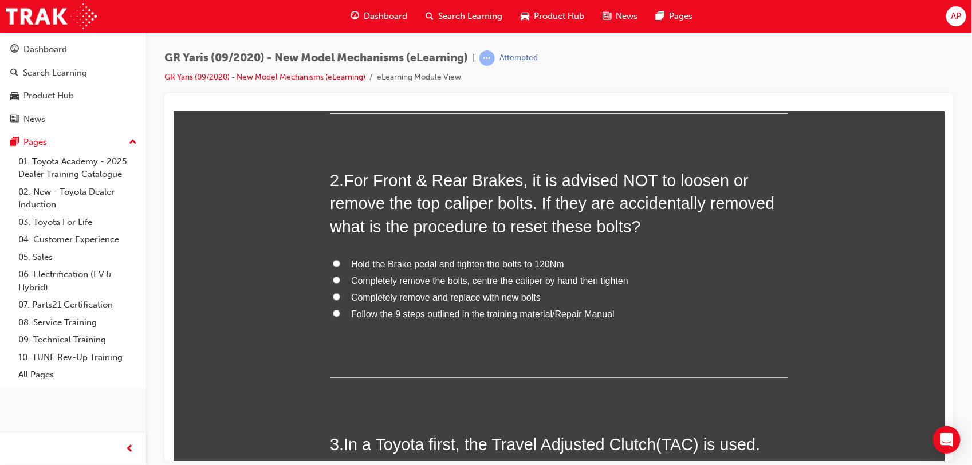
click at [485, 315] on span "Follow the 9 steps outlined in the training material/Repair Manual" at bounding box center [481, 314] width 263 height 10
click at [340, 315] on input "Follow the 9 steps outlined in the training material/Repair Manual" at bounding box center [335, 312] width 7 height 7
radio input "true"
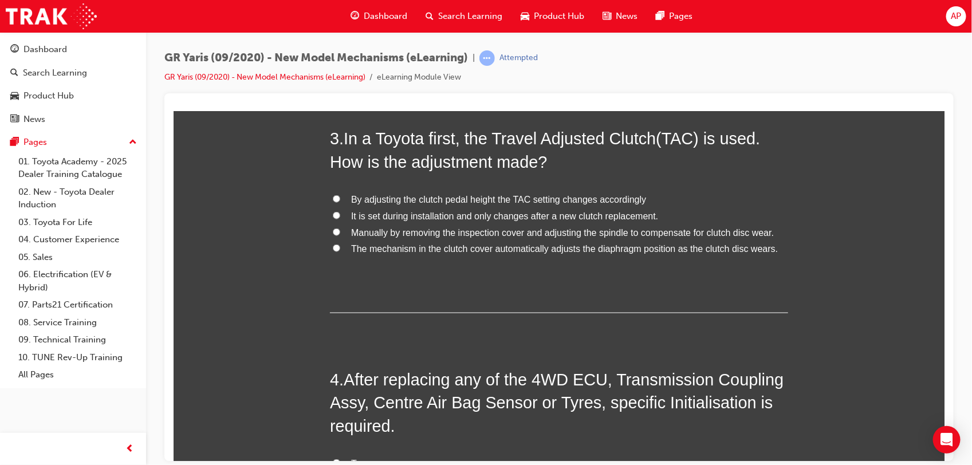
click at [585, 244] on span "The mechanism in the clutch cover automatically adjusts the diaphragm position …" at bounding box center [563, 248] width 427 height 10
click at [340, 244] on input "The mechanism in the clutch cover automatically adjusts the diaphragm position …" at bounding box center [335, 247] width 7 height 7
radio input "true"
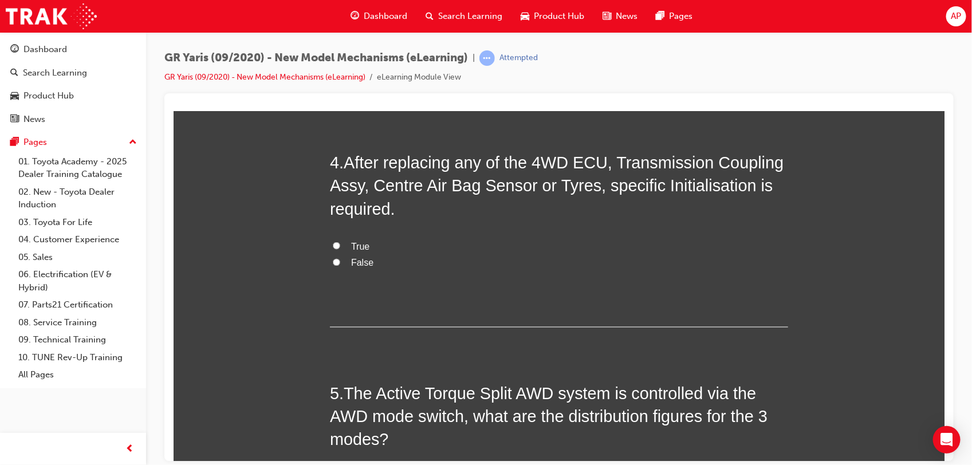
scroll to position [820, 0]
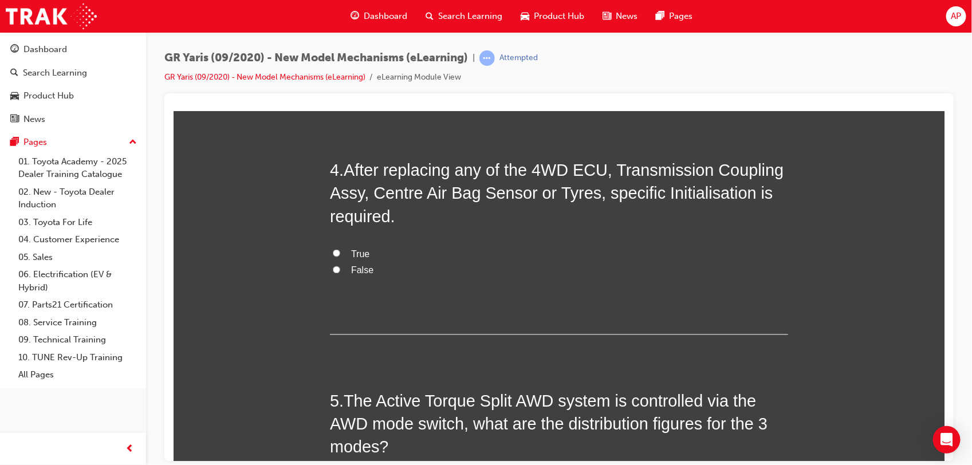
click at [332, 252] on input "True" at bounding box center [335, 252] width 7 height 7
radio input "true"
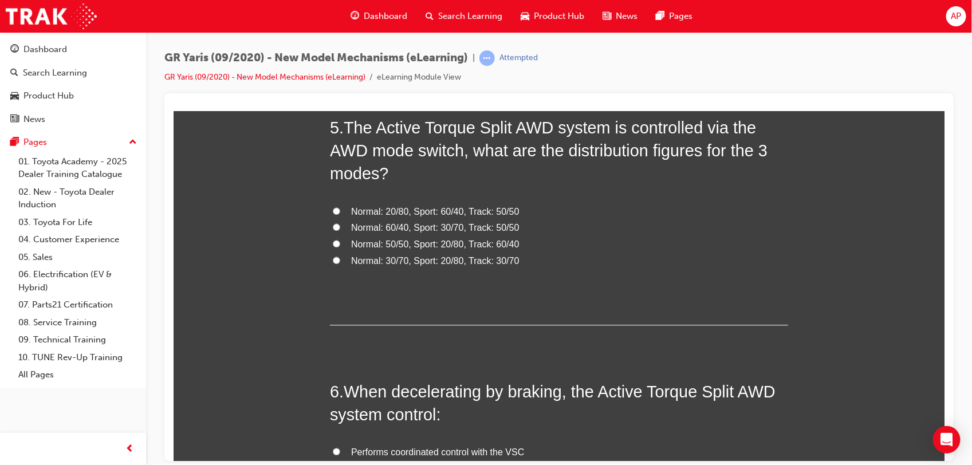
scroll to position [1075, 0]
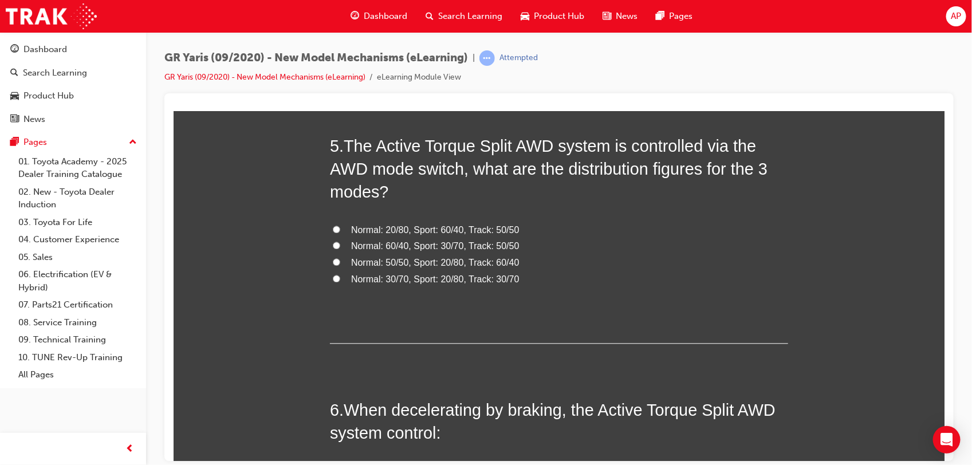
click at [444, 245] on span "Normal: 60/40, Sport: 30/70, Track: 50/50" at bounding box center [434, 246] width 168 height 10
click at [340, 245] on input "Normal: 60/40, Sport: 30/70, Track: 50/50" at bounding box center [335, 245] width 7 height 7
radio input "true"
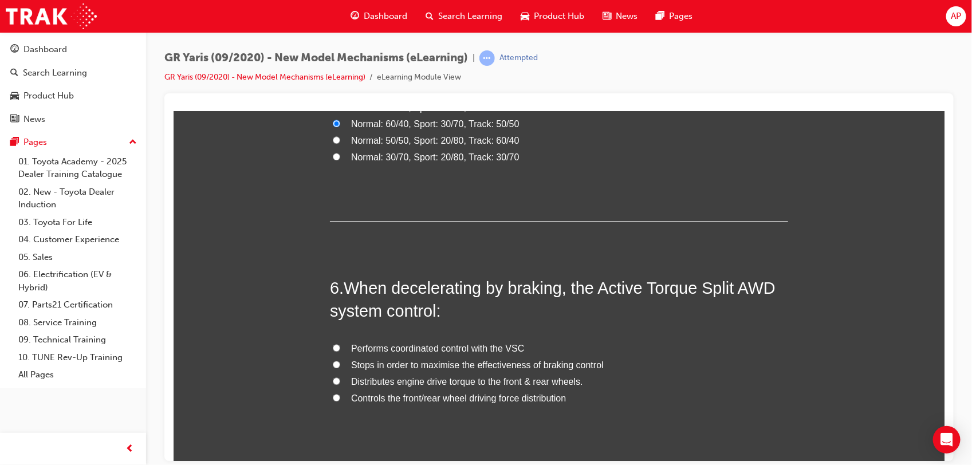
scroll to position [1209, 0]
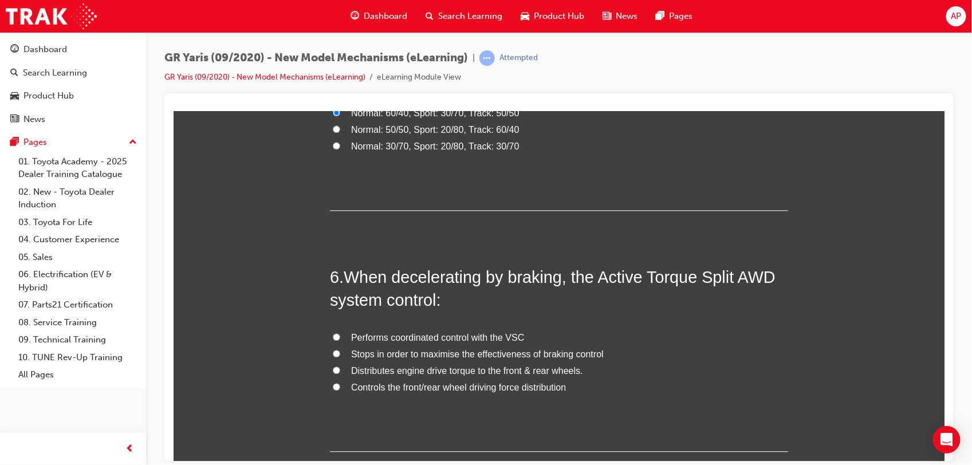
click at [427, 342] on span "Performs coordinated control with the VSC" at bounding box center [436, 337] width 173 height 10
click at [340, 340] on input "Performs coordinated control with the VSC" at bounding box center [335, 336] width 7 height 7
radio input "true"
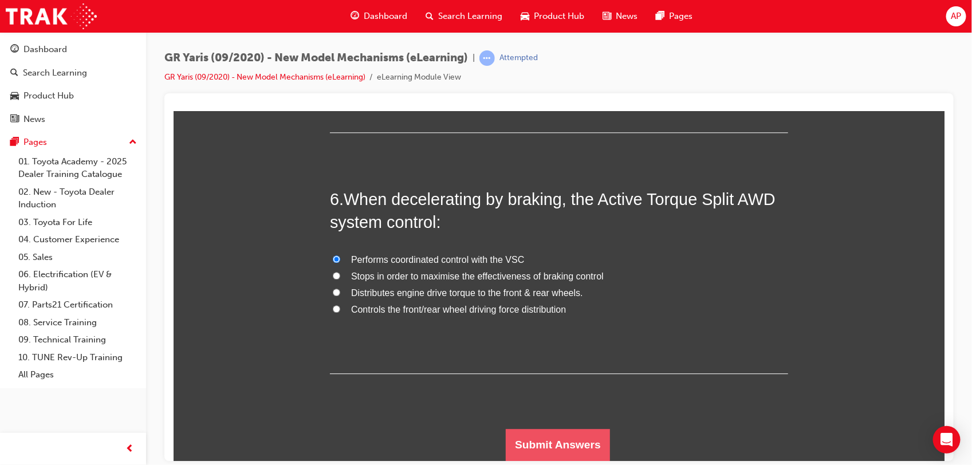
click at [509, 443] on button "Submit Answers" at bounding box center [557, 444] width 104 height 32
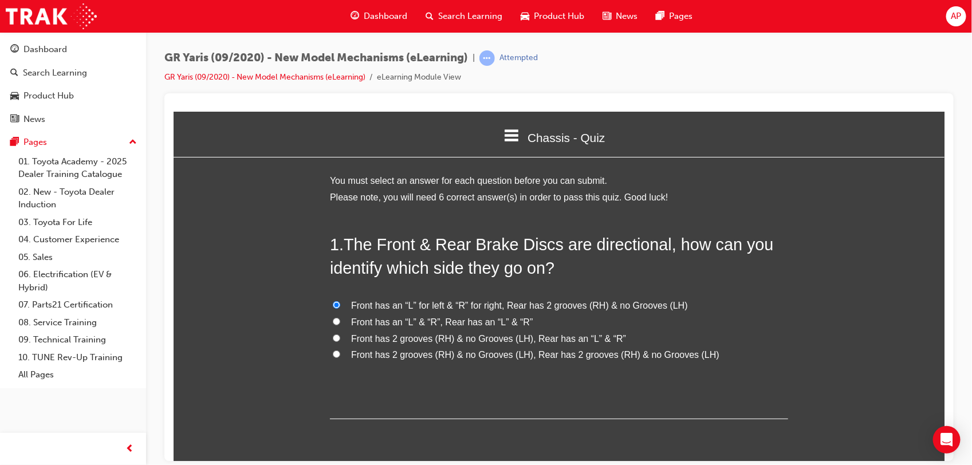
scroll to position [6, 6]
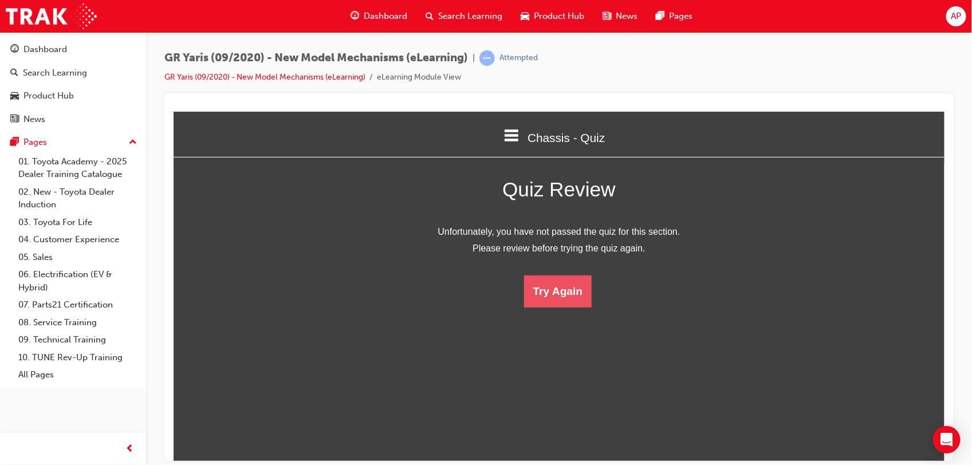
click at [562, 294] on button "Try Again" at bounding box center [557, 291] width 68 height 32
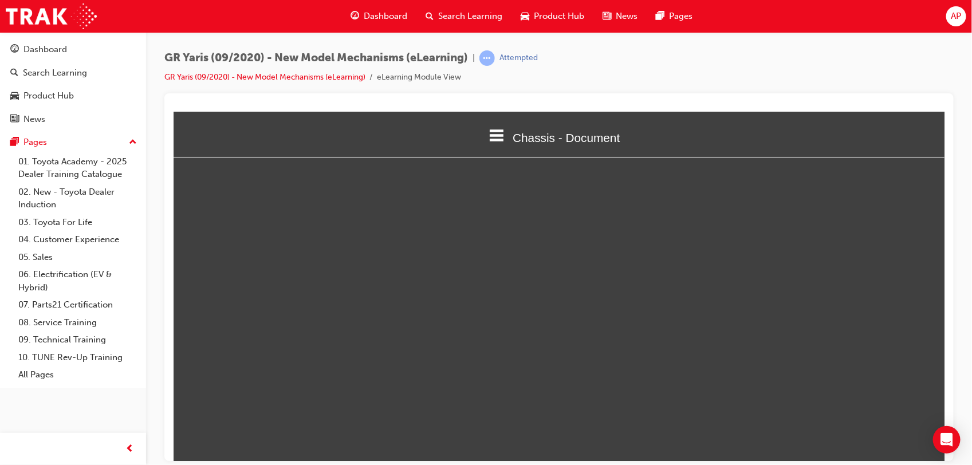
scroll to position [361, 782]
select select "1.25"
type input "29"
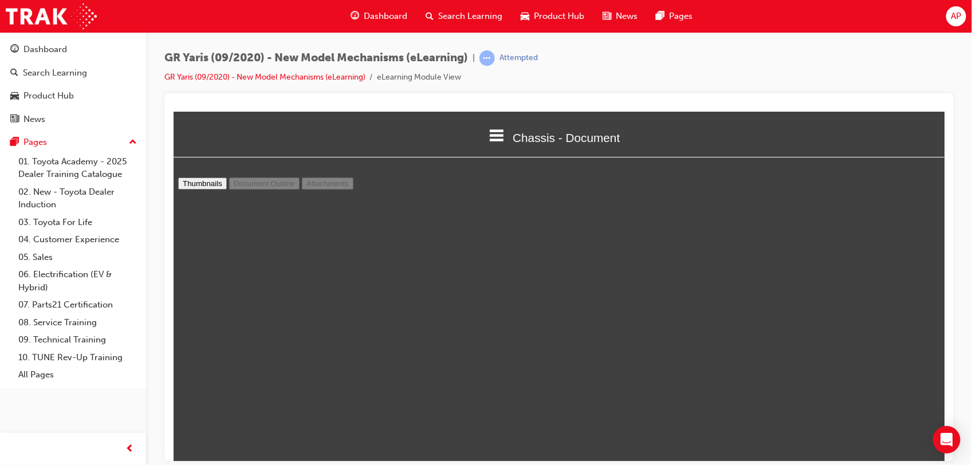
drag, startPoint x: 943, startPoint y: 334, endPoint x: 939, endPoint y: 344, distance: 10.5
click at [939, 344] on html "Chassis - Document Welcome Model Outline - Document Model Outline - Quiz Engine…" at bounding box center [558, 285] width 771 height 349
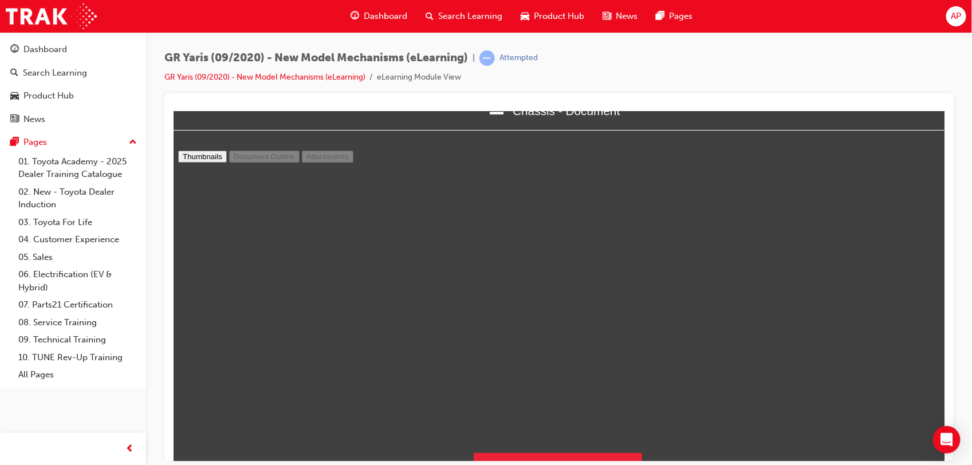
scroll to position [44, 0]
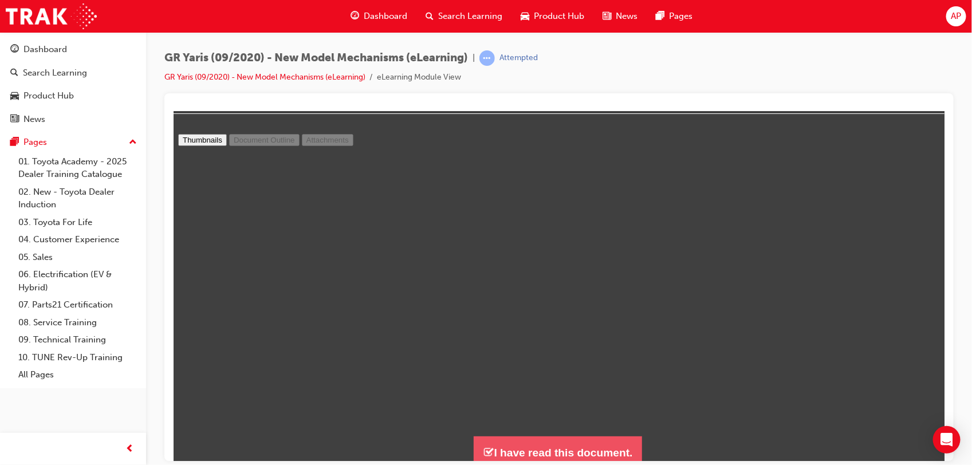
click at [581, 440] on button "I have read this document." at bounding box center [557, 452] width 168 height 33
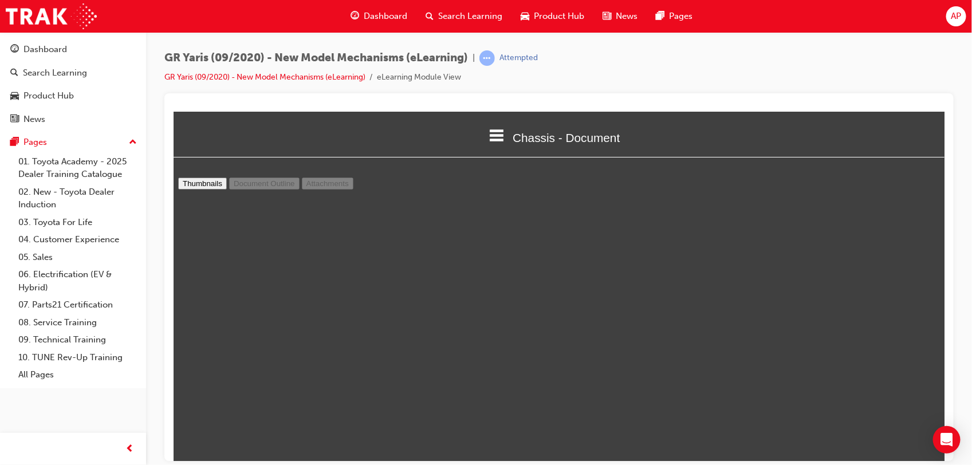
scroll to position [1597, 782]
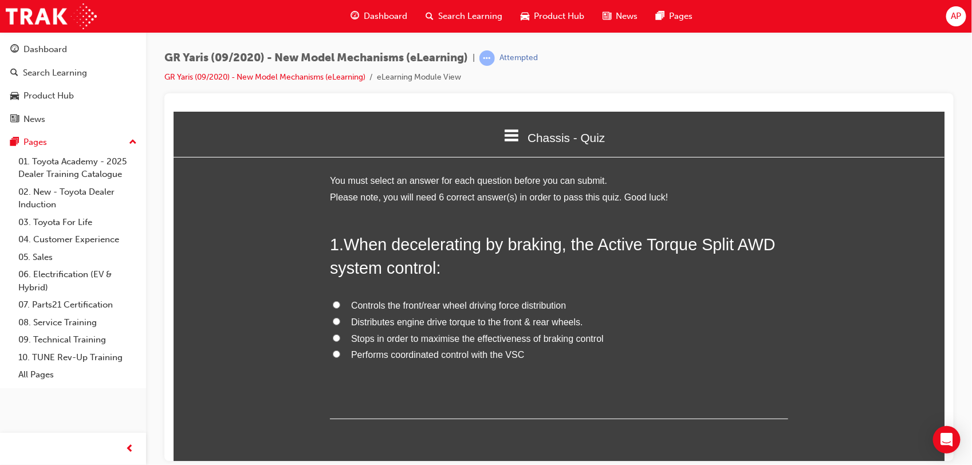
click at [490, 343] on span "Stops in order to maximise the effectiveness of braking control" at bounding box center [476, 338] width 253 height 10
click at [340, 341] on input "Stops in order to maximise the effectiveness of braking control" at bounding box center [335, 337] width 7 height 7
radio input "true"
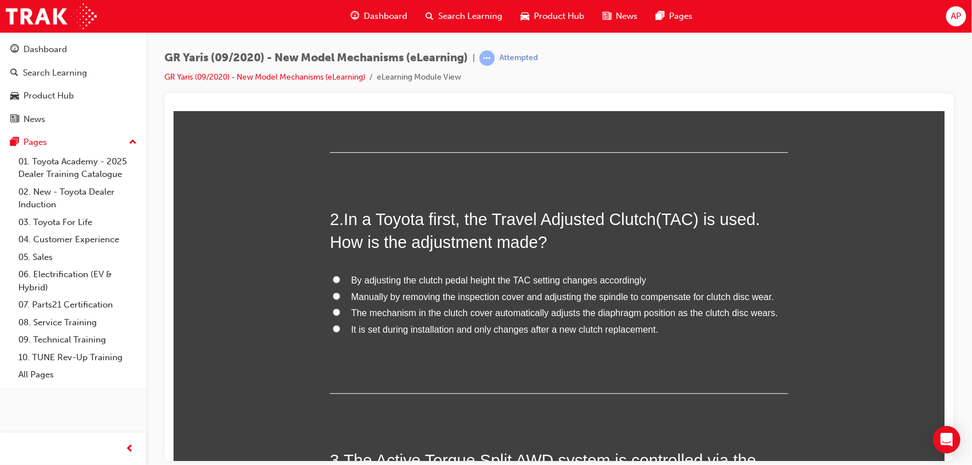
scroll to position [281, 0]
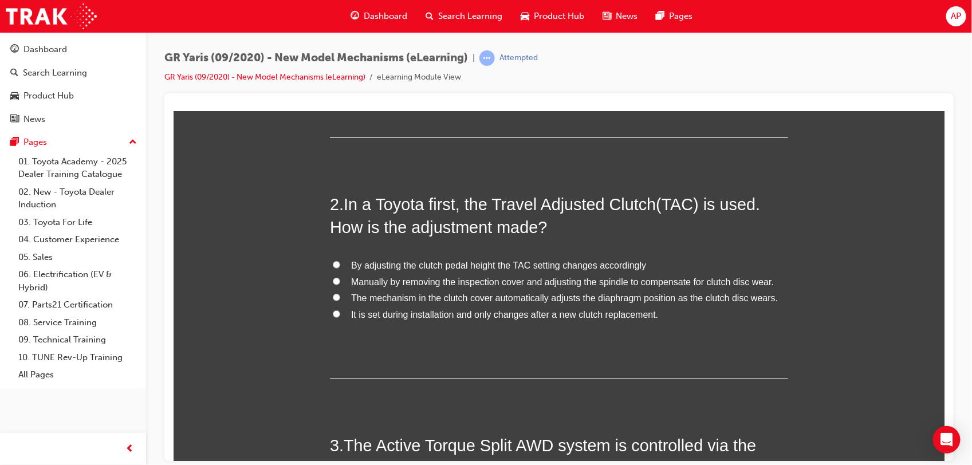
click at [509, 302] on span "The mechanism in the clutch cover automatically adjusts the diaphragm position …" at bounding box center [563, 298] width 427 height 10
click at [340, 301] on input "The mechanism in the clutch cover automatically adjusts the diaphragm position …" at bounding box center [335, 296] width 7 height 7
radio input "true"
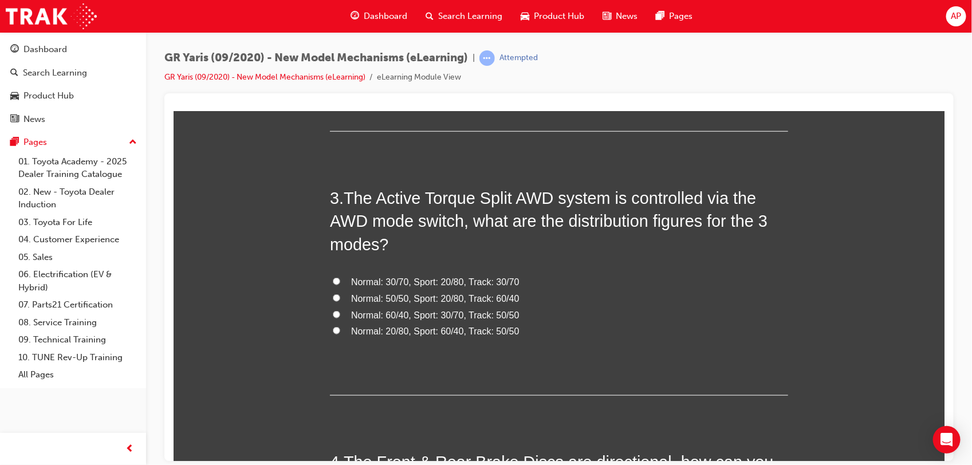
scroll to position [547, 0]
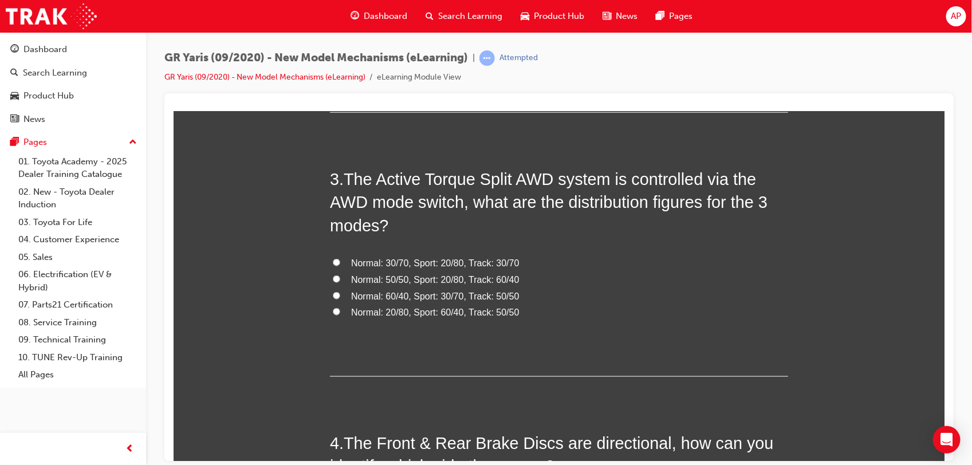
click at [408, 297] on span "Normal: 60/40, Sport: 30/70, Track: 50/50" at bounding box center [434, 296] width 168 height 10
click at [340, 297] on input "Normal: 60/40, Sport: 30/70, Track: 50/50" at bounding box center [335, 294] width 7 height 7
radio input "true"
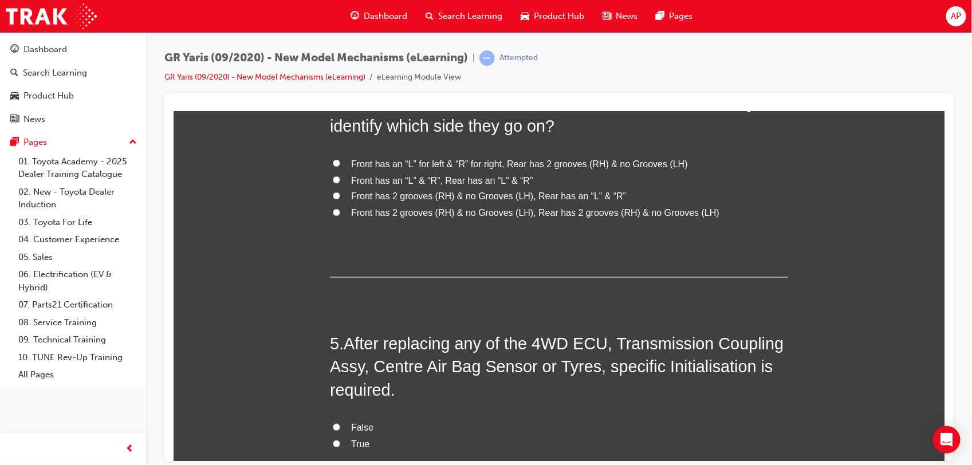
scroll to position [876, 0]
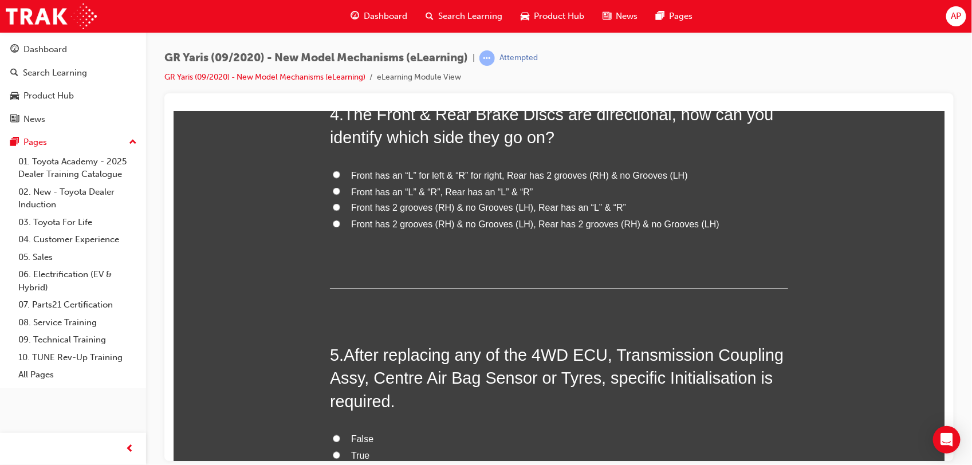
click at [508, 231] on label "Front has 2 grooves (RH) & no Grooves (LH), Rear has 2 grooves (RH) & no Groove…" at bounding box center [558, 224] width 458 height 17
click at [340, 227] on input "Front has 2 grooves (RH) & no Grooves (LH), Rear has 2 grooves (RH) & no Groove…" at bounding box center [335, 223] width 7 height 7
radio input "true"
click at [571, 177] on span "Front has an “L” for left & “R” for right, Rear has 2 grooves (RH) & no Grooves…" at bounding box center [518, 175] width 337 height 10
click at [340, 177] on input "Front has an “L” for left & “R” for right, Rear has 2 grooves (RH) & no Grooves…" at bounding box center [335, 174] width 7 height 7
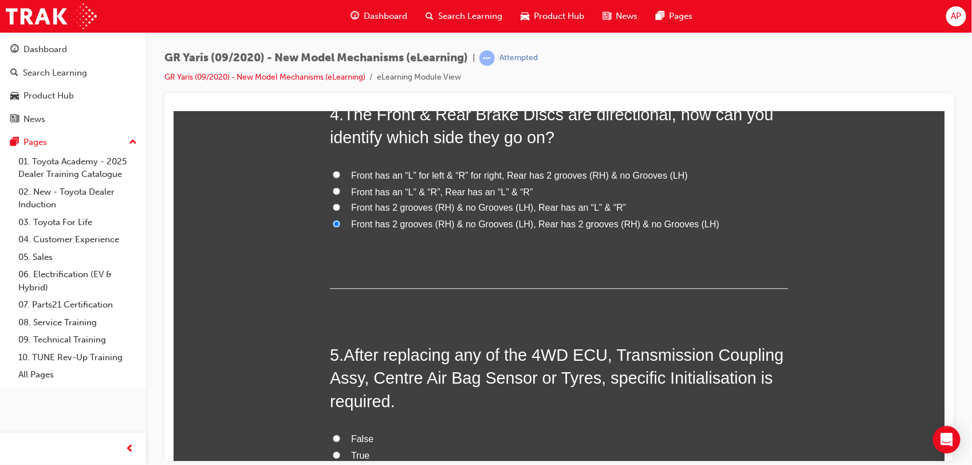
radio input "true"
drag, startPoint x: 830, startPoint y: 298, endPoint x: 910, endPoint y: 318, distance: 83.0
click at [902, 315] on div "You must select an answer for each question before you can submit. Please note,…" at bounding box center [558, 83] width 771 height 1575
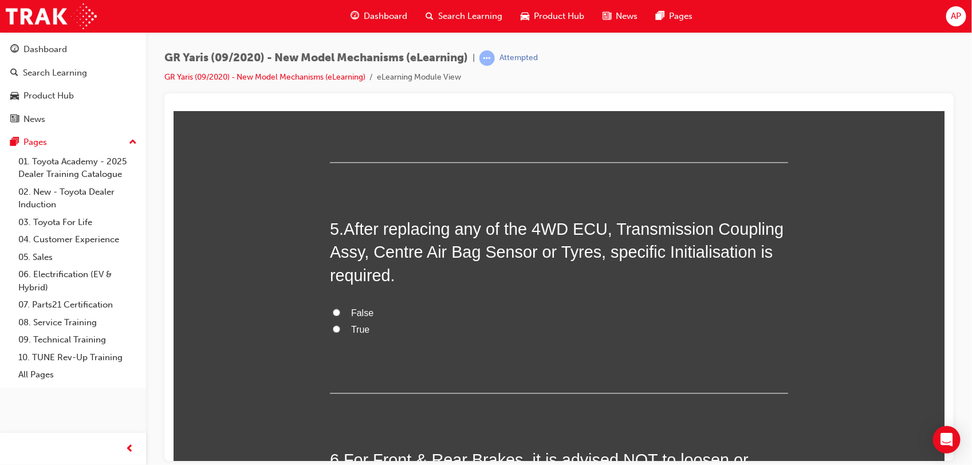
scroll to position [1020, 0]
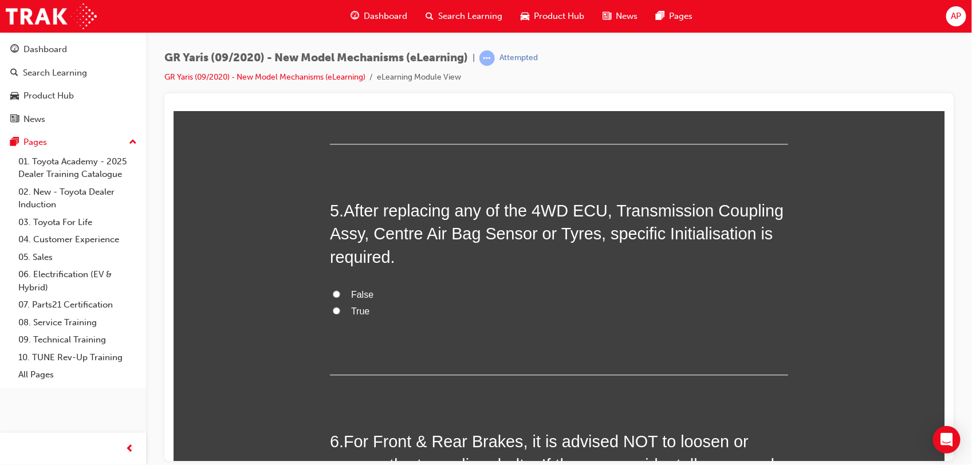
click at [350, 299] on span "False" at bounding box center [361, 295] width 22 height 10
click at [340, 298] on input "False" at bounding box center [335, 293] width 7 height 7
radio input "true"
click at [350, 309] on span "True" at bounding box center [359, 311] width 18 height 10
click at [340, 309] on input "True" at bounding box center [335, 310] width 7 height 7
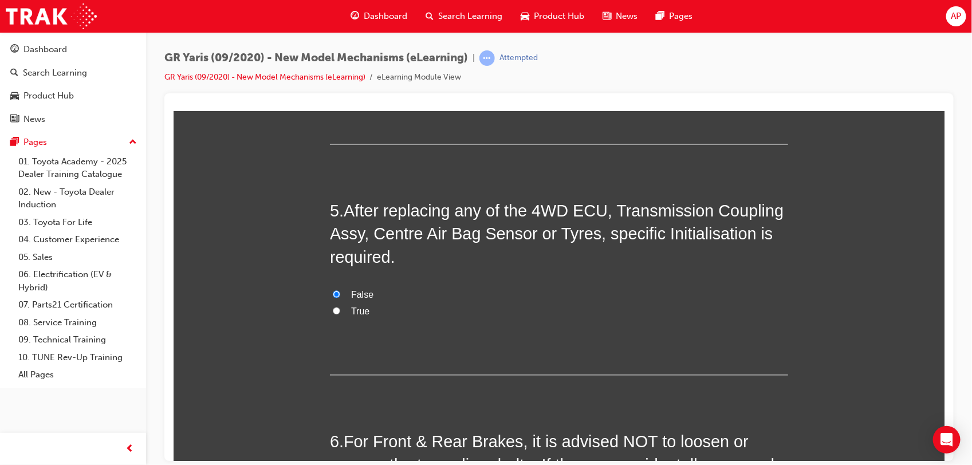
radio input "true"
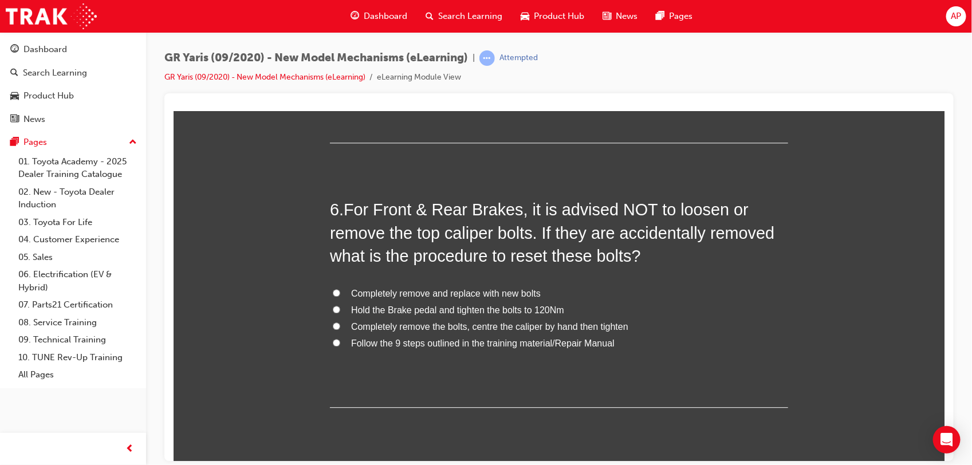
scroll to position [1287, 0]
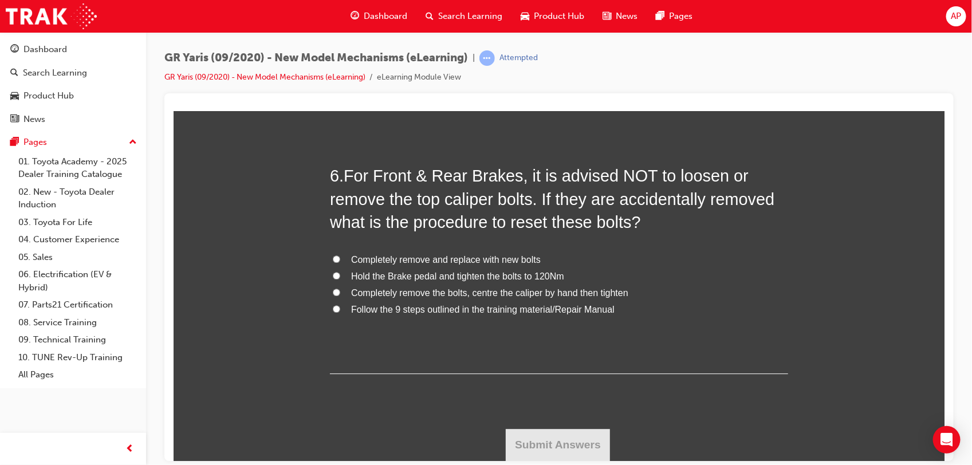
click at [438, 277] on span "Hold the Brake pedal and tighten the bolts to 120Nm" at bounding box center [456, 276] width 213 height 10
click at [340, 277] on input "Hold the Brake pedal and tighten the bolts to 120Nm" at bounding box center [335, 274] width 7 height 7
radio input "true"
click at [440, 308] on span "Follow the 9 steps outlined in the training material/Repair Manual" at bounding box center [481, 309] width 263 height 10
click at [340, 308] on input "Follow the 9 steps outlined in the training material/Repair Manual" at bounding box center [335, 308] width 7 height 7
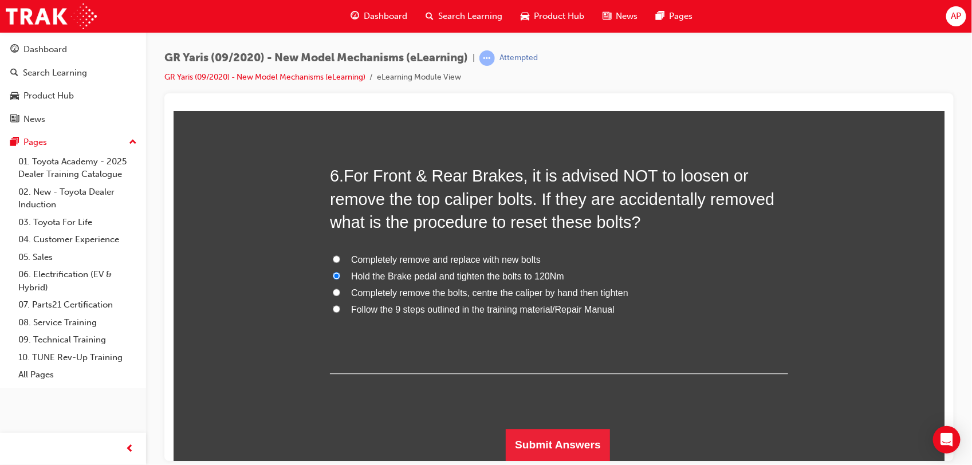
radio input "true"
click at [538, 430] on button "Submit Answers" at bounding box center [557, 444] width 104 height 32
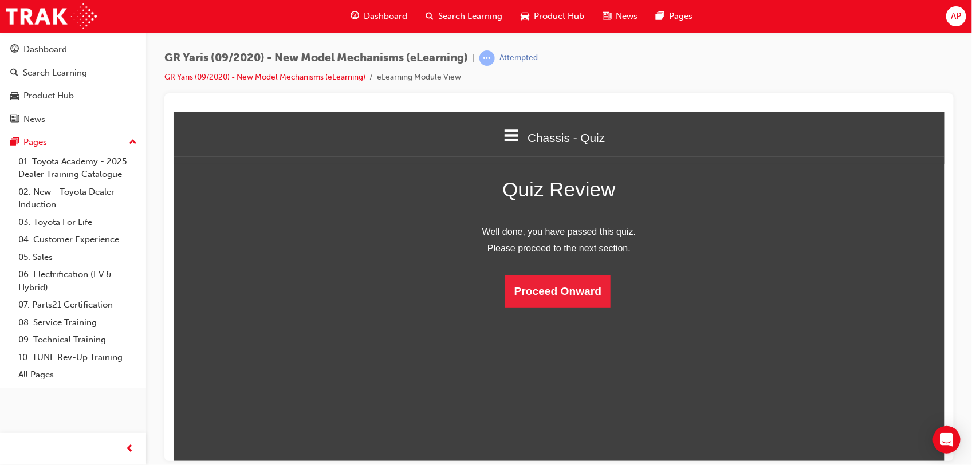
scroll to position [6, 6]
click at [564, 298] on button "Proceed Onward" at bounding box center [556, 291] width 105 height 32
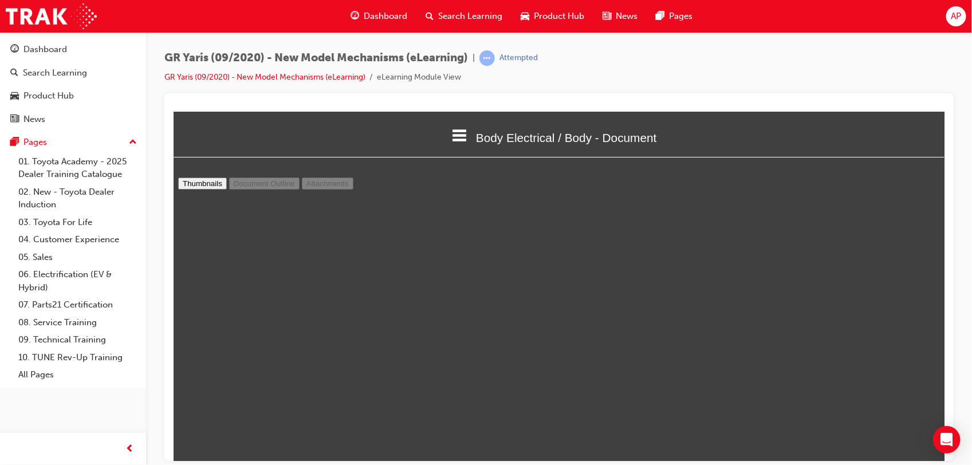
scroll to position [6, 0]
type input "2"
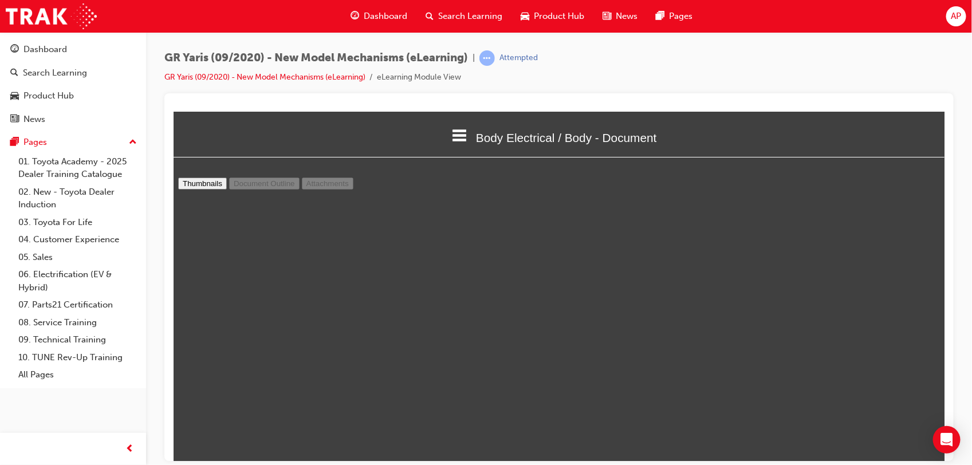
select select "1.25"
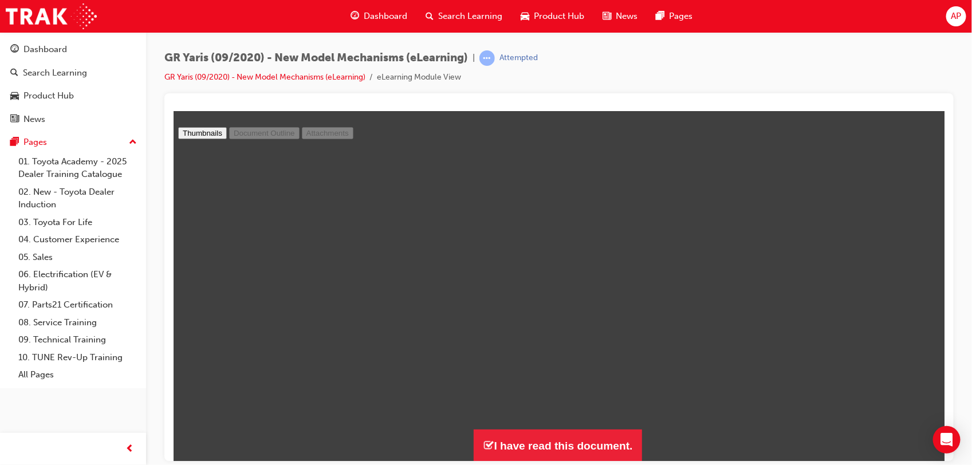
scroll to position [0, 0]
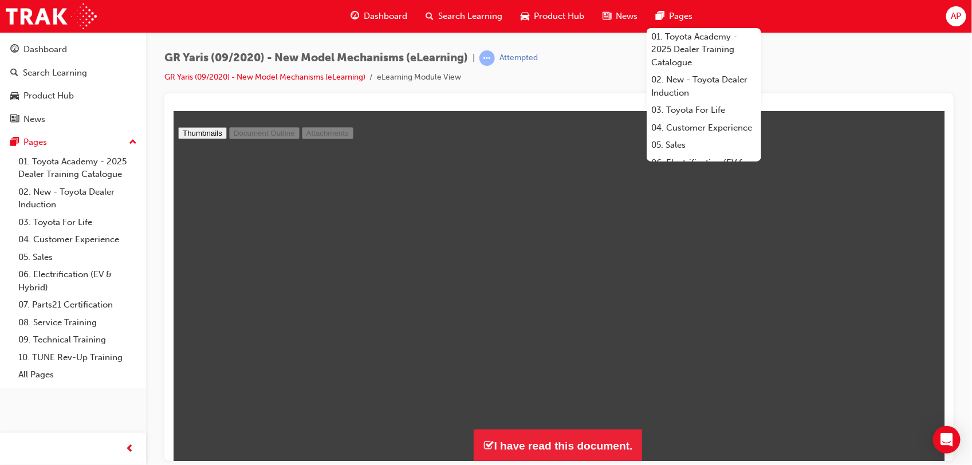
type input "8"
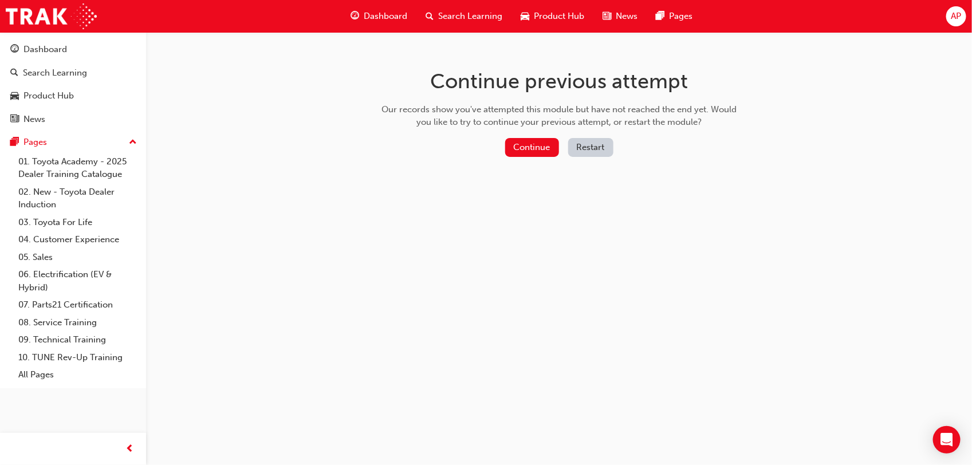
click at [534, 147] on button "Continue" at bounding box center [532, 147] width 54 height 19
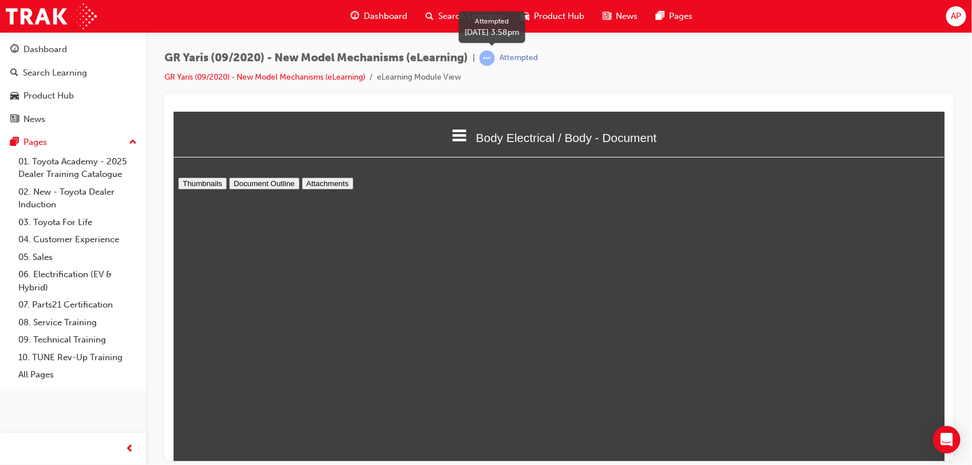
scroll to position [6, 0]
click at [494, 56] on span "learningRecordVerb_ATTEMPT-icon" at bounding box center [486, 57] width 15 height 15
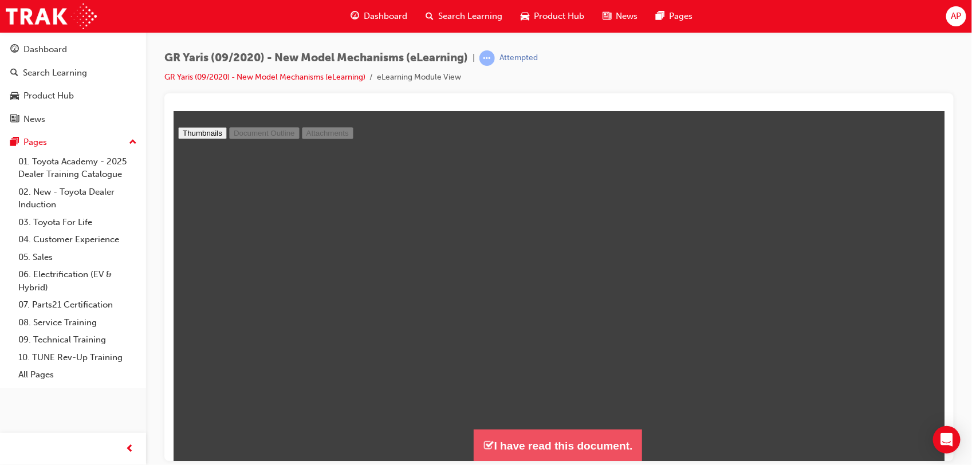
click at [570, 438] on button "I have read this document." at bounding box center [557, 445] width 168 height 33
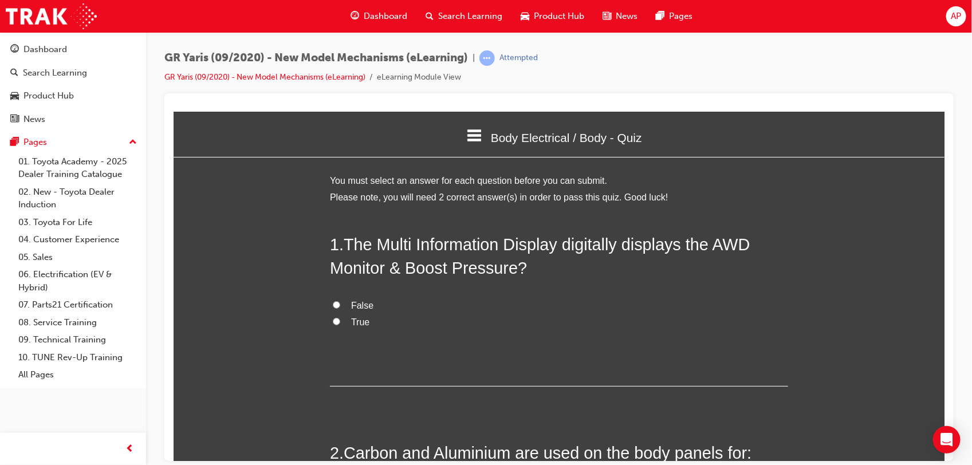
scroll to position [541, 782]
click at [350, 323] on span "True" at bounding box center [359, 322] width 18 height 10
click at [340, 323] on input "True" at bounding box center [335, 320] width 7 height 7
radio input "true"
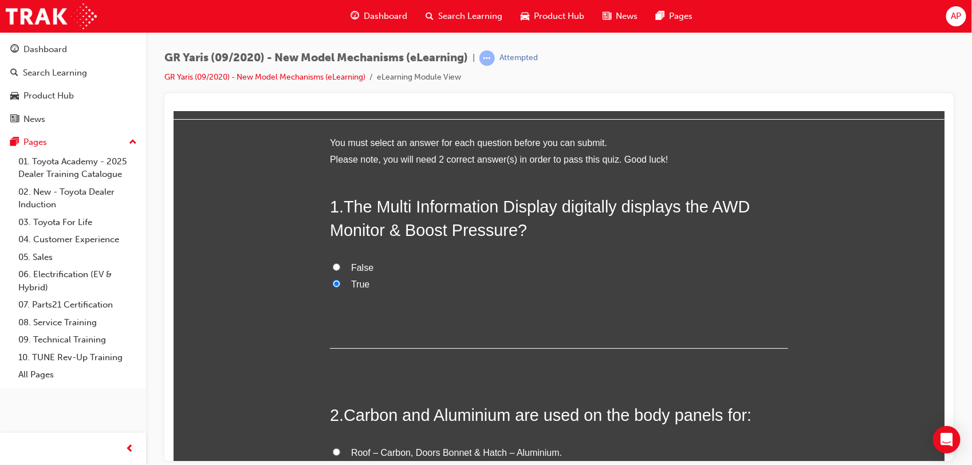
scroll to position [131, 0]
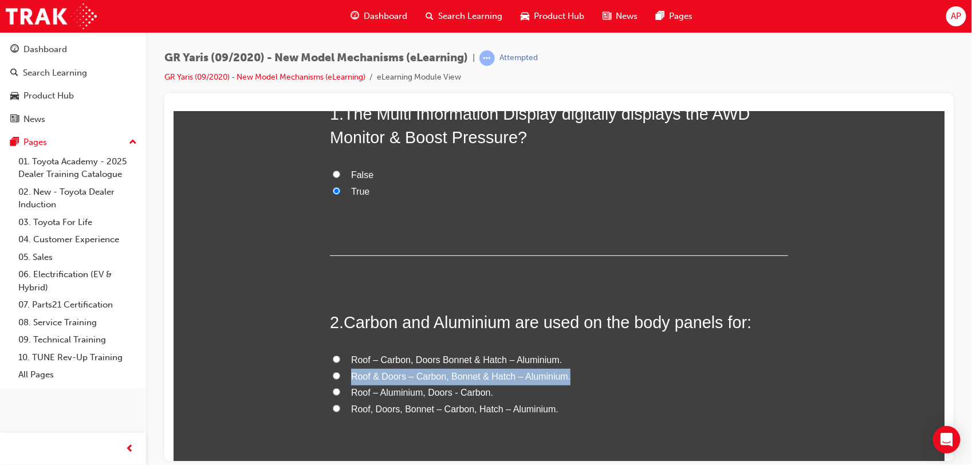
drag, startPoint x: 930, startPoint y: 361, endPoint x: 929, endPoint y: 384, distance: 22.4
click at [929, 384] on div "You must select an answer for each question before you can submit. Please note,…" at bounding box center [558, 301] width 771 height 518
drag, startPoint x: 929, startPoint y: 384, endPoint x: 833, endPoint y: 376, distance: 96.0
click at [833, 376] on div "You must select an answer for each question before you can submit. Please note,…" at bounding box center [558, 301] width 771 height 518
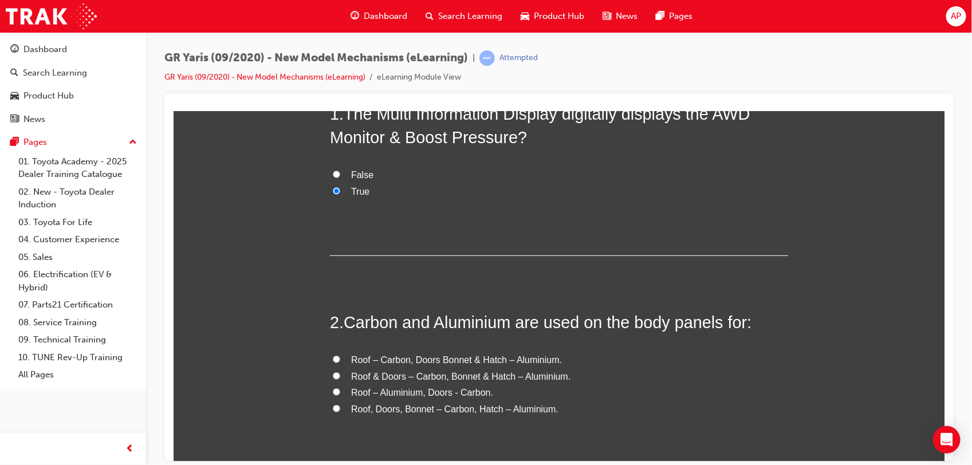
click at [397, 363] on span "Roof – Carbon, Doors Bonnet & Hatch – Aluminium." at bounding box center [455, 359] width 211 height 10
click at [340, 362] on input "Roof – Carbon, Doors Bonnet & Hatch – Aluminium." at bounding box center [335, 358] width 7 height 7
radio input "true"
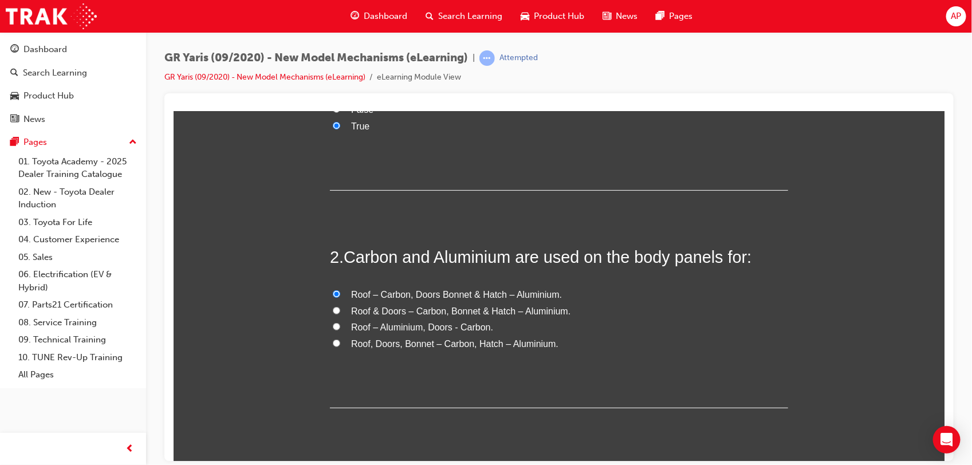
scroll to position [230, 0]
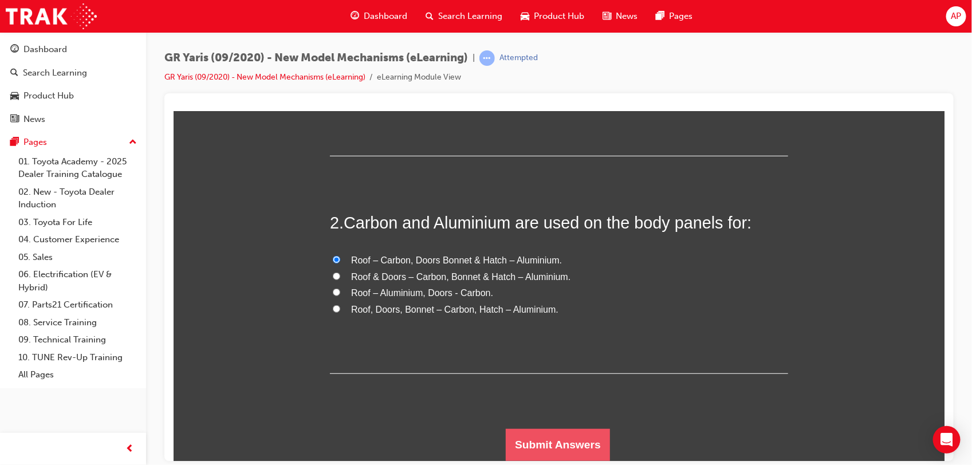
click at [534, 455] on button "Submit Answers" at bounding box center [557, 444] width 104 height 32
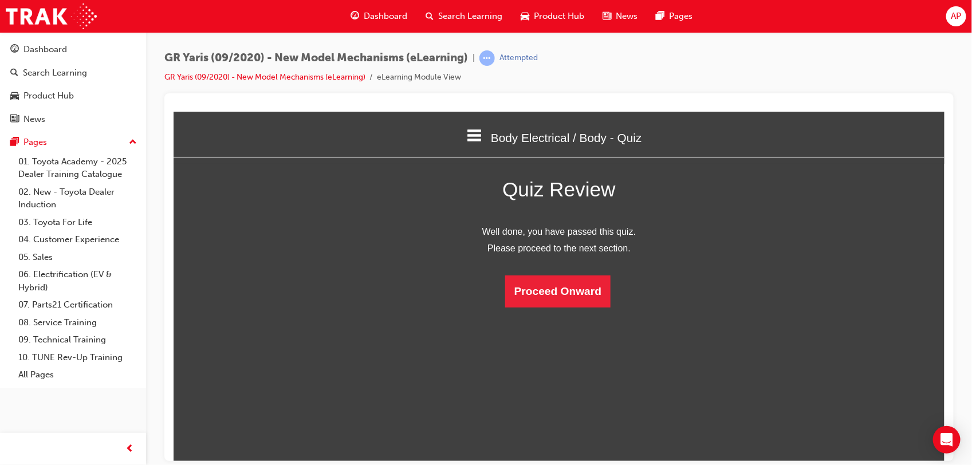
click at [561, 324] on html "Body Electrical / Body - Quiz Welcome Model Outline - Document Model Outline - …" at bounding box center [558, 285] width 771 height 349
click at [565, 307] on html "Body Electrical / Body - Quiz Welcome Model Outline - Document Model Outline - …" at bounding box center [558, 285] width 771 height 349
drag, startPoint x: 565, startPoint y: 307, endPoint x: 565, endPoint y: 294, distance: 12.6
click at [565, 294] on button "Proceed Onward" at bounding box center [556, 291] width 105 height 32
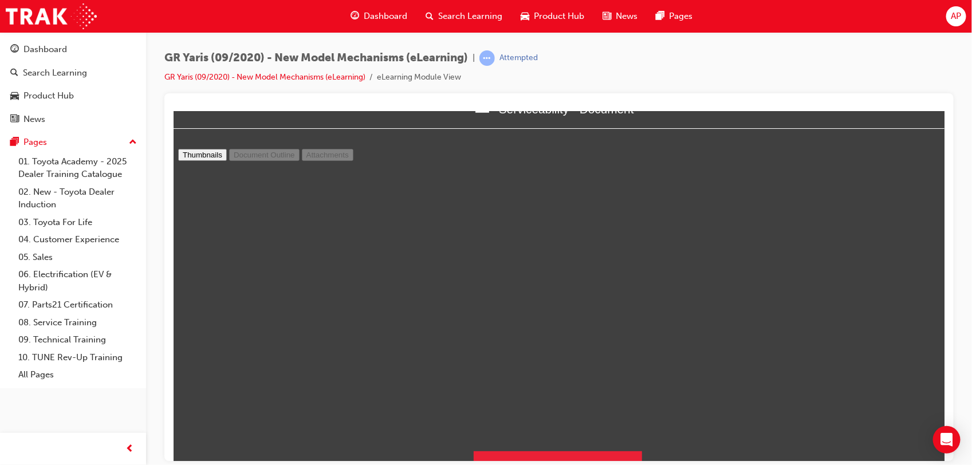
scroll to position [50, 0]
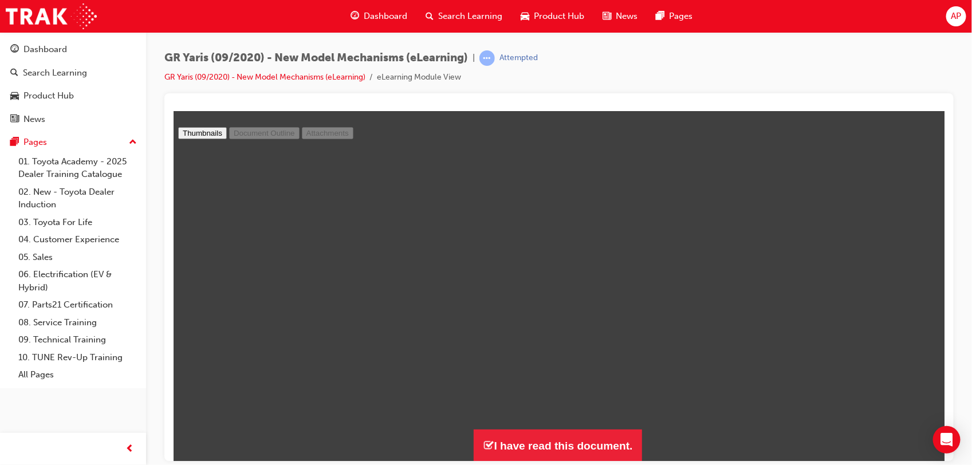
type input "2"
select select "1.25"
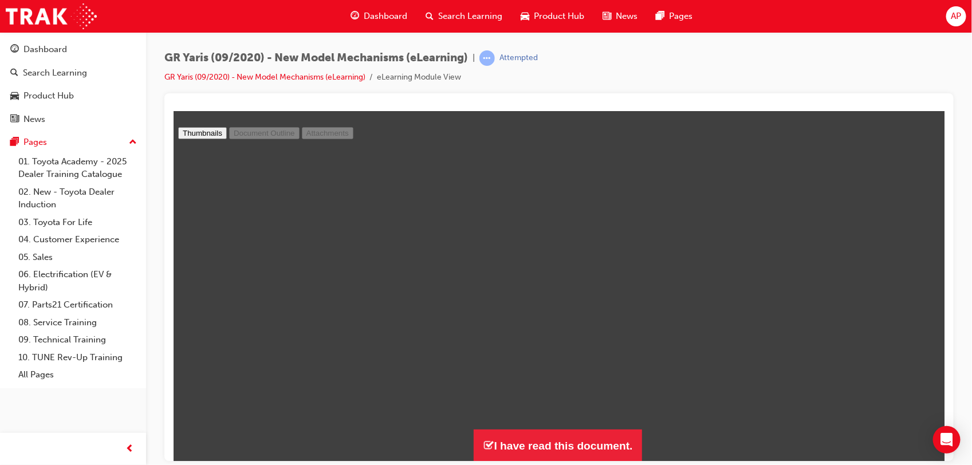
type input "4"
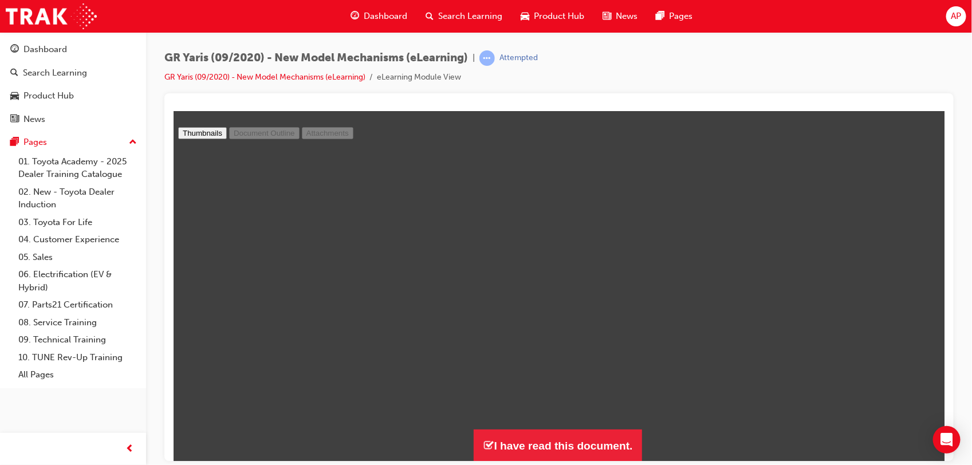
scroll to position [1837, 0]
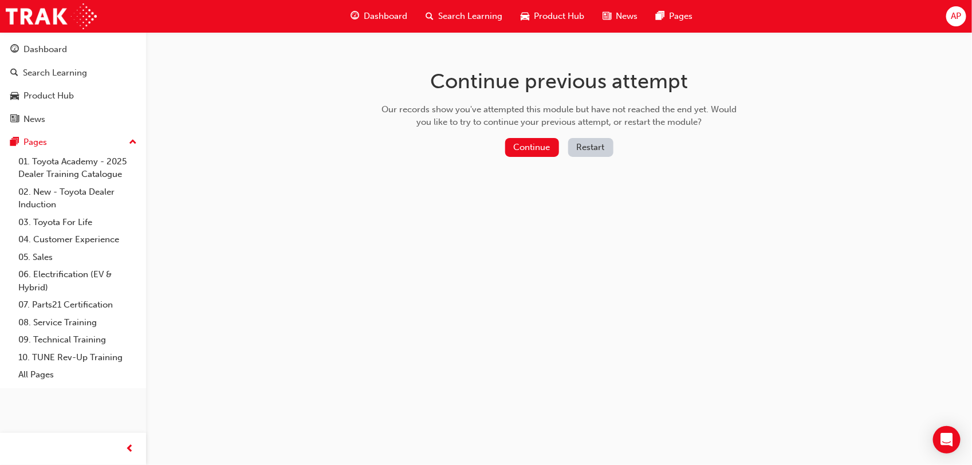
click at [526, 139] on button "Continue" at bounding box center [532, 147] width 54 height 19
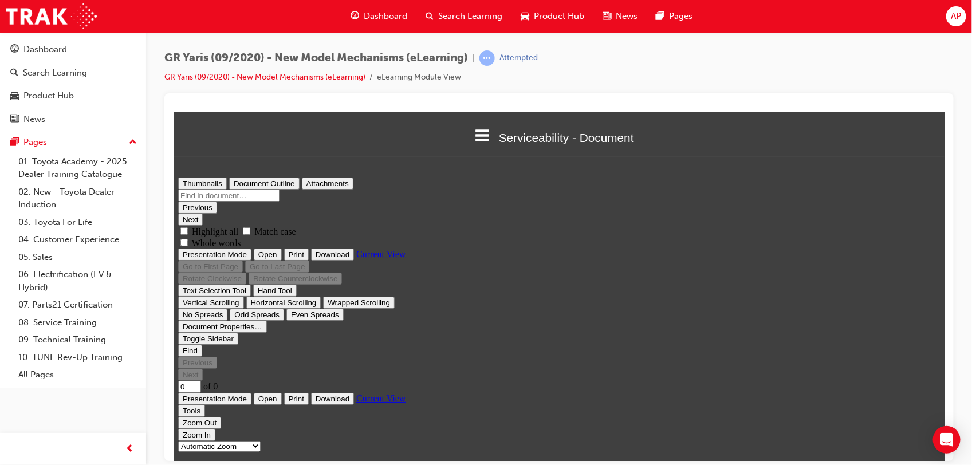
type input "1"
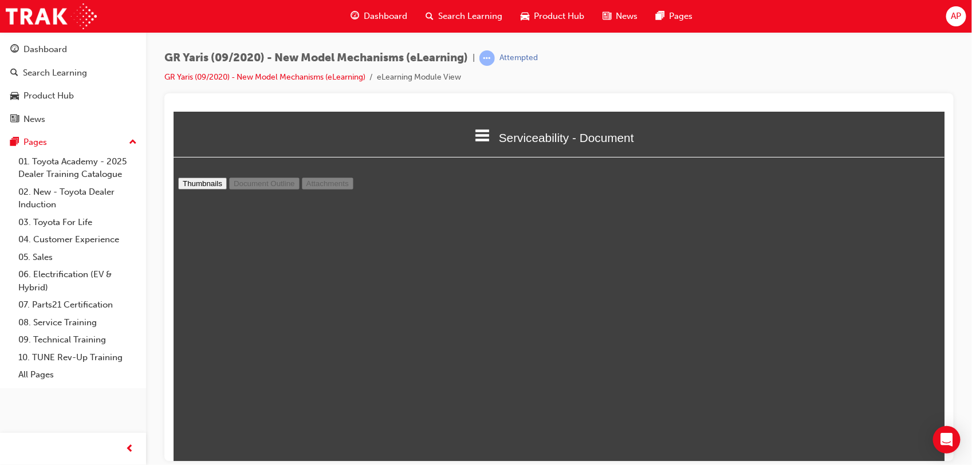
scroll to position [50, 0]
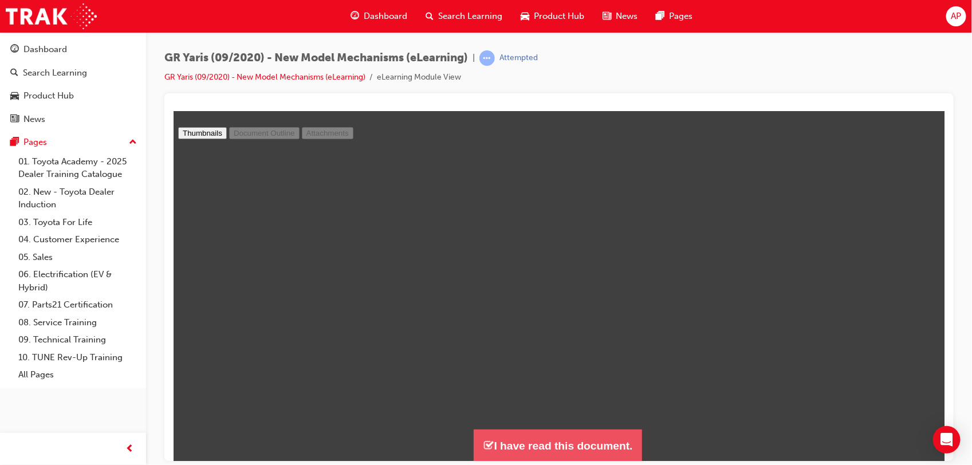
click at [555, 435] on button "I have read this document." at bounding box center [557, 445] width 168 height 33
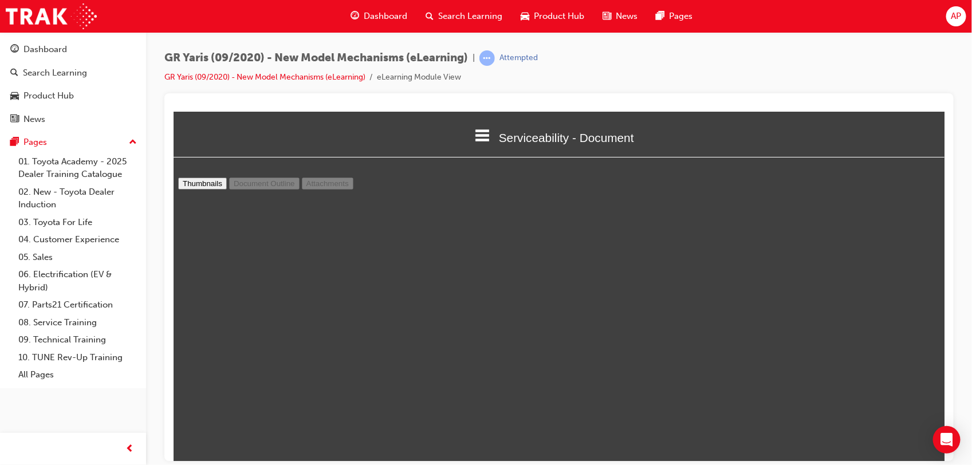
scroll to position [867, 782]
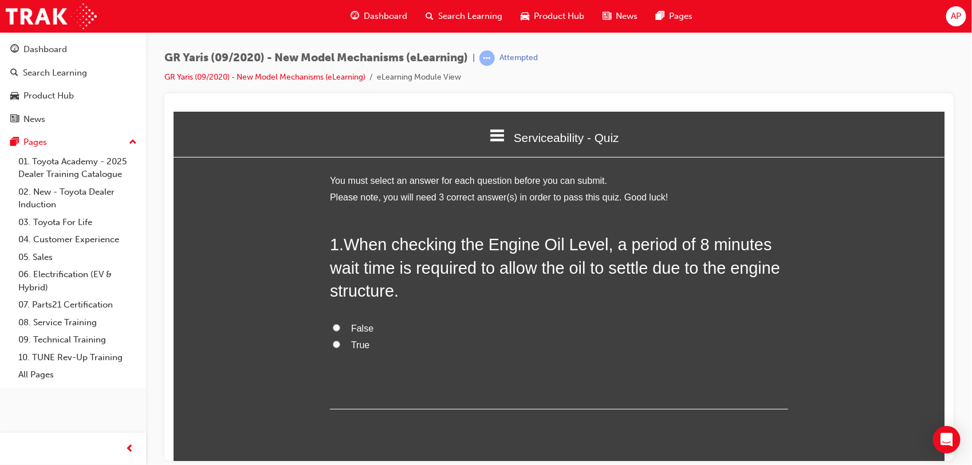
click at [354, 347] on span "True" at bounding box center [359, 345] width 18 height 10
click at [340, 347] on input "True" at bounding box center [335, 343] width 7 height 7
radio input "true"
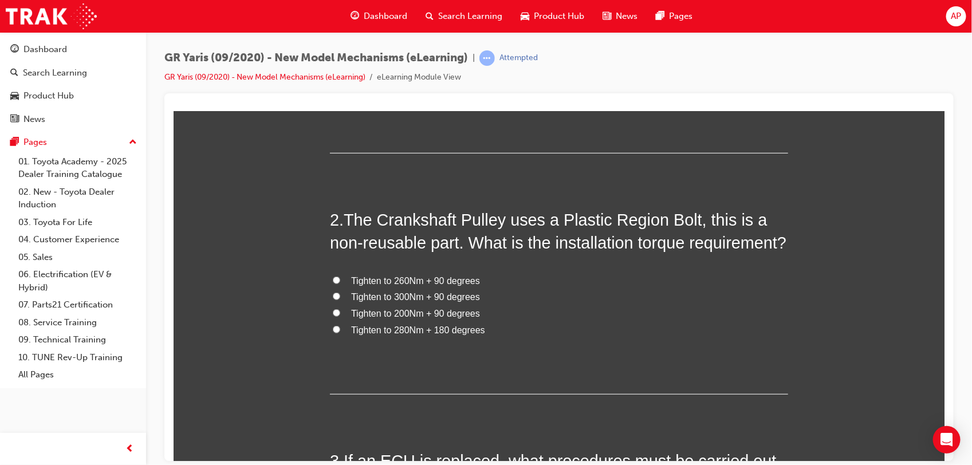
scroll to position [258, 0]
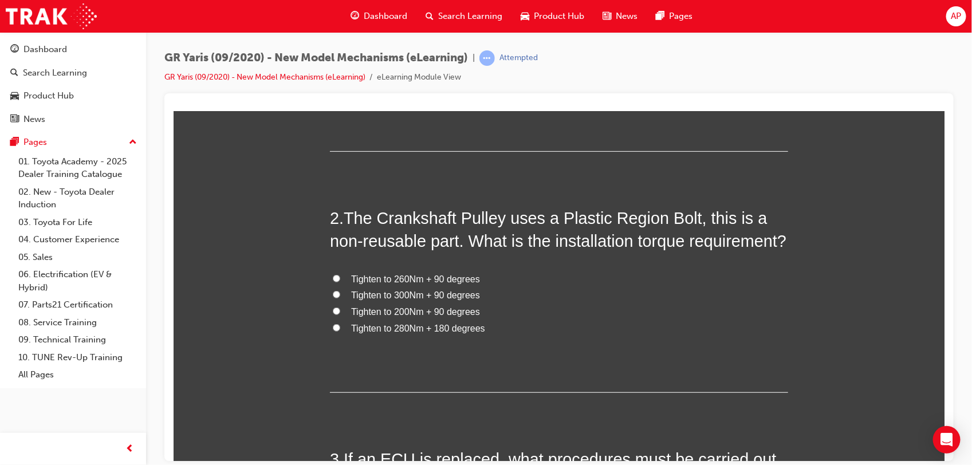
click at [400, 283] on span "Tighten to 260Nm + 90 degrees" at bounding box center [414, 279] width 129 height 10
click at [340, 282] on input "Tighten to 260Nm + 90 degrees" at bounding box center [335, 277] width 7 height 7
radio input "true"
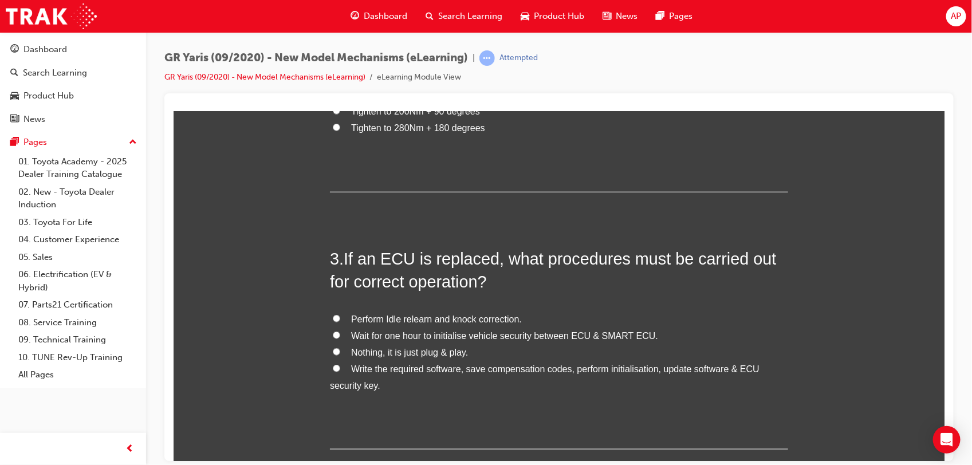
scroll to position [460, 0]
click at [419, 388] on span "Write the required software, save compensation codes, perform initialisation, u…" at bounding box center [543, 375] width 429 height 26
click at [340, 370] on input "Write the required software, save compensation codes, perform initialisation, u…" at bounding box center [335, 365] width 7 height 7
radio input "true"
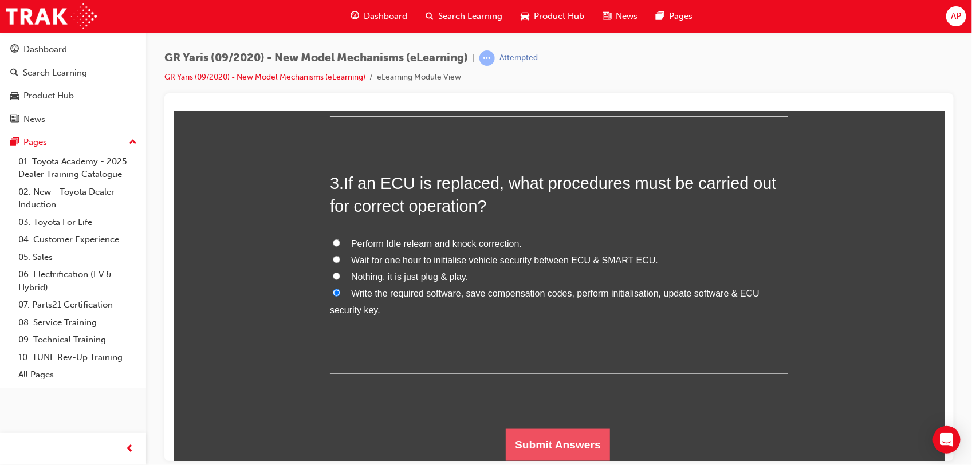
click at [543, 435] on button "Submit Answers" at bounding box center [557, 444] width 104 height 32
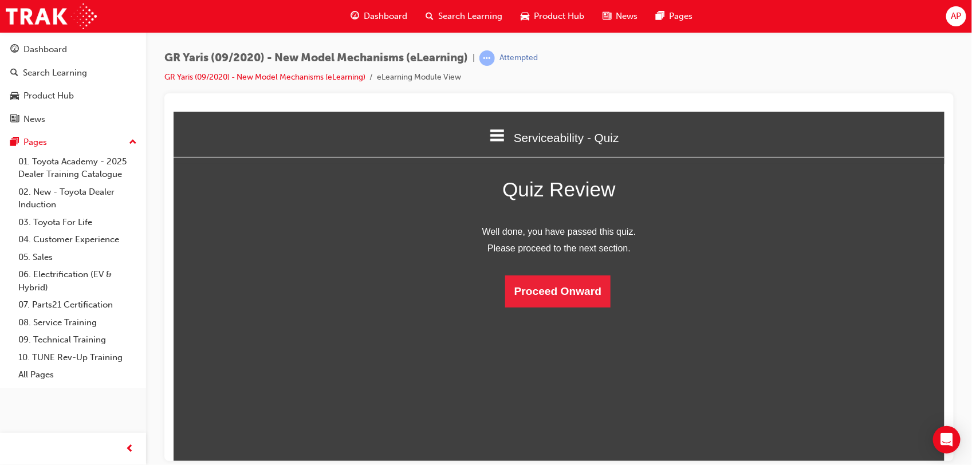
scroll to position [157, 793]
click at [543, 306] on button "Proceed Onward" at bounding box center [556, 291] width 105 height 32
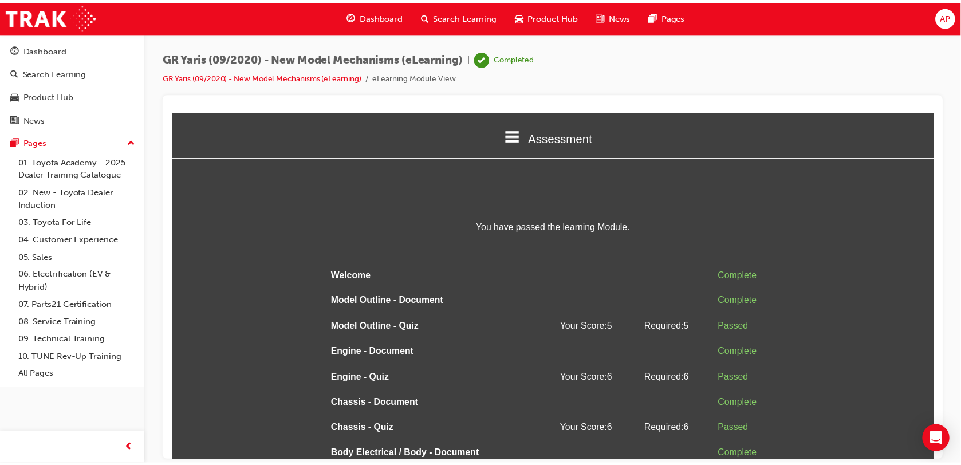
scroll to position [128, 0]
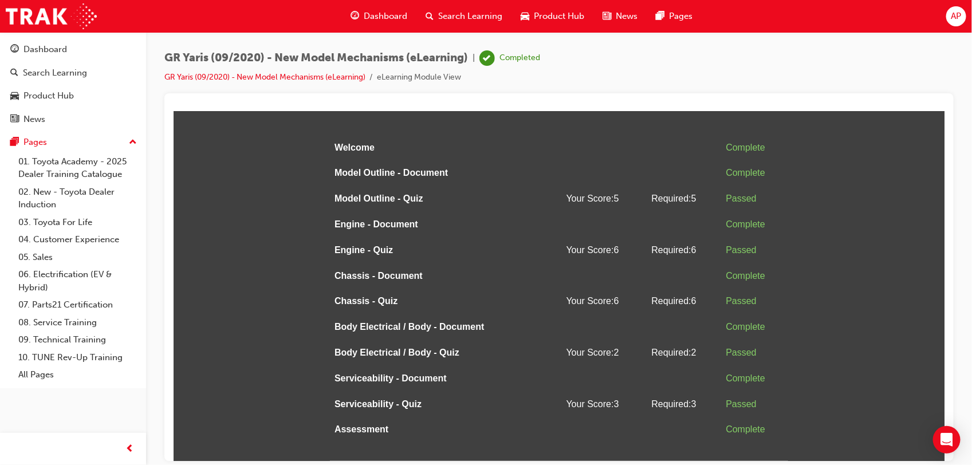
click at [464, 15] on span "Search Learning" at bounding box center [470, 16] width 64 height 13
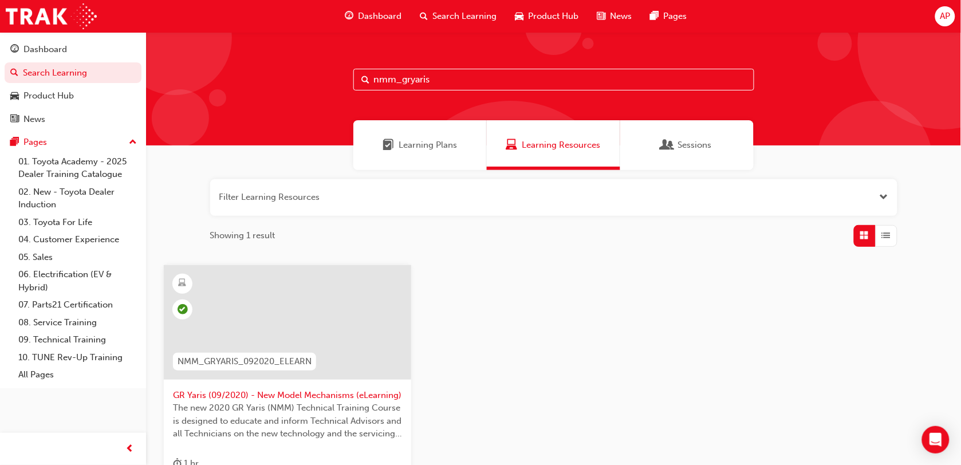
click at [517, 77] on input "nmm_gryaris" at bounding box center [553, 80] width 401 height 22
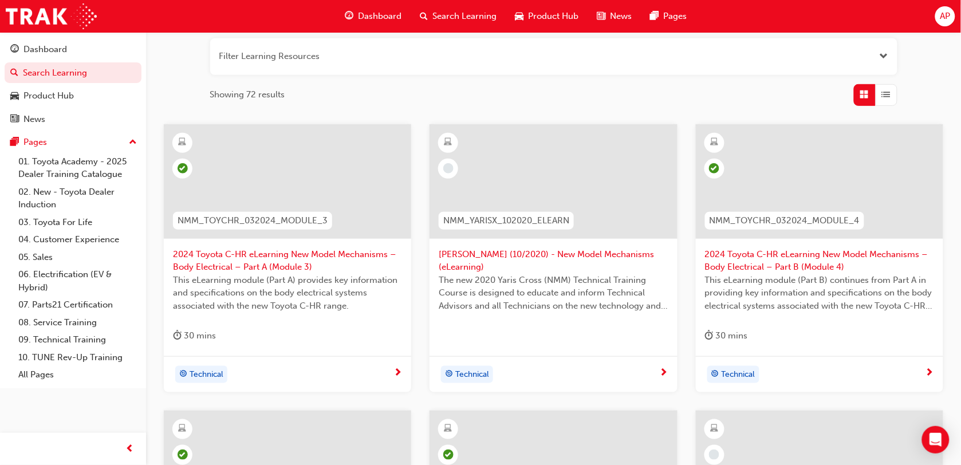
scroll to position [142, 0]
type input "nmm_"
click at [524, 249] on span "[PERSON_NAME] (10/2020) - New Model Mechanisms (eLearning)" at bounding box center [553, 260] width 229 height 26
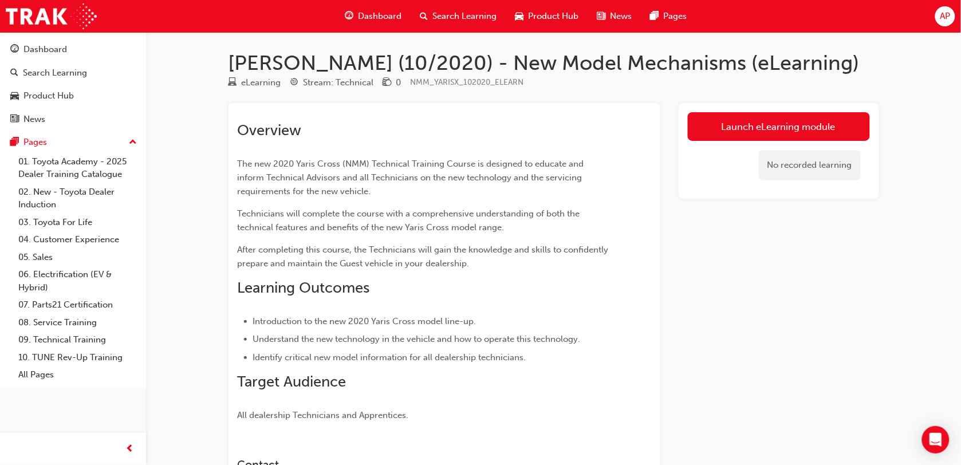
click at [733, 129] on link "Launch eLearning module" at bounding box center [779, 126] width 182 height 29
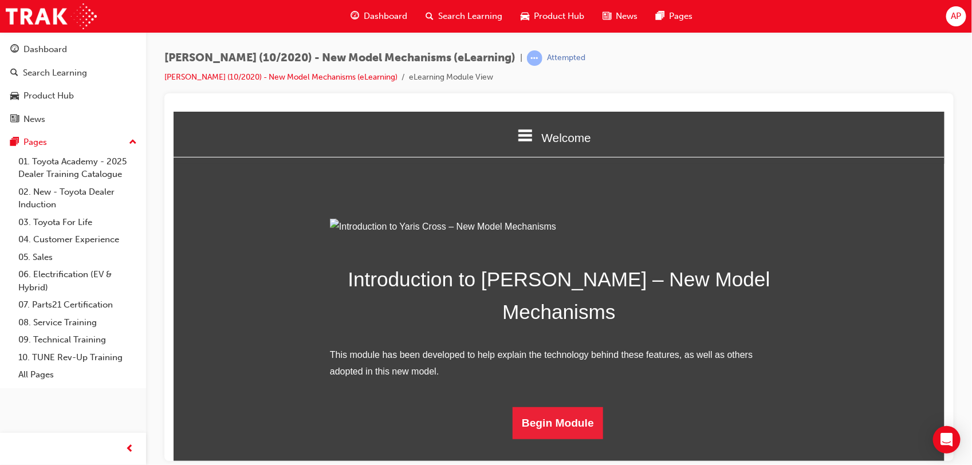
scroll to position [104, 0]
click at [566, 436] on button "Begin Module" at bounding box center [557, 423] width 90 height 32
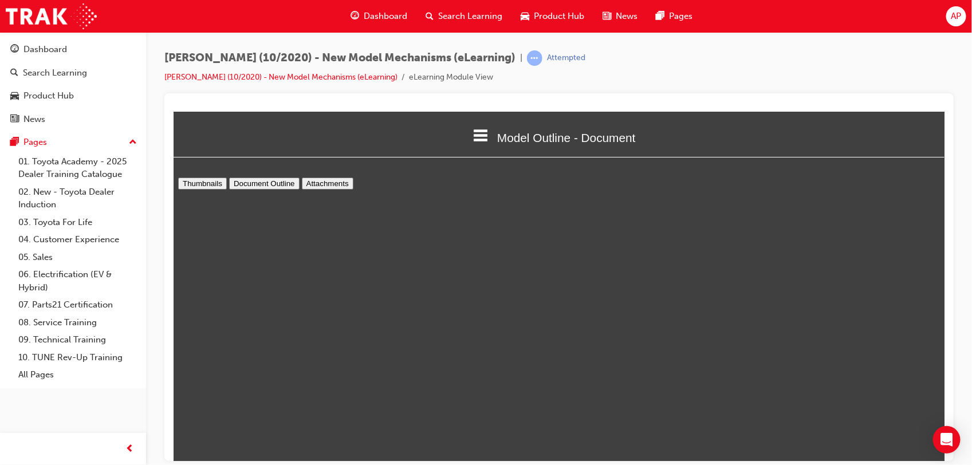
scroll to position [6, 0]
type input "2"
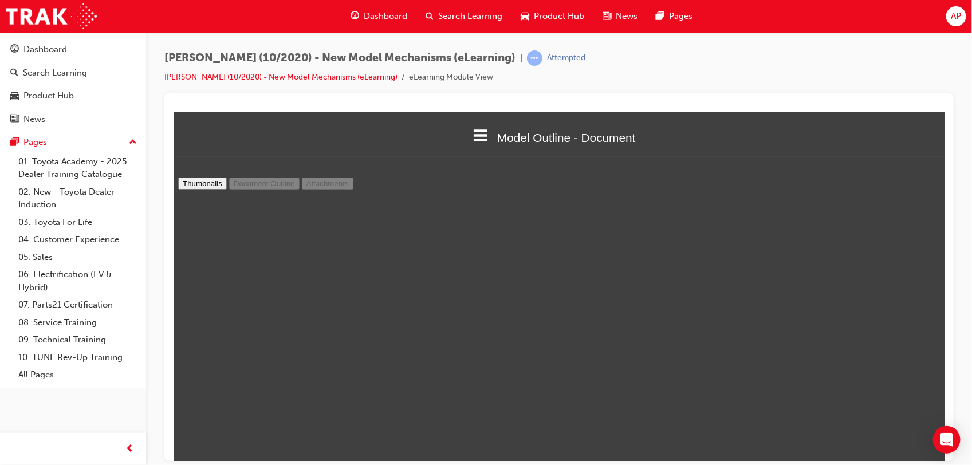
select select "1.25"
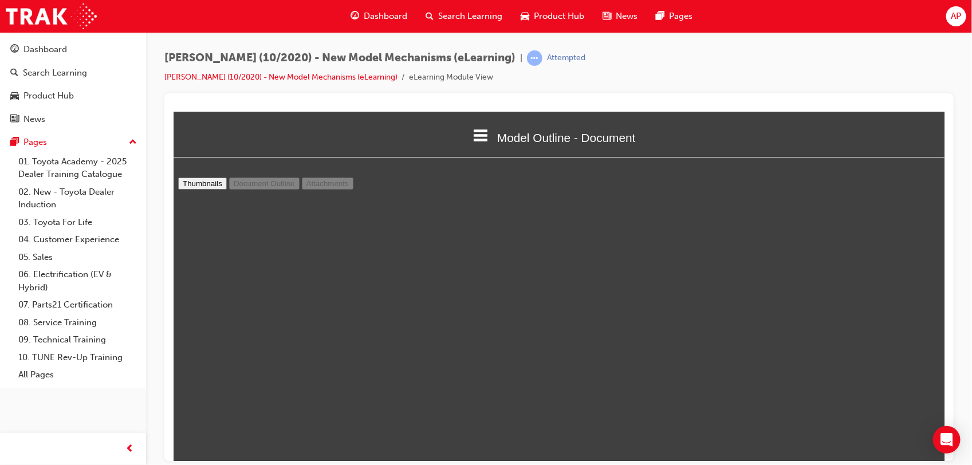
type input "12"
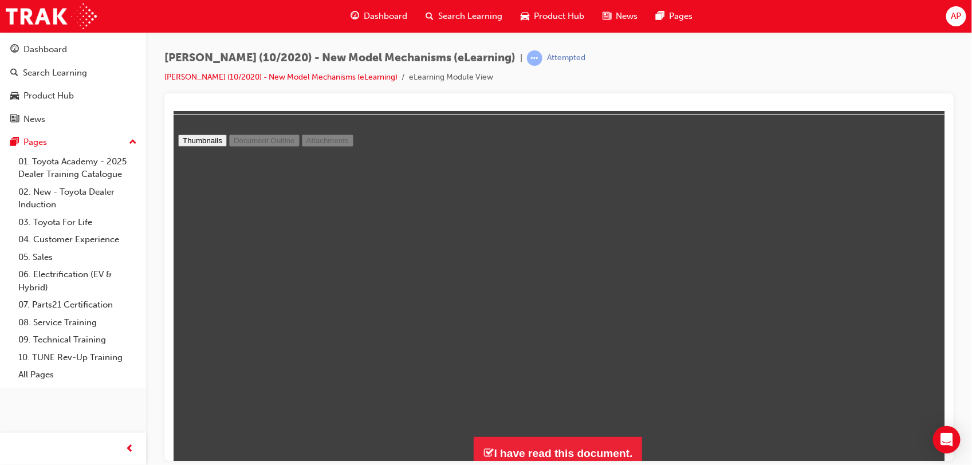
scroll to position [50, 0]
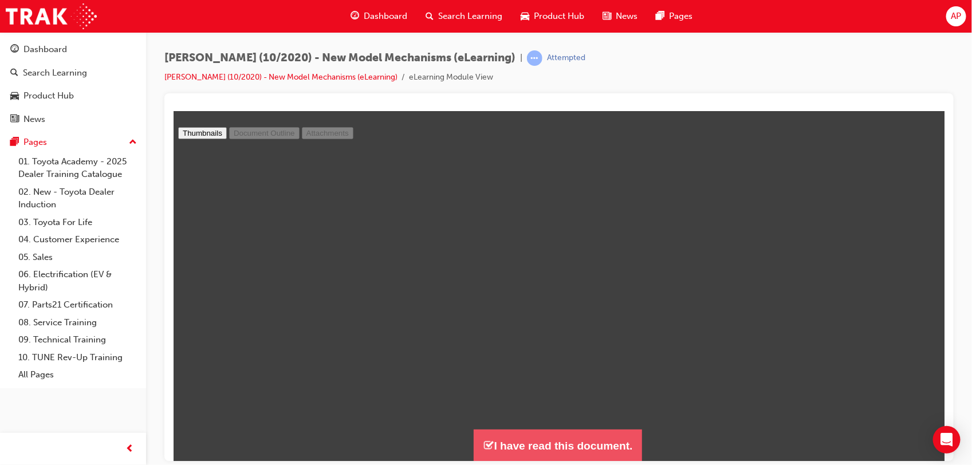
click at [535, 440] on button "I have read this document." at bounding box center [557, 445] width 168 height 33
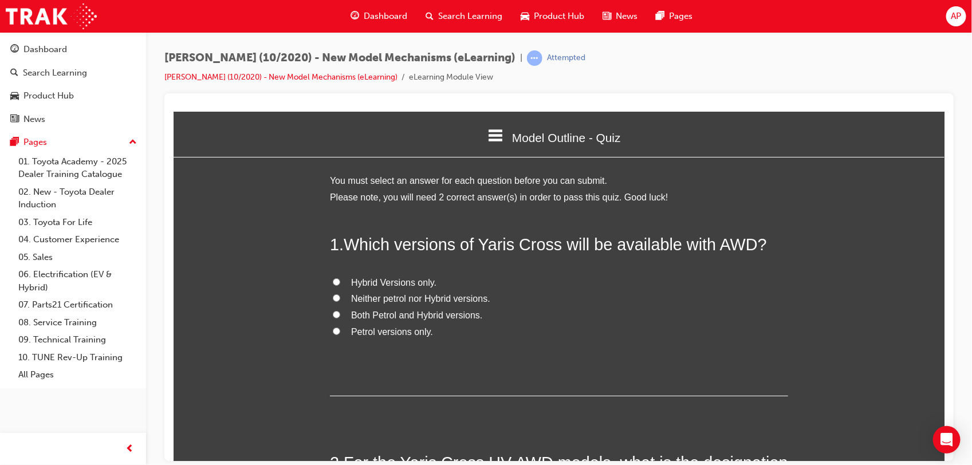
scroll to position [574, 782]
click at [378, 280] on span "Hybrid Versions only." at bounding box center [392, 282] width 85 height 10
click at [340, 280] on input "Hybrid Versions only." at bounding box center [335, 281] width 7 height 7
radio input "true"
click at [332, 294] on input "Neither petrol nor Hybrid versions." at bounding box center [335, 297] width 7 height 7
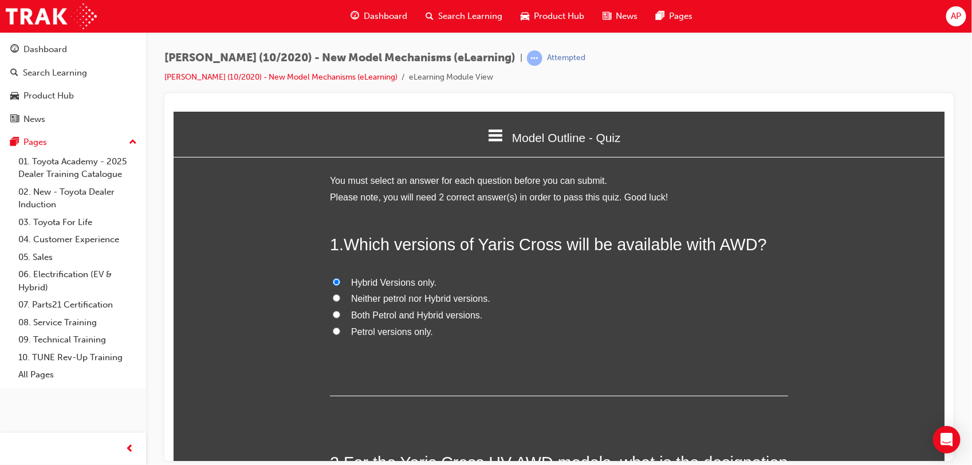
radio input "true"
click at [378, 280] on span "Hybrid Versions only." at bounding box center [392, 282] width 85 height 10
click at [340, 280] on input "Hybrid Versions only." at bounding box center [335, 281] width 7 height 7
radio input "true"
click at [732, 328] on label "Petrol versions only." at bounding box center [558, 331] width 458 height 17
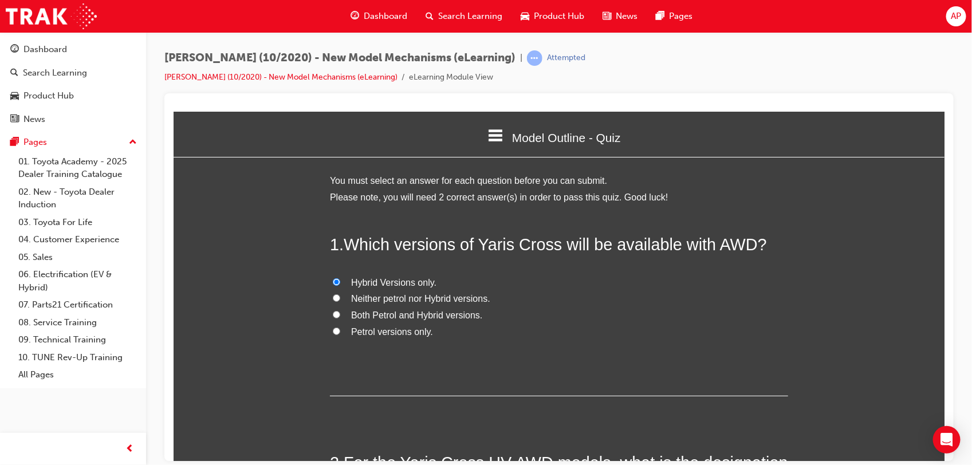
click at [340, 328] on input "Petrol versions only." at bounding box center [335, 330] width 7 height 7
radio input "true"
click at [332, 278] on input "Hybrid Versions only." at bounding box center [335, 281] width 7 height 7
radio input "true"
click at [332, 294] on input "Neither petrol nor Hybrid versions." at bounding box center [335, 297] width 7 height 7
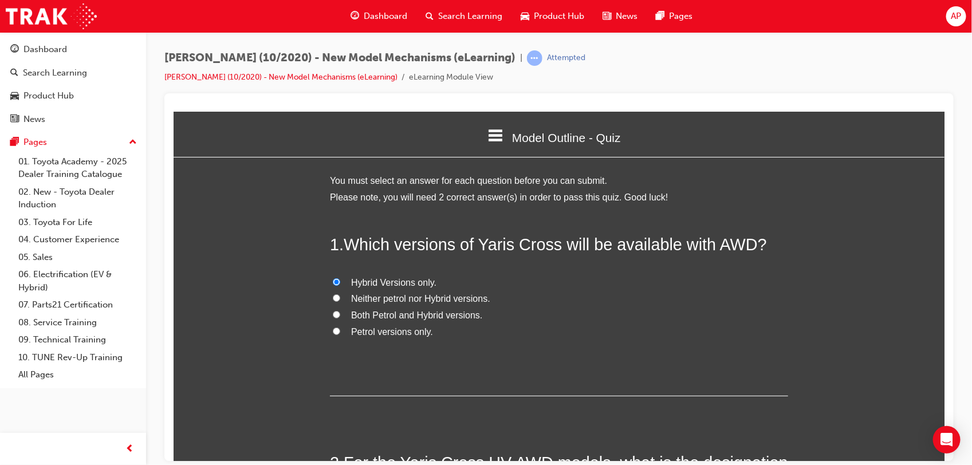
radio input "true"
click at [332, 310] on input "Both Petrol and Hybrid versions." at bounding box center [335, 313] width 7 height 7
radio input "true"
click at [332, 327] on input "Petrol versions only." at bounding box center [335, 330] width 7 height 7
radio input "true"
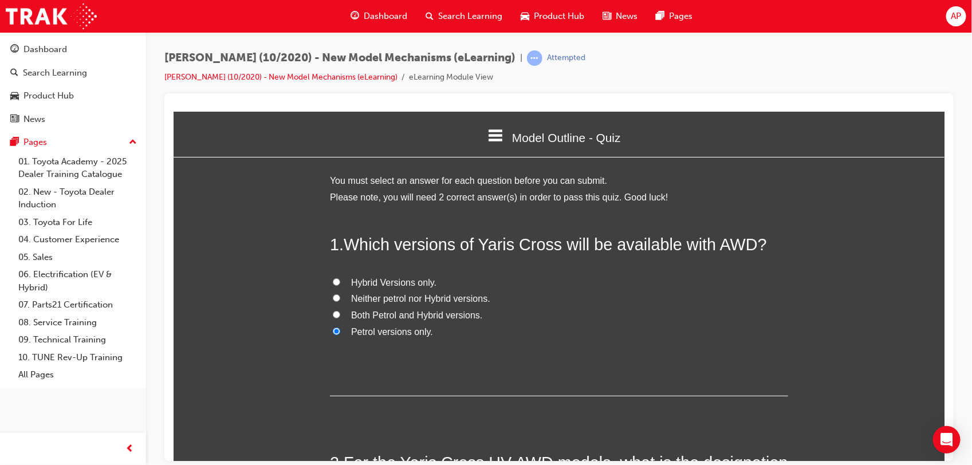
click at [332, 278] on input "Hybrid Versions only." at bounding box center [335, 281] width 7 height 7
radio input "true"
click at [332, 294] on input "Neither petrol nor Hybrid versions." at bounding box center [335, 297] width 7 height 7
radio input "true"
click at [332, 310] on input "Both Petrol and Hybrid versions." at bounding box center [335, 313] width 7 height 7
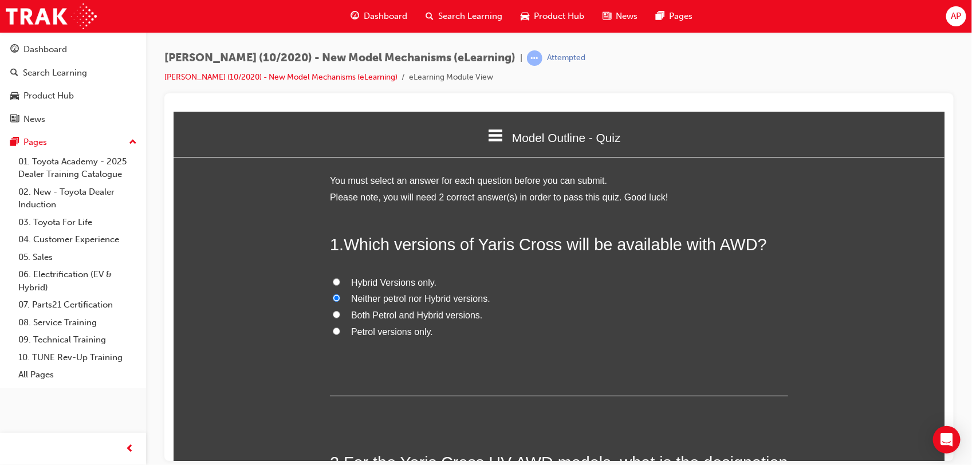
radio input "true"
click at [332, 294] on input "Neither petrol nor Hybrid versions." at bounding box center [335, 297] width 7 height 7
radio input "true"
click at [332, 278] on input "Hybrid Versions only." at bounding box center [335, 281] width 7 height 7
radio input "true"
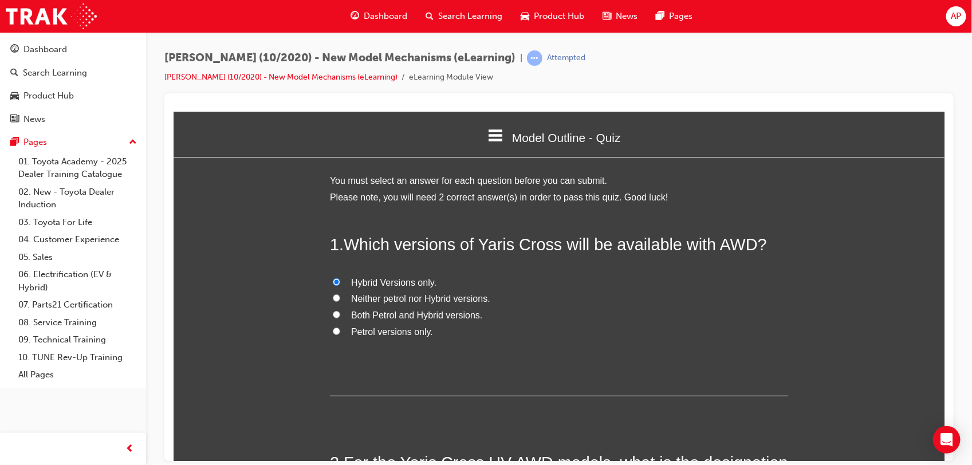
click at [732, 328] on label "Petrol versions only." at bounding box center [558, 331] width 458 height 17
click at [340, 328] on input "Petrol versions only." at bounding box center [335, 330] width 7 height 7
radio input "true"
click at [732, 328] on label "Petrol versions only." at bounding box center [558, 331] width 458 height 17
click at [340, 328] on input "Petrol versions only." at bounding box center [335, 330] width 7 height 7
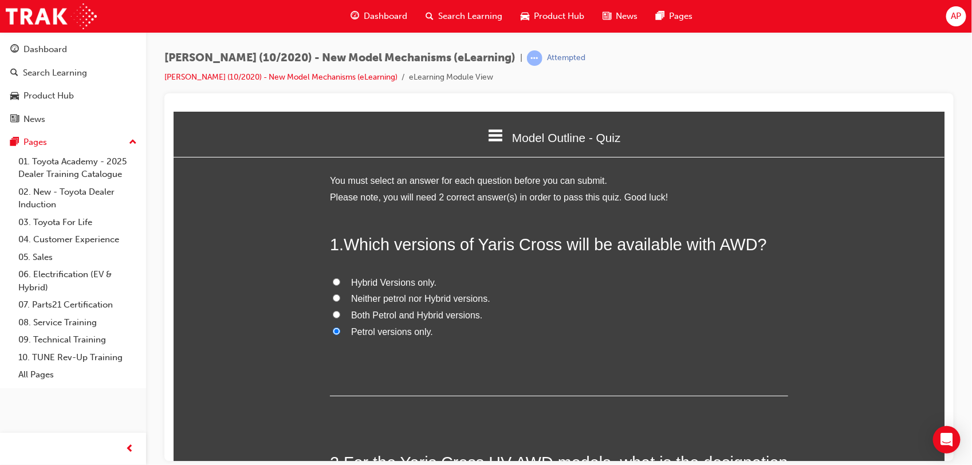
click at [393, 281] on span "Hybrid Versions only." at bounding box center [392, 282] width 85 height 10
click at [340, 281] on input "Hybrid Versions only." at bounding box center [335, 281] width 7 height 7
radio input "true"
click at [364, 404] on div "1 . Which versions of Yaris Cross will be available with AWD? Hybrid Versions o…" at bounding box center [558, 434] width 458 height 404
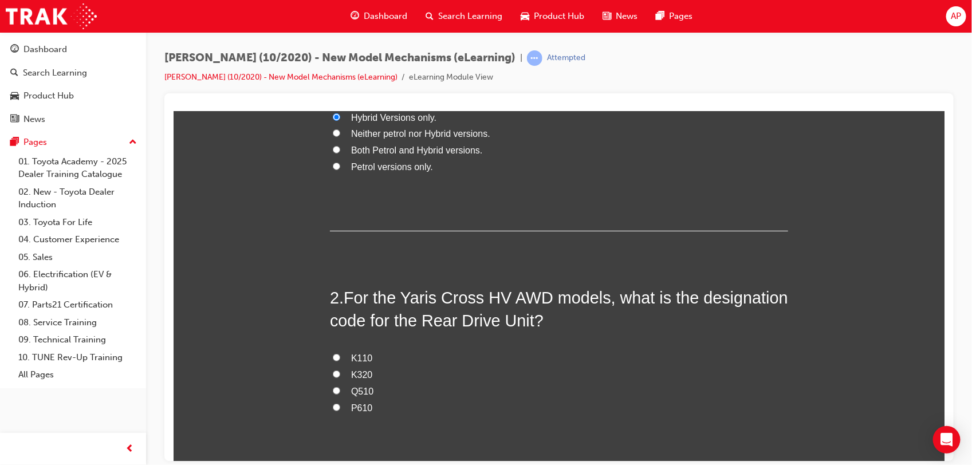
scroll to position [263, 0]
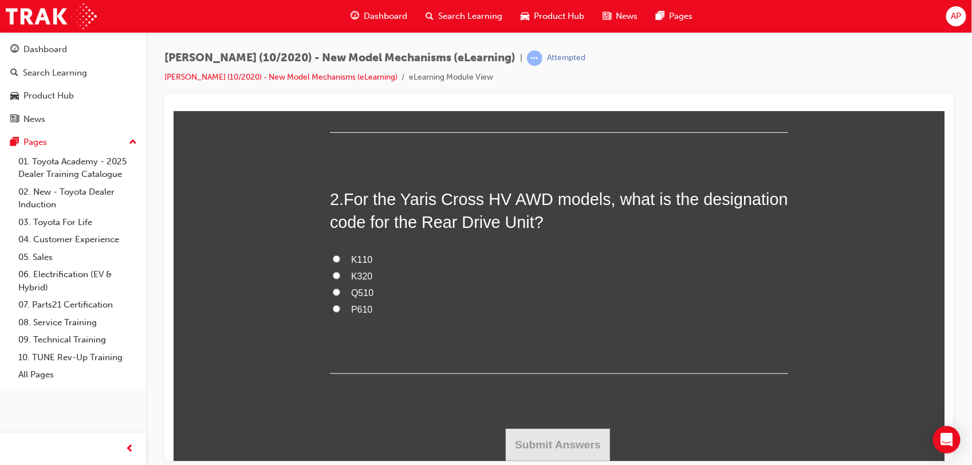
click at [354, 306] on span "P610" at bounding box center [360, 309] width 21 height 10
click at [340, 306] on input "P610" at bounding box center [335, 308] width 7 height 7
radio input "true"
click at [353, 294] on span "Q510" at bounding box center [361, 292] width 22 height 10
click at [340, 294] on input "Q510" at bounding box center [335, 291] width 7 height 7
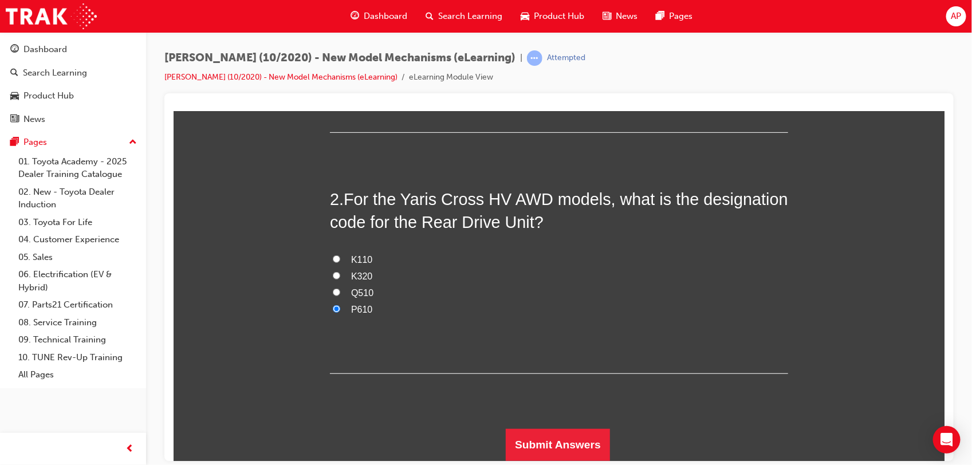
radio input "true"
click at [515, 433] on button "Submit Answers" at bounding box center [557, 444] width 104 height 32
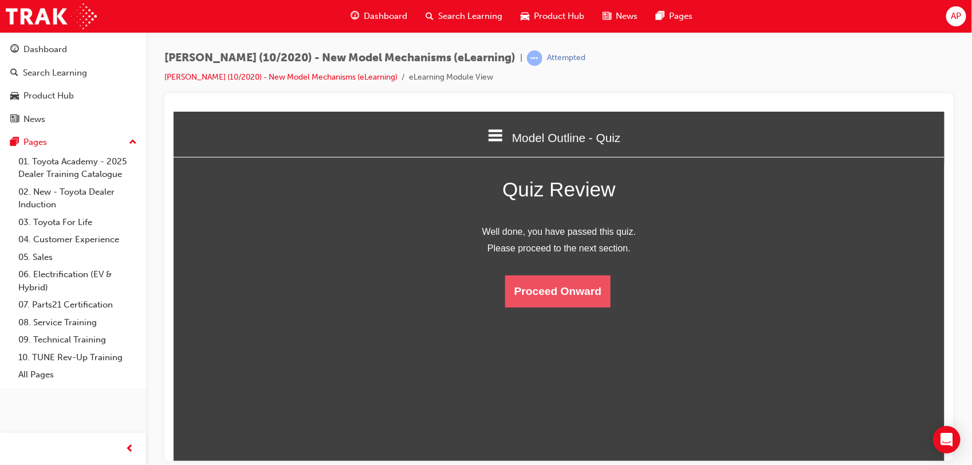
click at [550, 283] on button "Proceed Onward" at bounding box center [556, 291] width 105 height 32
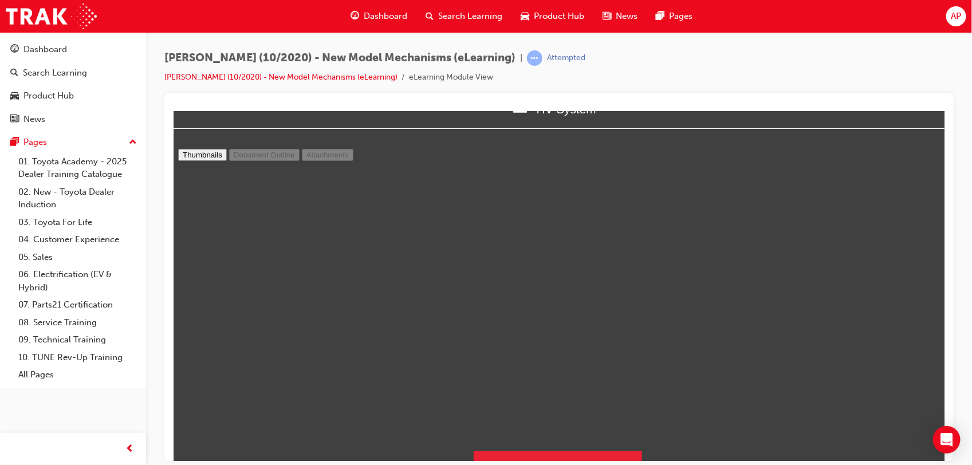
scroll to position [50, 0]
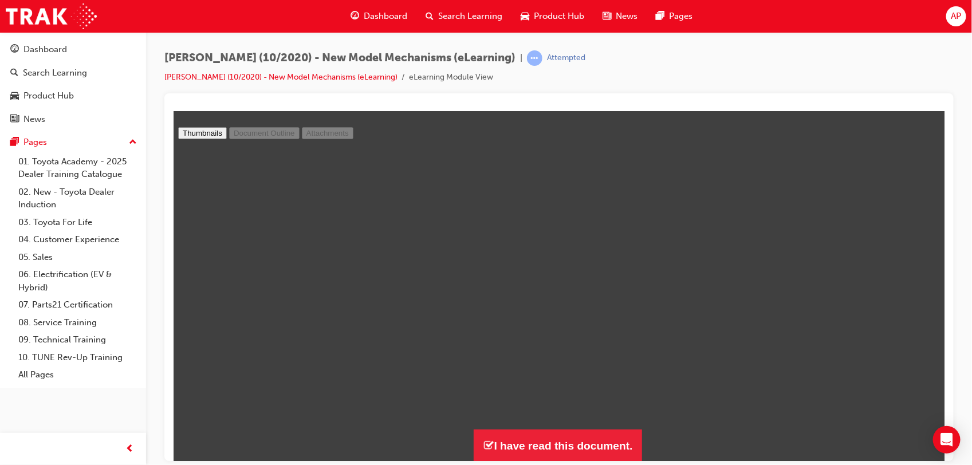
type input "5"
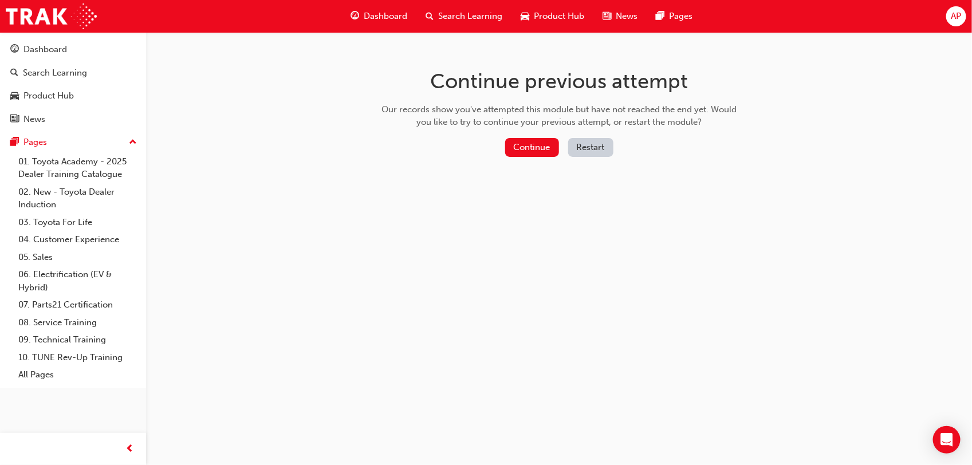
click at [528, 146] on button "Continue" at bounding box center [532, 147] width 54 height 19
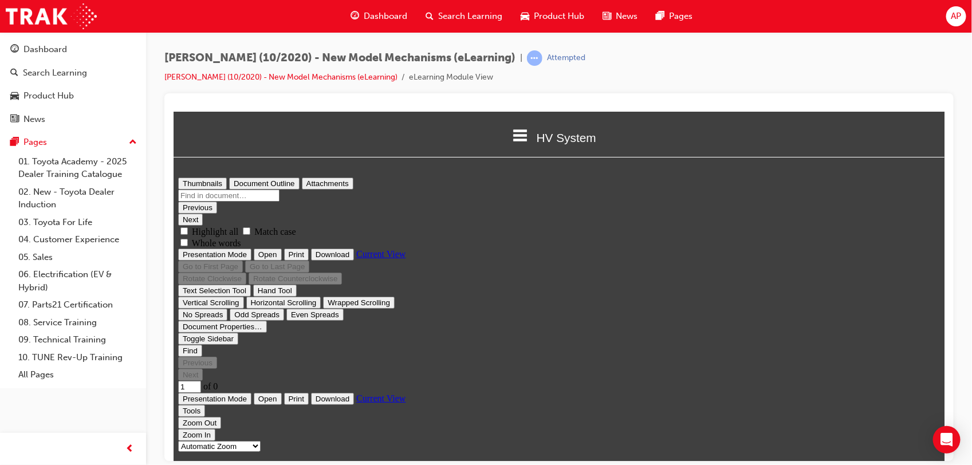
type input "5"
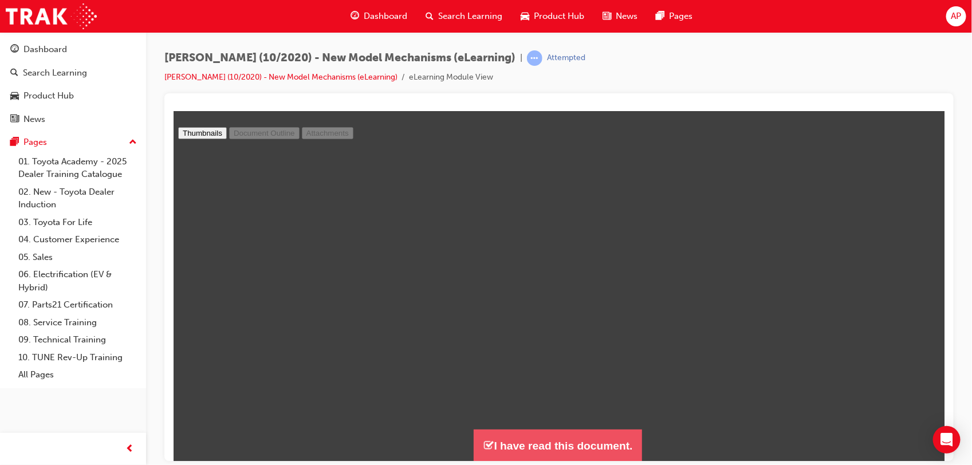
click at [521, 441] on button "I have read this document." at bounding box center [557, 445] width 168 height 33
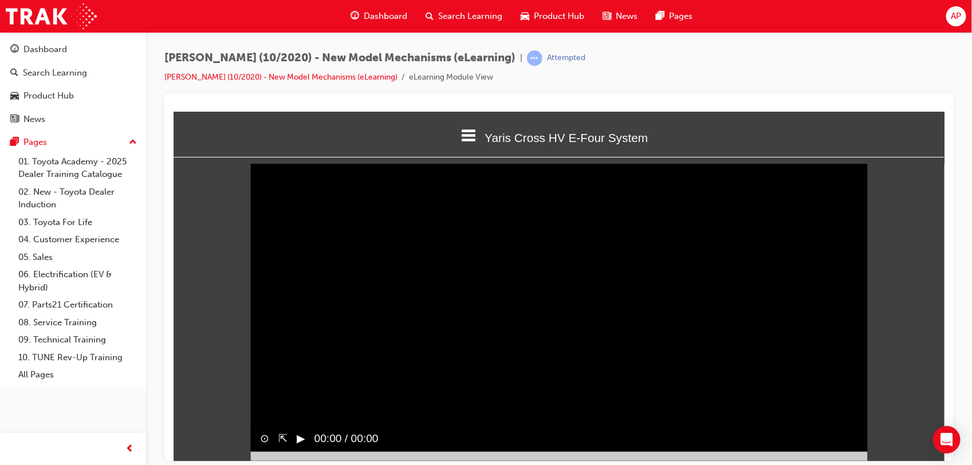
scroll to position [301, 782]
click at [298, 447] on button "▶︎" at bounding box center [300, 438] width 9 height 17
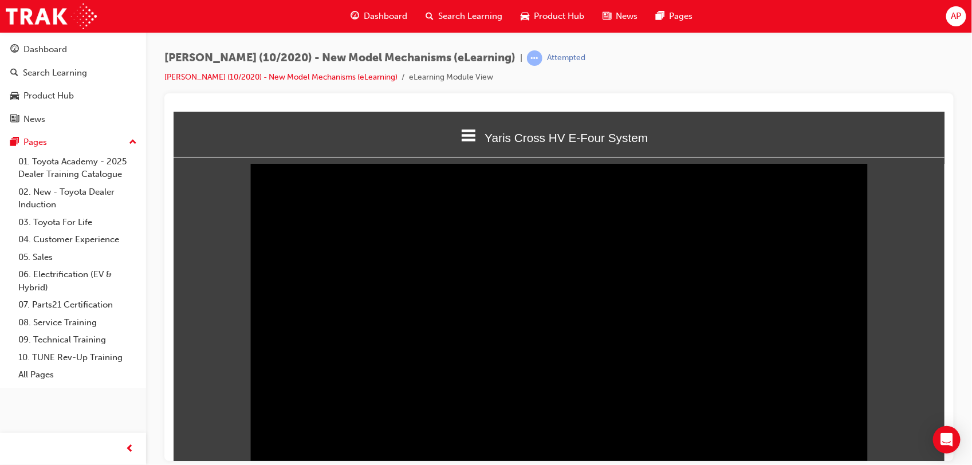
click at [845, 375] on video "Sorry, your browser does not support embedded videos. Download Instead" at bounding box center [558, 306] width 617 height 308
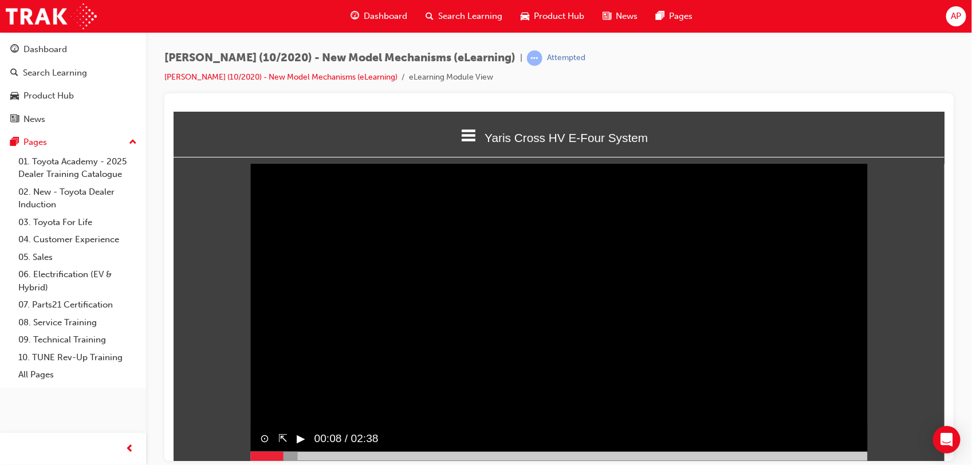
scroll to position [18, 0]
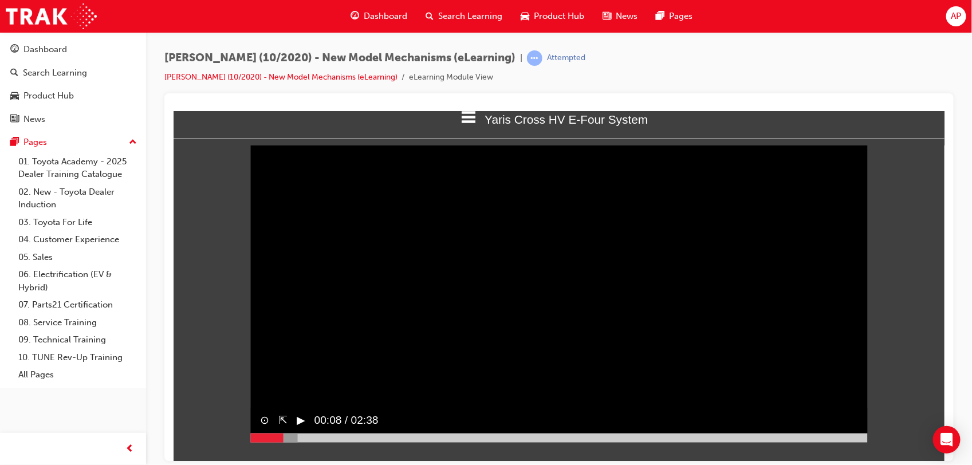
click at [304, 428] on button "▶︎" at bounding box center [300, 420] width 9 height 17
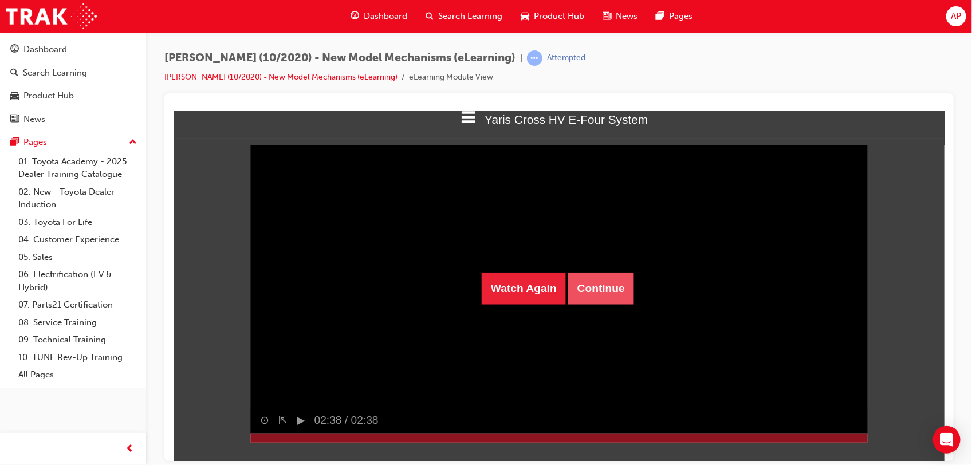
click at [590, 278] on button "Continue" at bounding box center [600, 288] width 66 height 32
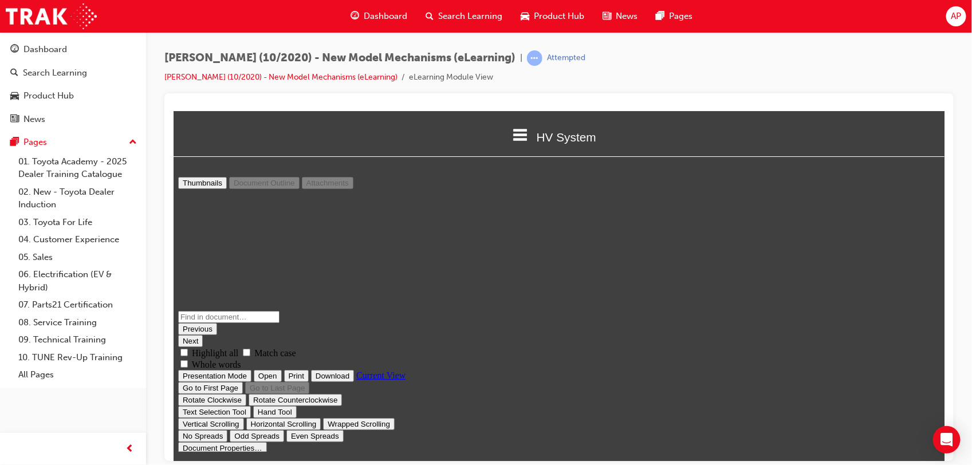
scroll to position [50, 0]
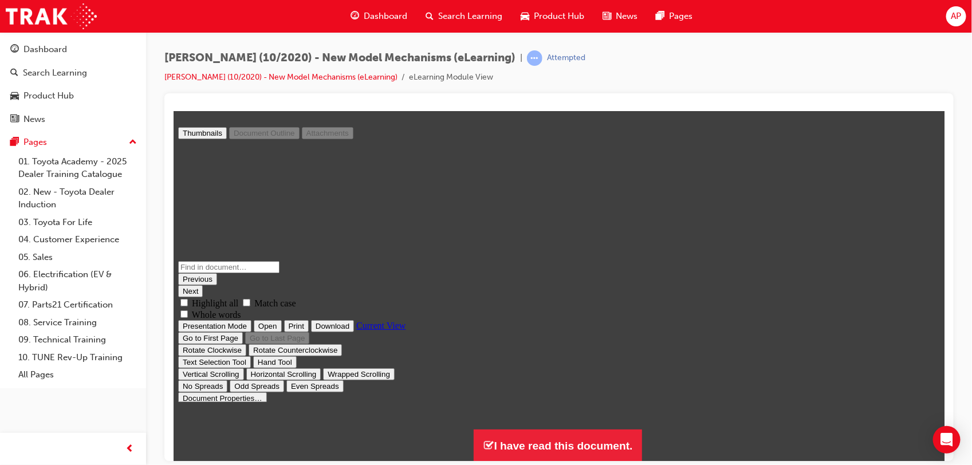
drag, startPoint x: 938, startPoint y: 246, endPoint x: 908, endPoint y: 333, distance: 92.7
type input "1"
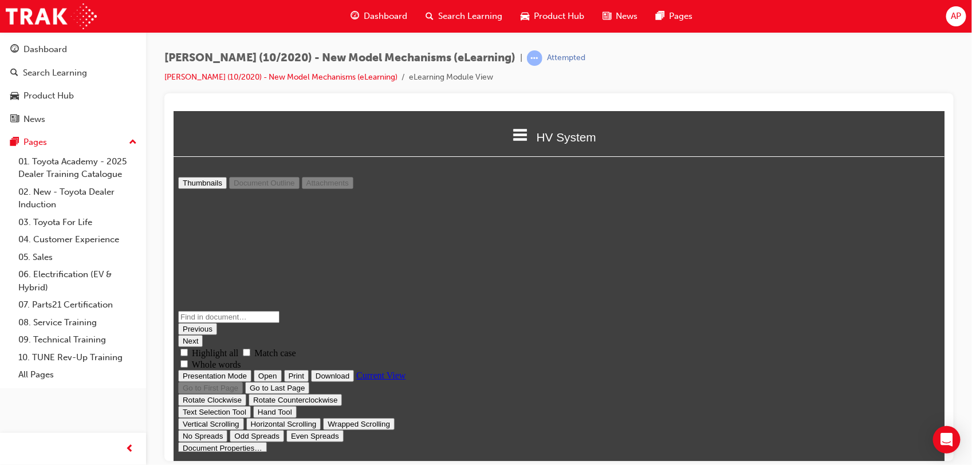
scroll to position [0, 0]
select select "1"
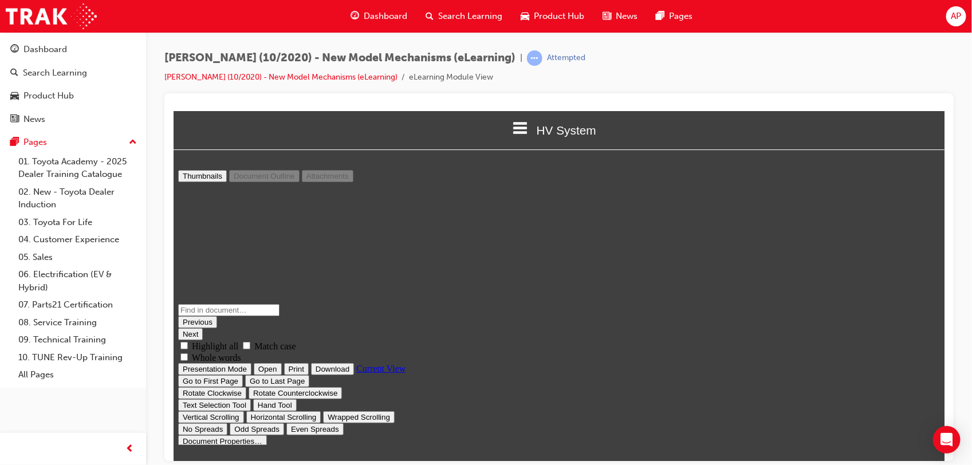
scroll to position [521, 0]
drag, startPoint x: 919, startPoint y: 314, endPoint x: 916, endPoint y: 323, distance: 9.1
type input "3"
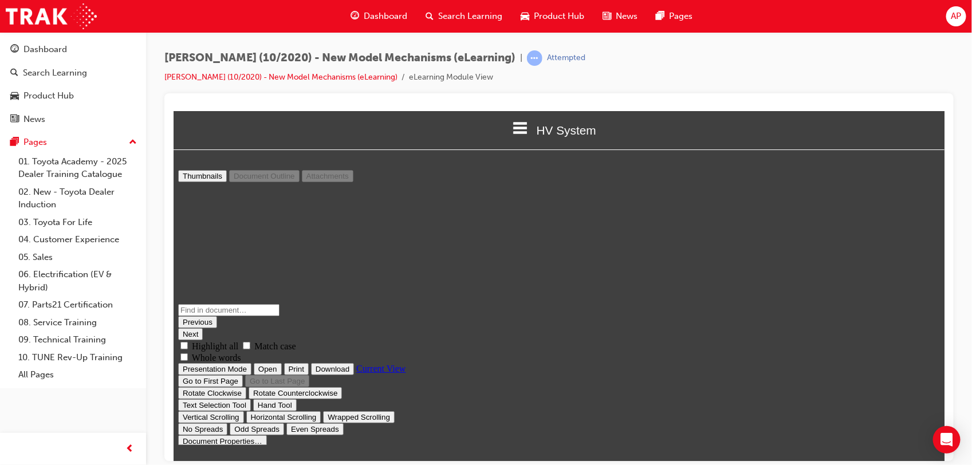
scroll to position [817, 0]
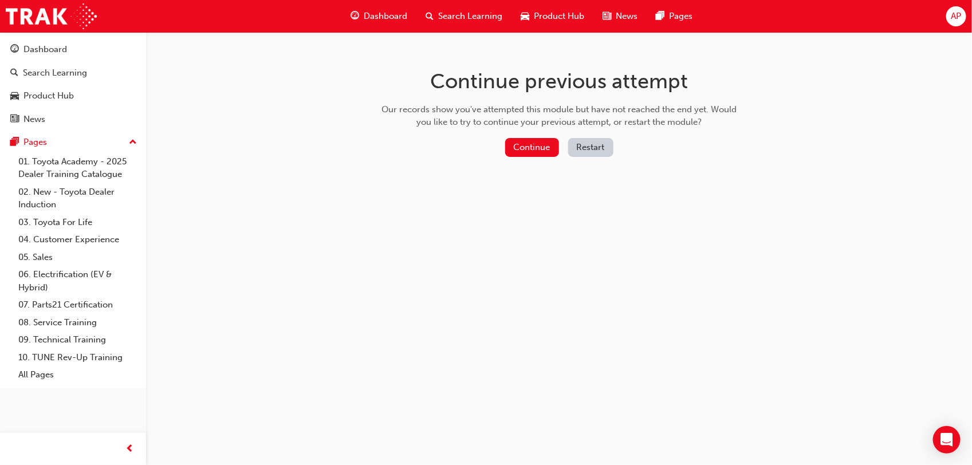
click at [530, 133] on div "Continue previous attempt Our records show you've attempted this module but hav…" at bounding box center [559, 115] width 372 height 166
click at [531, 144] on button "Continue" at bounding box center [532, 147] width 54 height 19
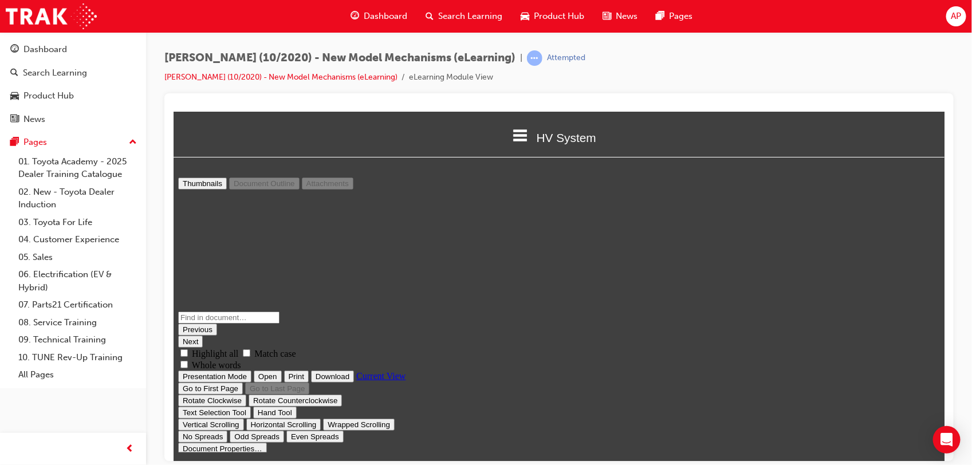
scroll to position [50, 0]
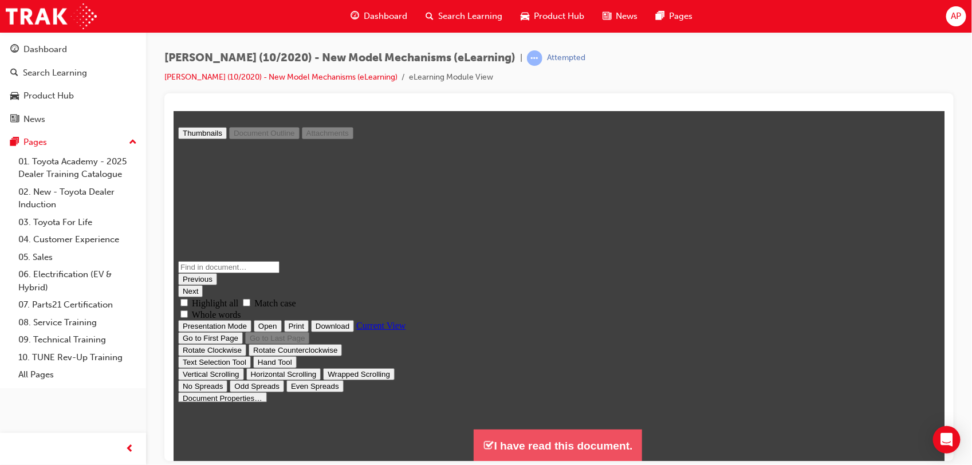
click at [564, 434] on button "I have read this document." at bounding box center [557, 445] width 168 height 33
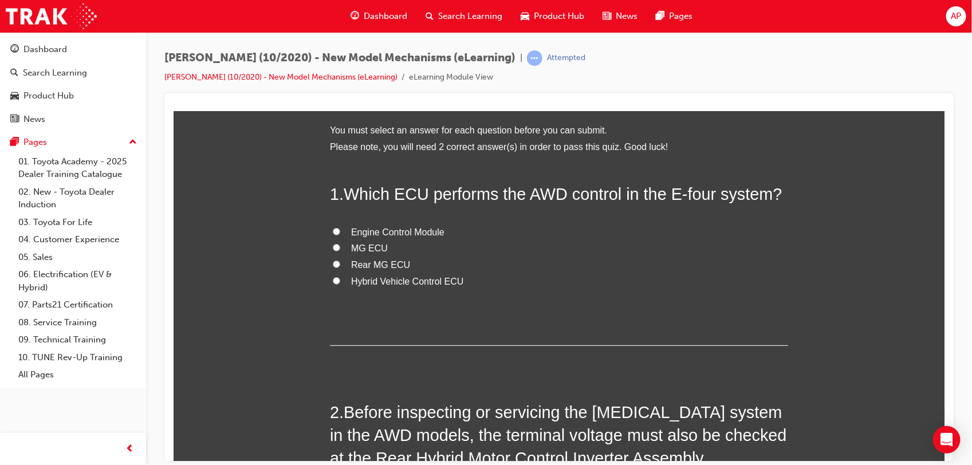
scroll to position [564, 782]
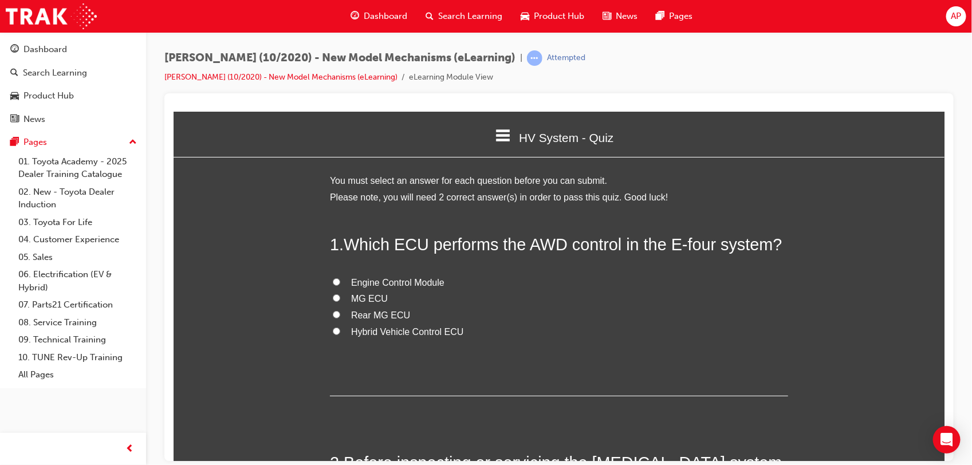
click at [384, 332] on span "Hybrid Vehicle Control ECU" at bounding box center [406, 331] width 113 height 10
click at [340, 332] on input "Hybrid Vehicle Control ECU" at bounding box center [335, 330] width 7 height 7
radio input "true"
click at [404, 279] on span "Engine Control Module" at bounding box center [396, 282] width 93 height 10
click at [340, 279] on input "Engine Control Module" at bounding box center [335, 281] width 7 height 7
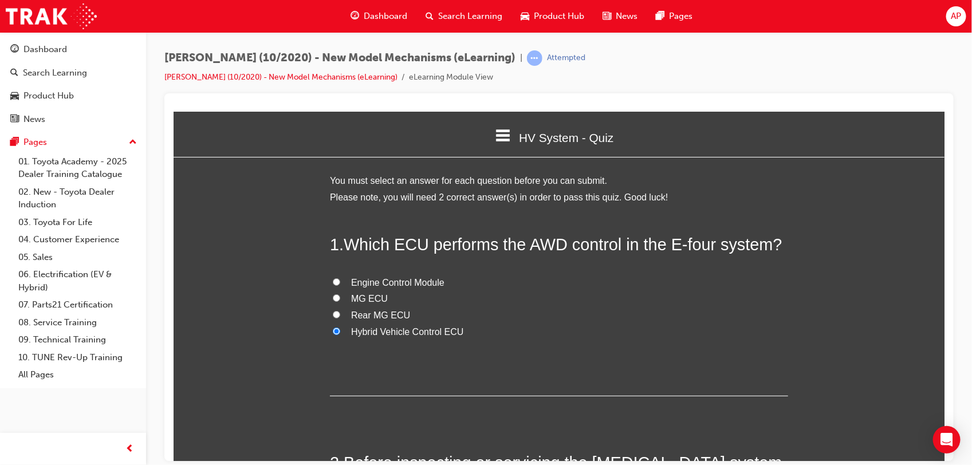
radio input "true"
click at [384, 331] on span "Hybrid Vehicle Control ECU" at bounding box center [406, 331] width 113 height 10
click at [340, 331] on input "Hybrid Vehicle Control ECU" at bounding box center [335, 330] width 7 height 7
radio input "true"
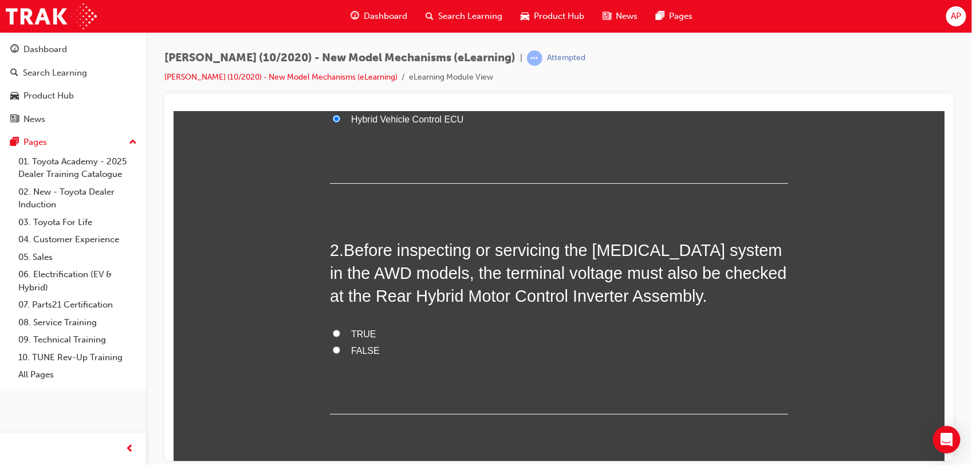
scroll to position [214, 0]
click at [350, 346] on span "FALSE" at bounding box center [364, 349] width 29 height 10
click at [340, 346] on input "FALSE" at bounding box center [335, 348] width 7 height 7
radio input "true"
click at [354, 334] on label "TRUE" at bounding box center [558, 333] width 458 height 17
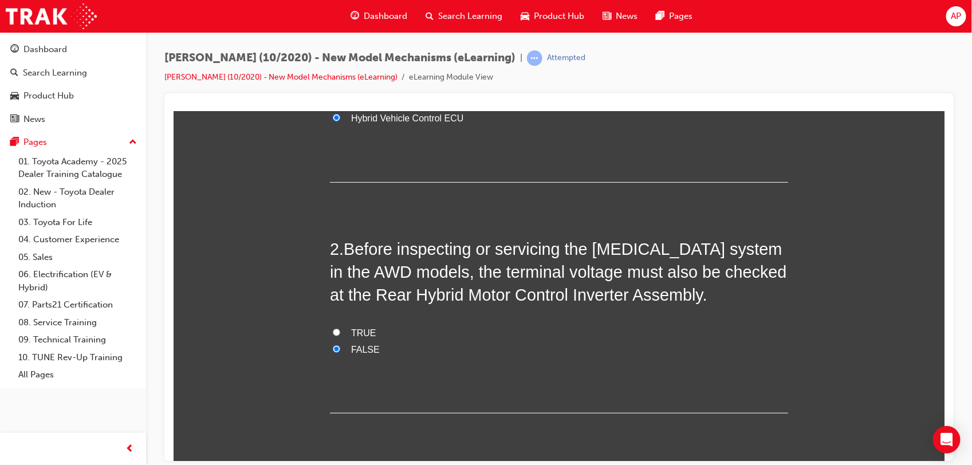
click at [340, 334] on input "TRUE" at bounding box center [335, 331] width 7 height 7
radio input "true"
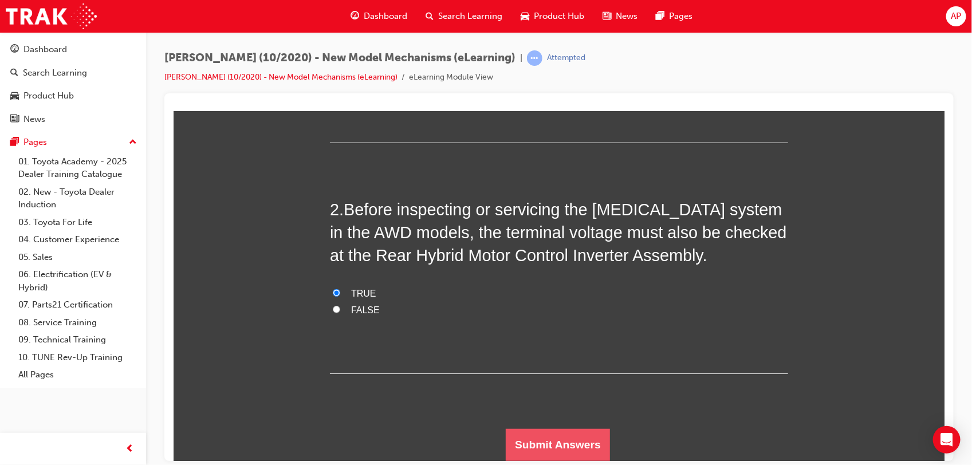
click at [561, 446] on button "Submit Answers" at bounding box center [557, 444] width 104 height 32
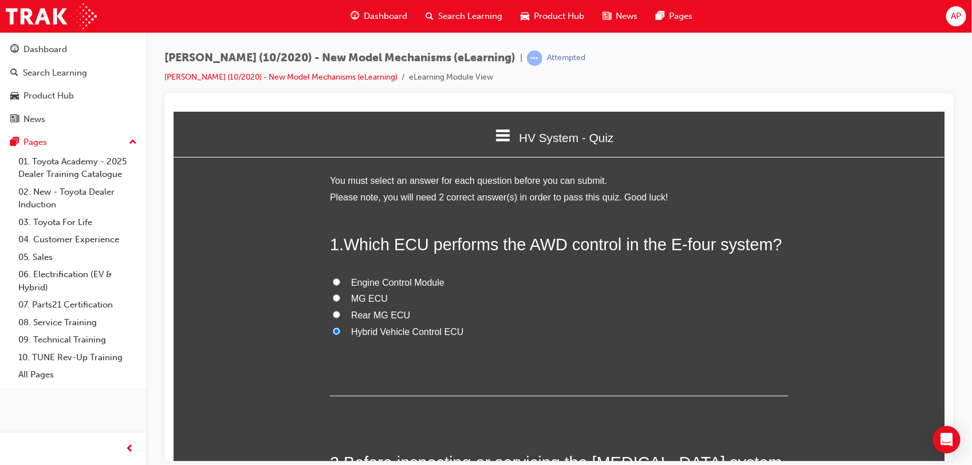
scroll to position [6, 6]
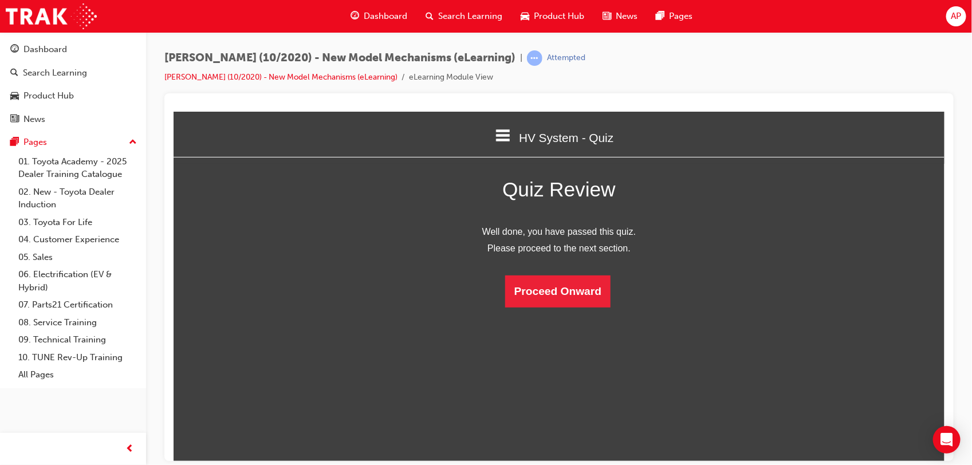
drag, startPoint x: 553, startPoint y: 257, endPoint x: 552, endPoint y: 270, distance: 12.6
click at [552, 265] on div "Well done, you have passed this quiz. Please proceed to the next section. Proce…" at bounding box center [558, 265] width 458 height 84
click at [550, 274] on div "Well done, you have passed this quiz. Please proceed to the next section. Proce…" at bounding box center [558, 265] width 458 height 84
click at [551, 275] on button "Proceed Onward" at bounding box center [556, 291] width 105 height 32
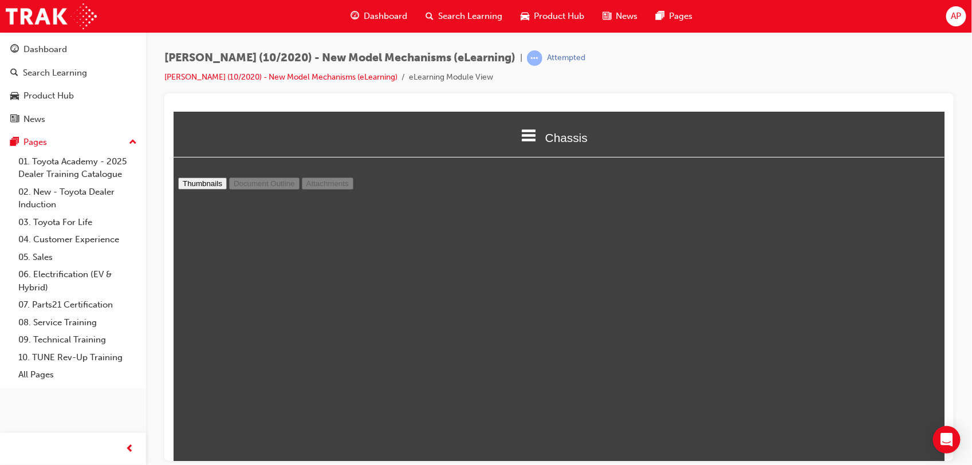
scroll to position [1174, 0]
drag, startPoint x: 919, startPoint y: 296, endPoint x: 916, endPoint y: 316, distance: 20.3
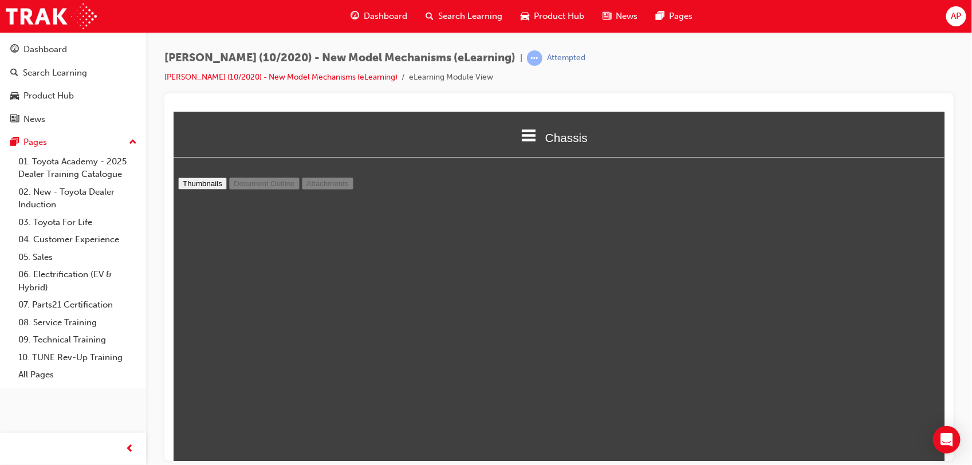
type input "10"
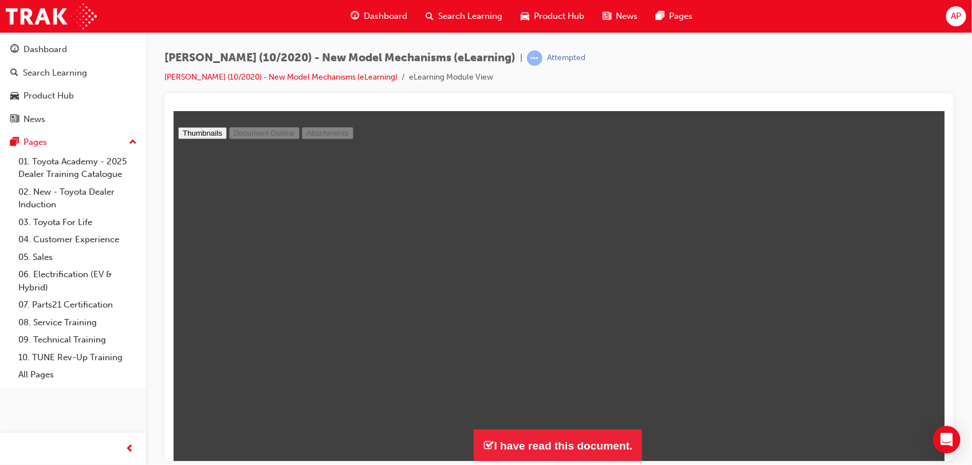
select select "1.25"
type input "9"
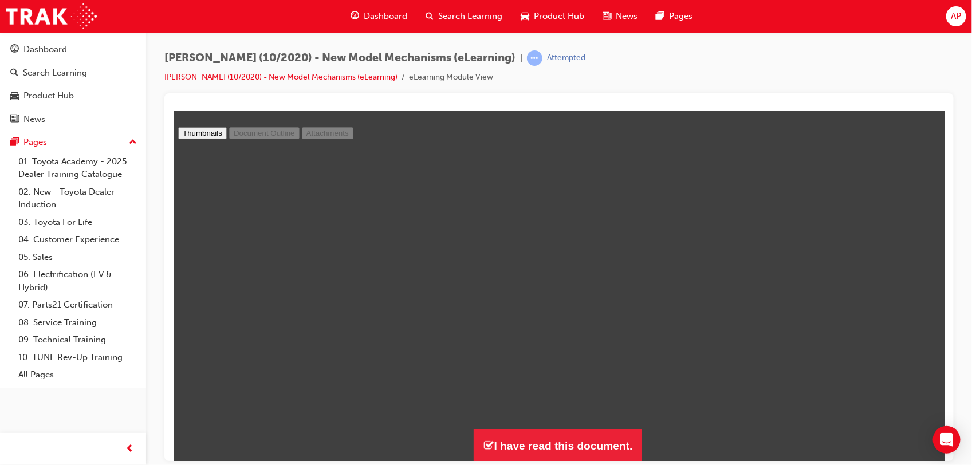
select select "1"
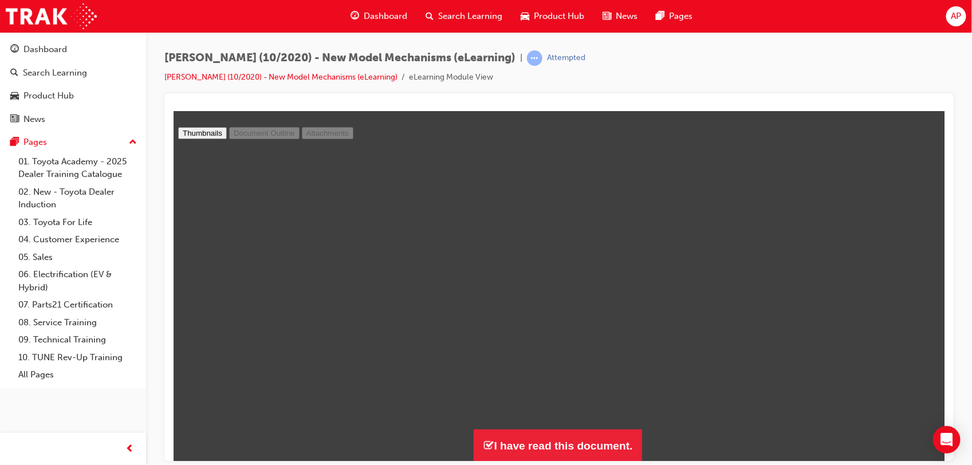
scroll to position [3570, 0]
type input "8"
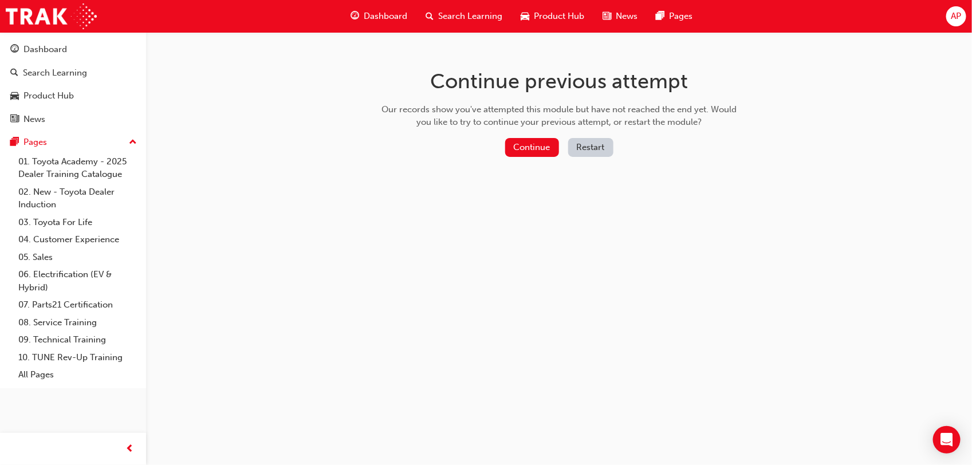
click at [523, 145] on button "Continue" at bounding box center [532, 147] width 54 height 19
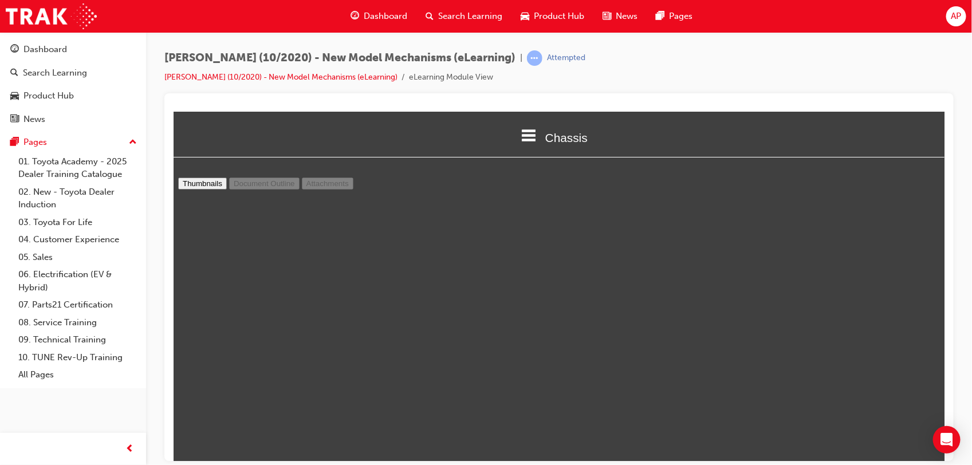
scroll to position [50, 0]
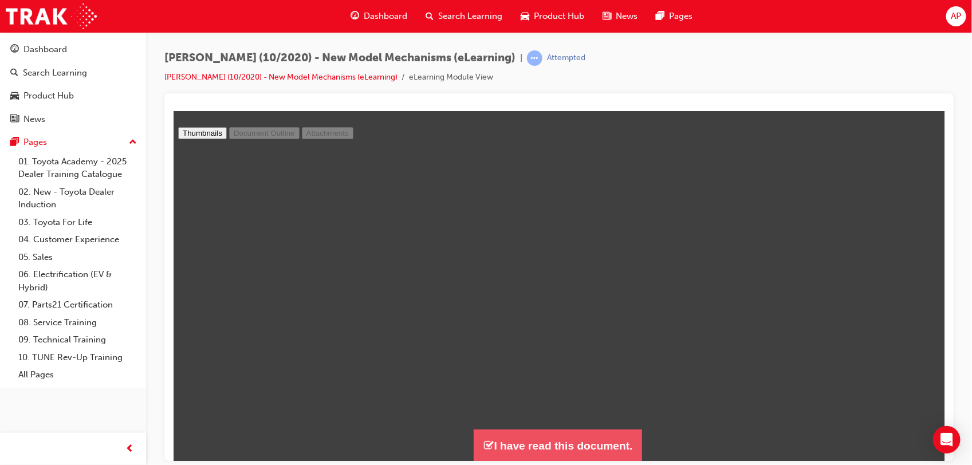
click at [496, 436] on button "I have read this document." at bounding box center [557, 445] width 168 height 33
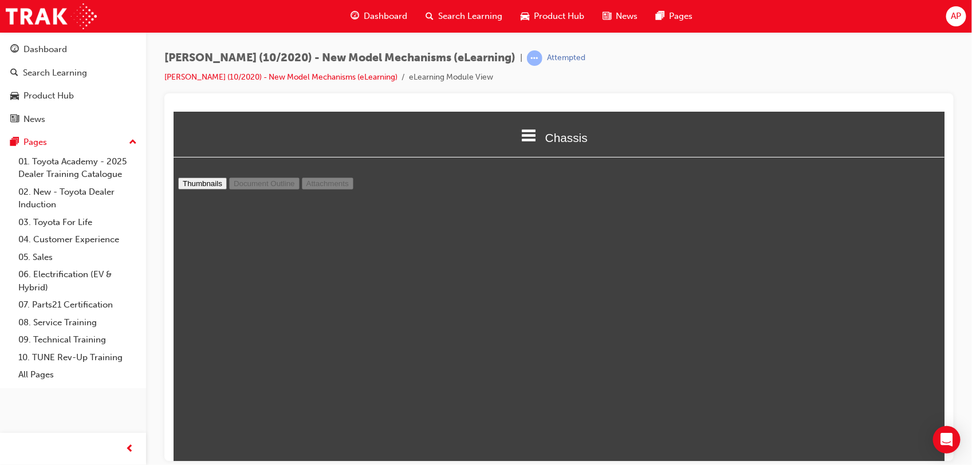
scroll to position [660, 782]
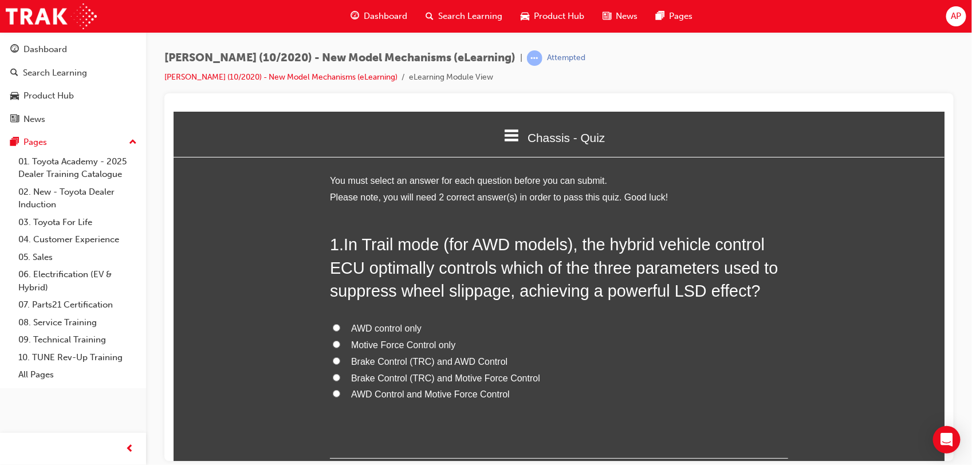
click at [386, 331] on span "AWD control only" at bounding box center [385, 328] width 70 height 10
click at [340, 331] on input "AWD control only" at bounding box center [335, 326] width 7 height 7
radio input "true"
click at [386, 358] on span "Brake Control (TRC) and AWD Control" at bounding box center [428, 361] width 156 height 10
click at [340, 358] on input "Brake Control (TRC) and AWD Control" at bounding box center [335, 360] width 7 height 7
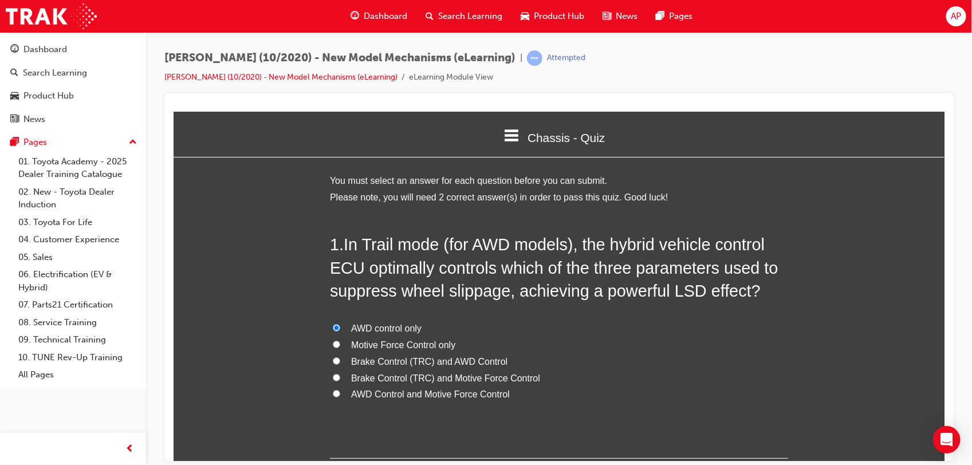
radio input "true"
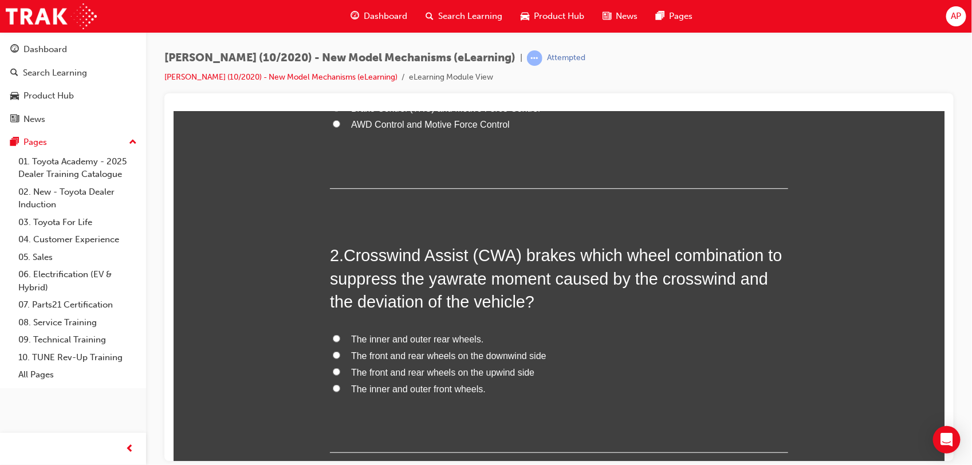
scroll to position [276, 0]
